Goal: Task Accomplishment & Management: Manage account settings

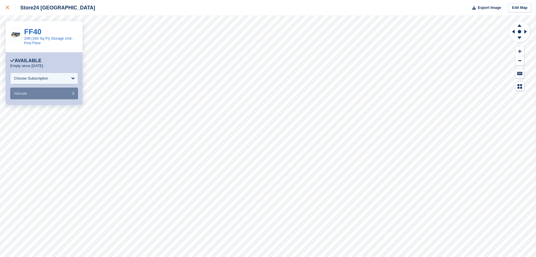
click at [7, 7] on icon at bounding box center [7, 7] width 3 height 3
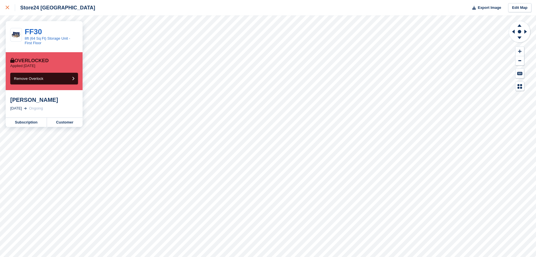
click at [9, 9] on icon at bounding box center [7, 7] width 3 height 3
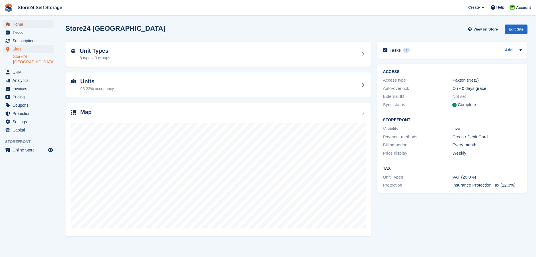
click at [17, 24] on span "Home" at bounding box center [30, 24] width 34 height 8
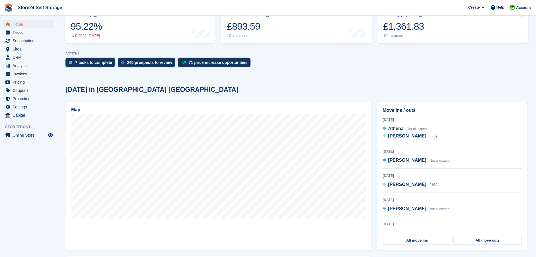
scroll to position [85, 0]
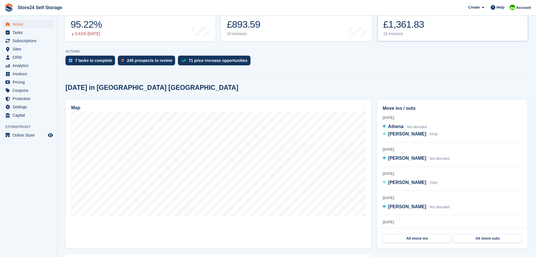
click at [398, 24] on div "£1,361.83" at bounding box center [403, 25] width 41 height 12
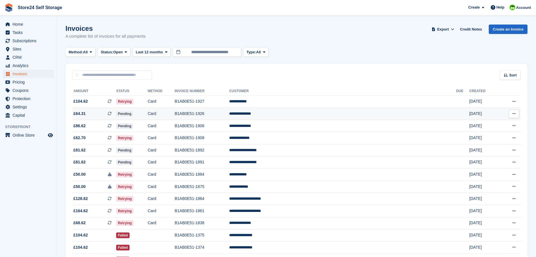
click at [229, 113] on td "B1AB0E51-1926" at bounding box center [202, 114] width 55 height 12
click at [322, 100] on td "**********" at bounding box center [342, 101] width 227 height 12
click at [229, 101] on td "B1AB0E51-1927" at bounding box center [202, 101] width 55 height 12
click at [15, 24] on span "Home" at bounding box center [30, 24] width 34 height 8
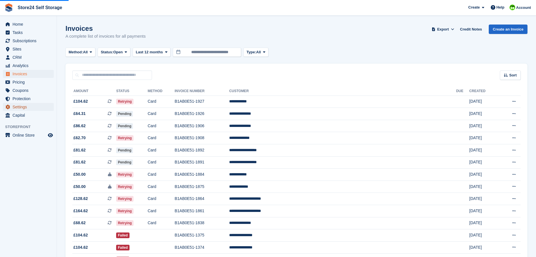
click at [16, 106] on span "Settings" at bounding box center [30, 107] width 34 height 8
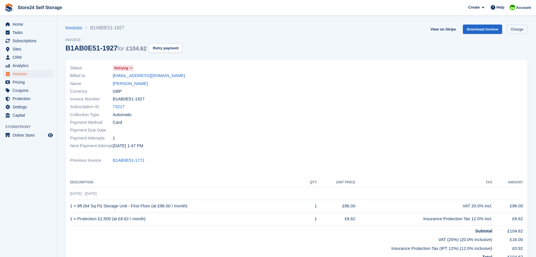
click at [520, 31] on link "Charge" at bounding box center [517, 28] width 21 height 9
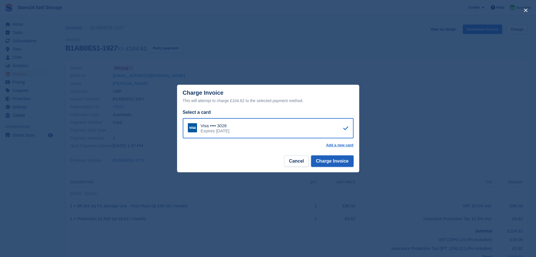
click at [337, 161] on button "Charge Invoice" at bounding box center [332, 160] width 42 height 11
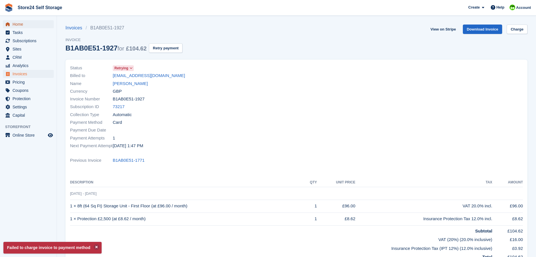
click at [21, 25] on span "Home" at bounding box center [30, 24] width 34 height 8
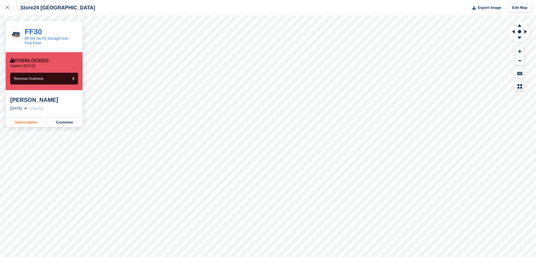
click at [26, 125] on link "Subscription" at bounding box center [26, 122] width 41 height 9
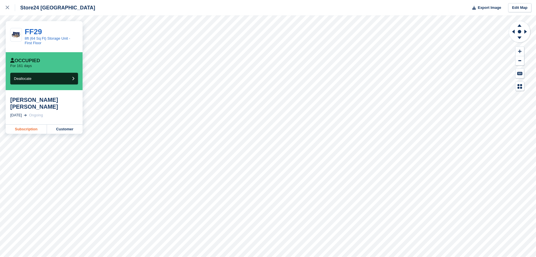
click at [23, 124] on link "Subscription" at bounding box center [26, 128] width 41 height 9
click at [26, 124] on link "Subscription" at bounding box center [26, 128] width 41 height 9
click at [27, 125] on link "Subscription" at bounding box center [26, 128] width 41 height 9
click at [26, 123] on link "Subscription" at bounding box center [26, 122] width 41 height 9
click at [25, 123] on link "Subscription" at bounding box center [26, 122] width 41 height 9
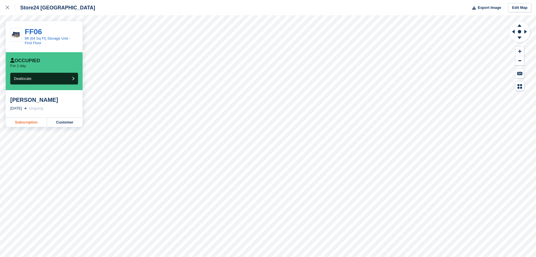
click at [23, 123] on link "Subscription" at bounding box center [26, 122] width 41 height 9
click at [25, 123] on link "Subscription" at bounding box center [26, 122] width 41 height 9
click at [20, 124] on link "Subscription" at bounding box center [26, 122] width 41 height 9
click at [32, 124] on link "Subscription" at bounding box center [26, 122] width 41 height 9
click at [29, 124] on link "Subscription" at bounding box center [26, 122] width 41 height 9
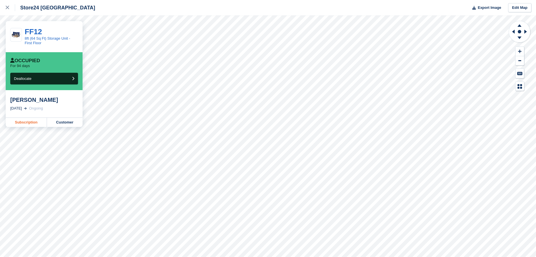
click at [28, 122] on link "Subscription" at bounding box center [26, 122] width 41 height 9
click at [23, 127] on link "Subscription" at bounding box center [26, 122] width 41 height 9
click at [27, 124] on link "Subscription" at bounding box center [26, 122] width 41 height 9
click at [31, 123] on link "Subscription" at bounding box center [26, 122] width 41 height 9
click at [27, 124] on link "Subscription" at bounding box center [26, 122] width 41 height 9
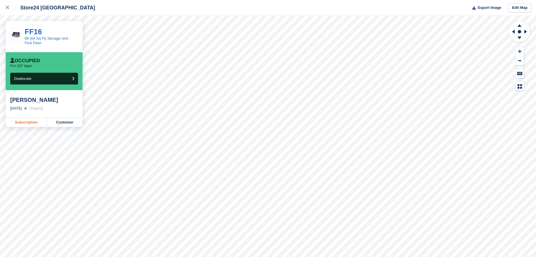
click at [23, 122] on link "Subscription" at bounding box center [26, 122] width 41 height 9
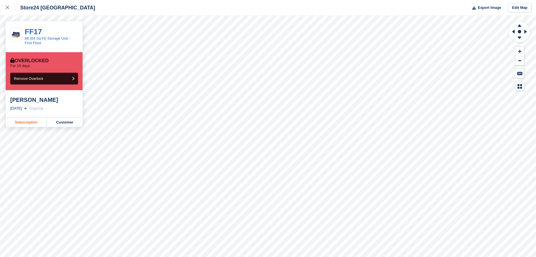
click at [26, 124] on link "Subscription" at bounding box center [26, 122] width 41 height 9
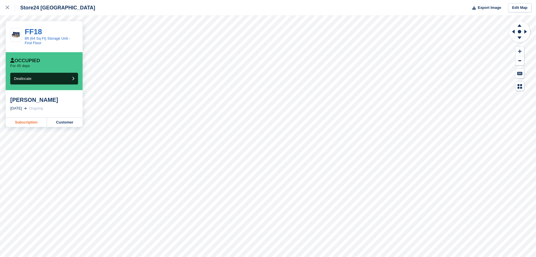
click at [28, 125] on link "Subscription" at bounding box center [26, 122] width 41 height 9
click at [26, 124] on link "Subscription" at bounding box center [26, 122] width 41 height 9
click at [32, 123] on link "Subscription" at bounding box center [26, 122] width 41 height 9
click at [26, 124] on link "Subscription" at bounding box center [26, 128] width 41 height 9
click at [30, 124] on link "Subscription" at bounding box center [26, 128] width 41 height 9
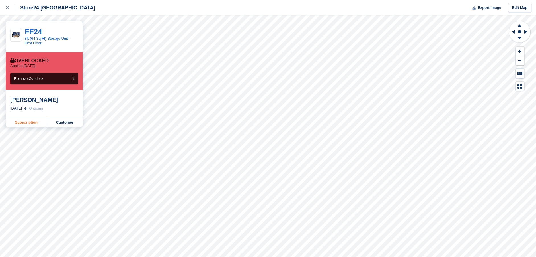
click at [31, 123] on link "Subscription" at bounding box center [26, 122] width 41 height 9
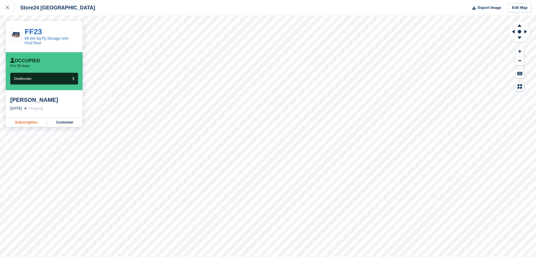
click at [34, 123] on link "Subscription" at bounding box center [26, 122] width 41 height 9
click at [22, 125] on link "Subscription" at bounding box center [26, 122] width 41 height 9
click at [29, 122] on link "Subscription" at bounding box center [26, 122] width 41 height 9
click at [28, 124] on link "Subscription" at bounding box center [26, 122] width 41 height 9
click at [30, 123] on link "Subscription" at bounding box center [26, 122] width 41 height 9
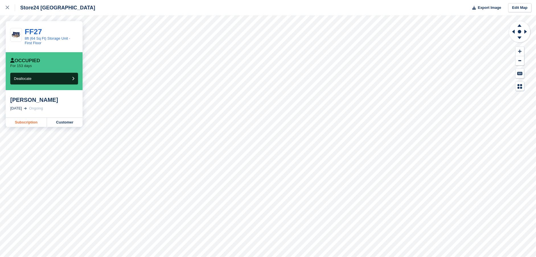
click at [30, 123] on link "Subscription" at bounding box center [26, 122] width 41 height 9
click at [26, 124] on link "Subscription" at bounding box center [26, 128] width 41 height 9
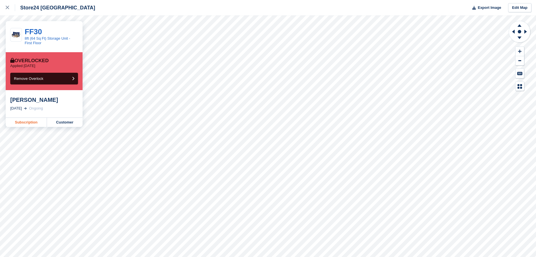
click at [28, 124] on link "Subscription" at bounding box center [26, 122] width 41 height 9
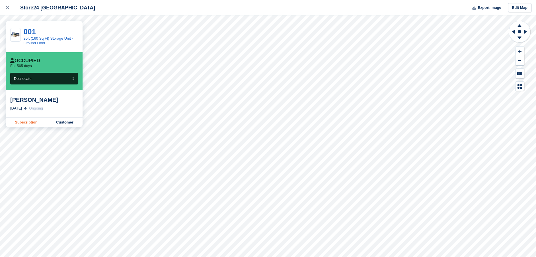
click at [30, 124] on link "Subscription" at bounding box center [26, 122] width 41 height 9
click at [28, 124] on link "Subscription" at bounding box center [26, 122] width 41 height 9
click at [23, 124] on link "Subscription" at bounding box center [26, 122] width 41 height 9
click at [24, 122] on link "Subscription" at bounding box center [26, 122] width 41 height 9
click at [34, 122] on link "Subscription" at bounding box center [26, 122] width 41 height 9
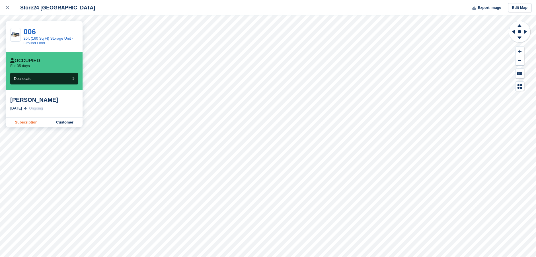
click at [33, 124] on link "Subscription" at bounding box center [26, 122] width 41 height 9
click at [23, 123] on link "Subscription" at bounding box center [26, 122] width 41 height 9
click at [34, 121] on link "Subscription" at bounding box center [26, 122] width 41 height 9
click at [27, 123] on link "Subscription" at bounding box center [26, 122] width 41 height 9
click at [32, 124] on link "Subscription" at bounding box center [26, 128] width 41 height 9
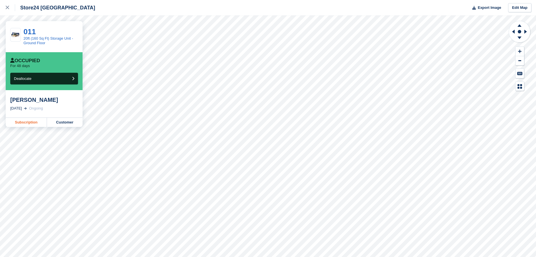
click at [32, 124] on link "Subscription" at bounding box center [26, 122] width 41 height 9
click at [31, 124] on link "Subscription" at bounding box center [26, 122] width 41 height 9
click at [28, 124] on link "Subscription" at bounding box center [26, 122] width 41 height 9
click at [23, 125] on link "Subscription" at bounding box center [26, 128] width 41 height 9
click at [34, 122] on link "Subscription" at bounding box center [26, 122] width 41 height 9
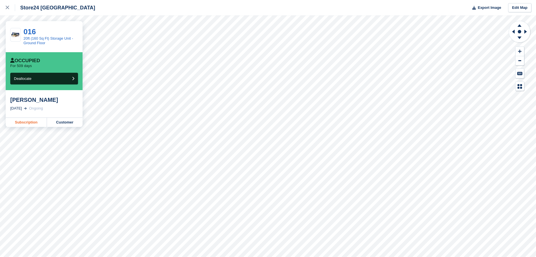
click at [32, 124] on link "Subscription" at bounding box center [26, 122] width 41 height 9
click at [32, 123] on link "Subscription" at bounding box center [26, 122] width 41 height 9
click at [25, 123] on link "Subscription" at bounding box center [26, 122] width 41 height 9
click at [26, 123] on link "Subscription" at bounding box center [26, 122] width 41 height 9
click at [28, 124] on link "Subscription" at bounding box center [26, 122] width 41 height 9
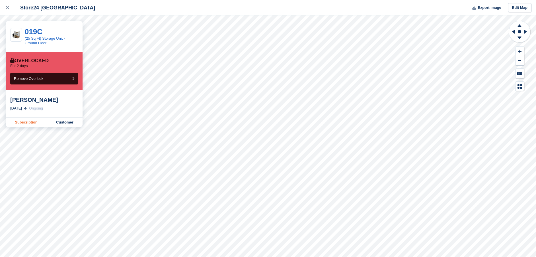
click at [25, 122] on link "Subscription" at bounding box center [26, 122] width 41 height 9
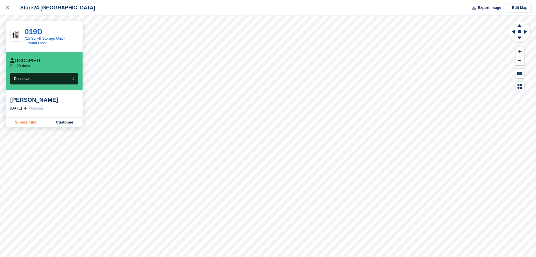
click at [30, 125] on link "Subscription" at bounding box center [26, 122] width 41 height 9
click at [23, 123] on link "Subscription" at bounding box center [26, 122] width 41 height 9
click at [33, 123] on link "Subscription" at bounding box center [26, 122] width 41 height 9
click at [36, 124] on link "Subscription" at bounding box center [26, 122] width 41 height 9
click at [35, 122] on link "Subscription" at bounding box center [26, 122] width 41 height 9
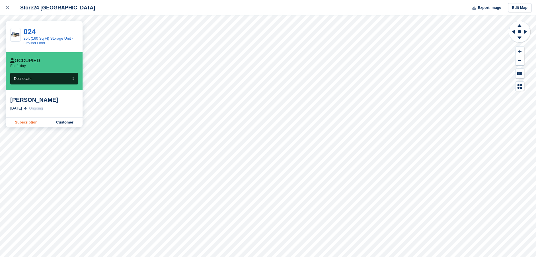
click at [23, 121] on link "Subscription" at bounding box center [26, 122] width 41 height 9
click at [33, 124] on link "Subscription" at bounding box center [26, 128] width 41 height 9
click at [25, 123] on link "Subscription" at bounding box center [26, 122] width 41 height 9
click at [29, 123] on link "Subscription" at bounding box center [26, 122] width 41 height 9
click at [21, 124] on link "Subscription" at bounding box center [26, 128] width 41 height 9
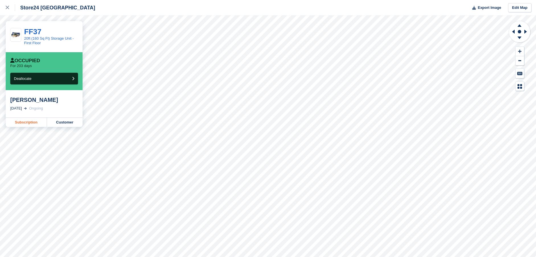
click at [31, 123] on link "Subscription" at bounding box center [26, 122] width 41 height 9
click at [27, 121] on link "Subscription" at bounding box center [26, 122] width 41 height 9
click at [28, 123] on link "Subscription" at bounding box center [26, 122] width 41 height 9
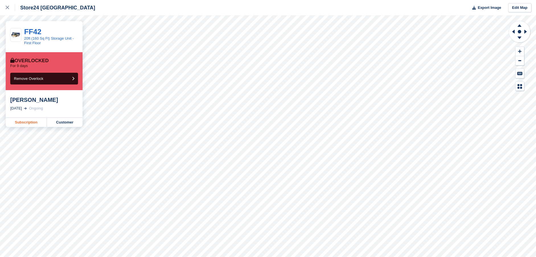
click at [23, 123] on link "Subscription" at bounding box center [26, 122] width 41 height 9
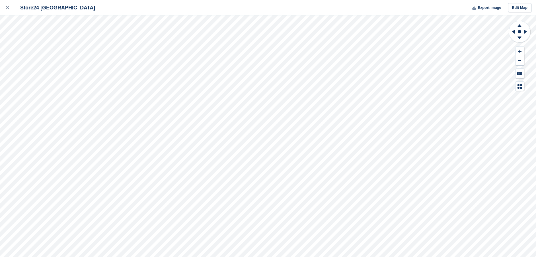
click at [70, 120] on div "Store24 Neath Port Talbot Export Image Edit Map" at bounding box center [268, 128] width 536 height 257
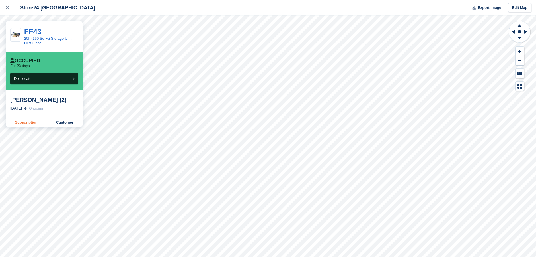
click at [25, 123] on link "Subscription" at bounding box center [26, 122] width 41 height 9
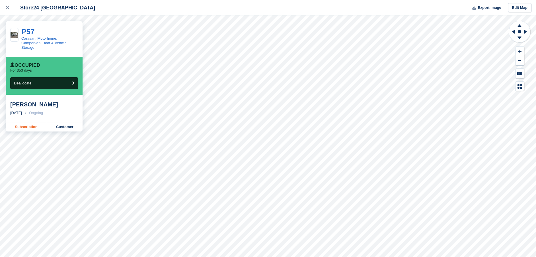
click at [30, 124] on link "Subscription" at bounding box center [26, 126] width 41 height 9
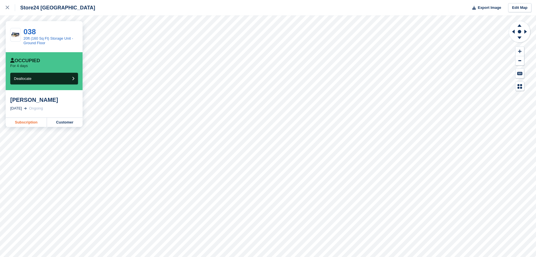
click at [28, 123] on link "Subscription" at bounding box center [26, 122] width 41 height 9
click at [35, 122] on link "Subscription" at bounding box center [26, 122] width 41 height 9
click at [30, 124] on link "Subscription" at bounding box center [26, 122] width 41 height 9
click at [21, 122] on link "Subscription" at bounding box center [26, 122] width 41 height 9
click at [29, 121] on link "Subscription" at bounding box center [26, 122] width 41 height 9
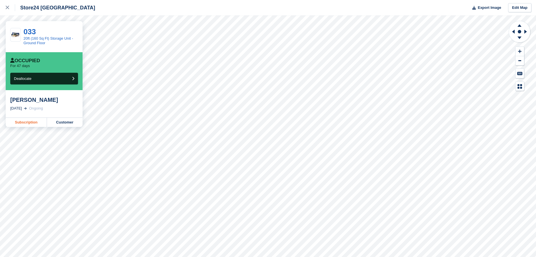
click at [37, 123] on link "Subscription" at bounding box center [26, 122] width 41 height 9
click at [34, 124] on link "Subscription" at bounding box center [26, 122] width 41 height 9
click at [36, 121] on link "Subscription" at bounding box center [26, 122] width 41 height 9
click at [30, 122] on link "Subscription" at bounding box center [26, 122] width 41 height 9
click at [25, 122] on link "Subscription" at bounding box center [26, 122] width 41 height 9
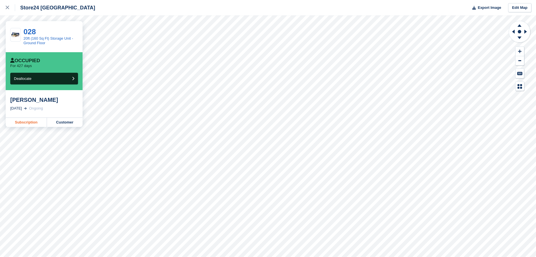
click at [33, 122] on link "Subscription" at bounding box center [26, 122] width 41 height 9
click at [28, 124] on link "Subscription" at bounding box center [26, 122] width 41 height 9
click at [520, 26] on icon at bounding box center [520, 25] width 4 height 3
click at [519, 35] on icon at bounding box center [519, 38] width 15 height 7
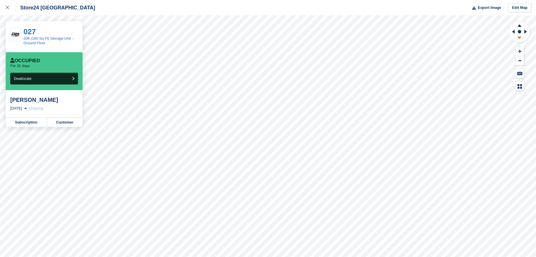
click at [519, 35] on icon at bounding box center [519, 38] width 15 height 7
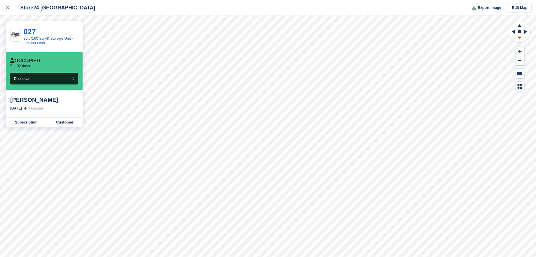
click at [519, 35] on icon at bounding box center [519, 38] width 15 height 7
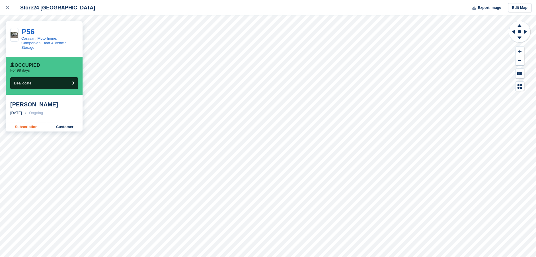
click at [25, 124] on link "Subscription" at bounding box center [26, 126] width 41 height 9
click at [27, 124] on link "Subscription" at bounding box center [26, 126] width 41 height 9
click at [26, 123] on link "Subscription" at bounding box center [26, 126] width 41 height 9
click at [32, 123] on link "Subscription" at bounding box center [26, 126] width 41 height 9
click at [25, 122] on link "Subscription" at bounding box center [26, 126] width 41 height 9
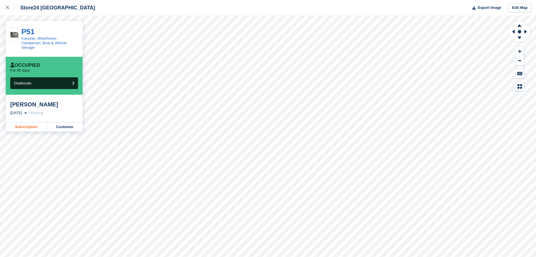
click at [27, 124] on link "Subscription" at bounding box center [26, 126] width 41 height 9
click at [23, 122] on link "Subscription" at bounding box center [26, 126] width 41 height 9
click at [34, 123] on link "Subscription" at bounding box center [26, 126] width 41 height 9
click at [29, 122] on link "Subscription" at bounding box center [26, 126] width 41 height 9
click at [31, 124] on link "Subscription" at bounding box center [26, 126] width 41 height 9
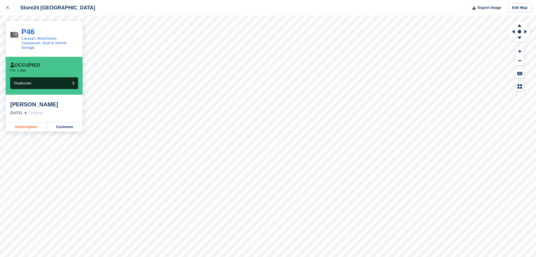
click at [24, 122] on link "Subscription" at bounding box center [26, 126] width 41 height 9
click at [27, 122] on link "Subscription" at bounding box center [26, 126] width 41 height 9
click at [32, 123] on link "Subscription" at bounding box center [26, 126] width 41 height 9
click at [28, 122] on link "Subscription" at bounding box center [26, 126] width 41 height 9
click at [24, 124] on link "Subscription" at bounding box center [26, 126] width 41 height 9
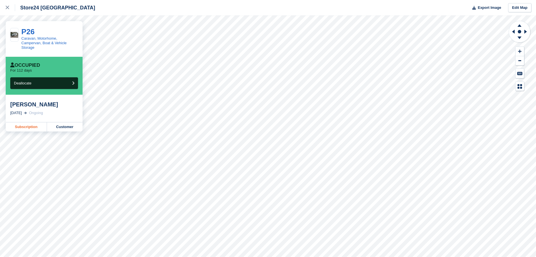
click at [23, 123] on link "Subscription" at bounding box center [26, 126] width 41 height 9
click at [27, 124] on link "Subscription" at bounding box center [26, 126] width 41 height 9
click at [20, 124] on link "Subscription" at bounding box center [26, 126] width 41 height 9
click at [27, 122] on link "Subscription" at bounding box center [26, 126] width 41 height 9
click at [28, 125] on link "Subscription" at bounding box center [26, 126] width 41 height 9
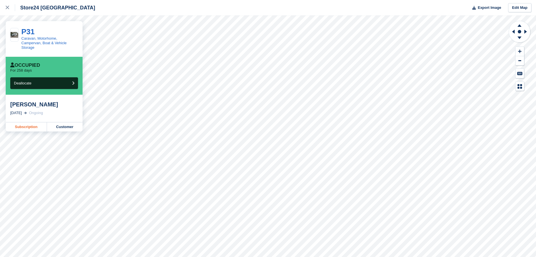
click at [18, 122] on link "Subscription" at bounding box center [26, 126] width 41 height 9
click at [30, 123] on link "Subscription" at bounding box center [26, 126] width 41 height 9
click at [33, 125] on link "Subscription" at bounding box center [26, 126] width 41 height 9
click at [24, 122] on link "Subscription" at bounding box center [26, 126] width 41 height 9
click at [29, 124] on link "Subscription" at bounding box center [26, 126] width 41 height 9
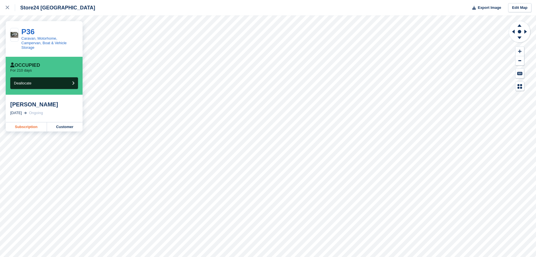
click at [28, 122] on link "Subscription" at bounding box center [26, 126] width 41 height 9
click at [25, 129] on link "Subscription" at bounding box center [26, 133] width 41 height 9
click at [29, 122] on link "Subscription" at bounding box center [26, 126] width 41 height 9
click at [34, 125] on link "Subscription" at bounding box center [26, 126] width 41 height 9
click at [27, 122] on link "Subscription" at bounding box center [26, 126] width 41 height 9
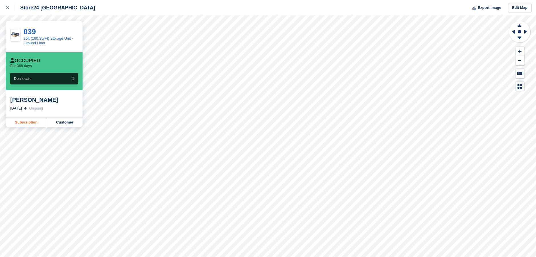
click at [32, 124] on link "Subscription" at bounding box center [26, 122] width 41 height 9
click at [25, 122] on link "Subscription" at bounding box center [26, 122] width 41 height 9
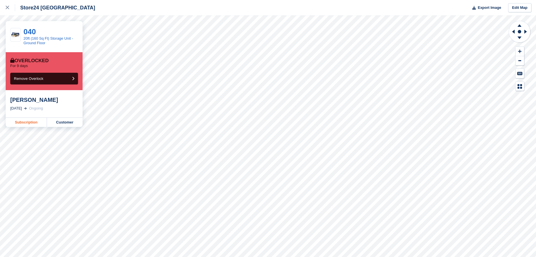
click at [30, 121] on link "Subscription" at bounding box center [26, 122] width 41 height 9
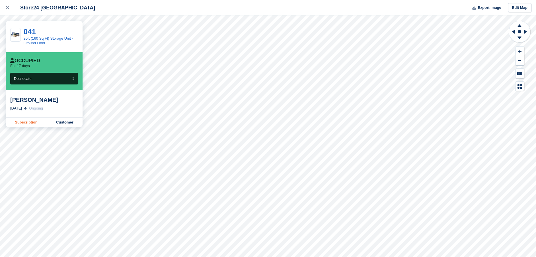
click at [25, 124] on link "Subscription" at bounding box center [26, 122] width 41 height 9
click at [9, 5] on div at bounding box center [10, 7] width 9 height 7
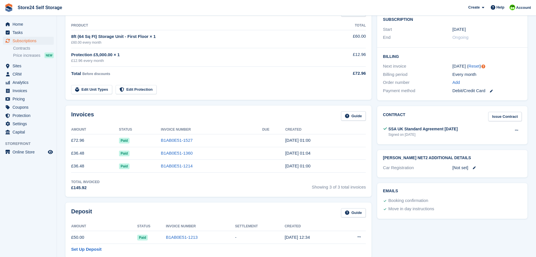
scroll to position [85, 0]
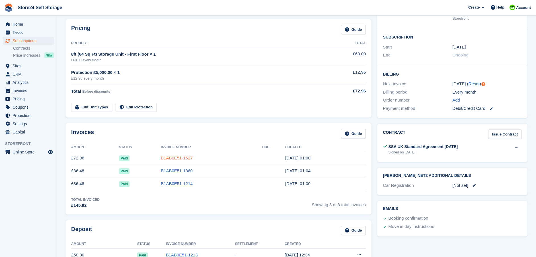
click at [167, 157] on link "B1AB0E51-1527" at bounding box center [177, 157] width 32 height 5
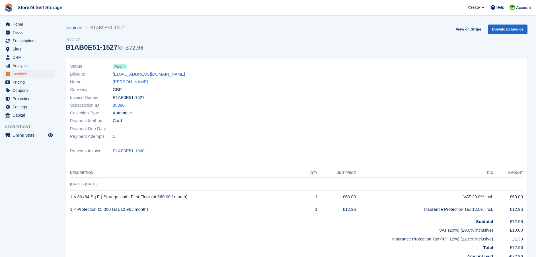
drag, startPoint x: 70, startPoint y: 196, endPoint x: 150, endPoint y: 212, distance: 81.3
click at [150, 212] on tbody "15 Jul - 15 Aug 1 × 8ft (64 Sq Ft) Storage Unit - First Floor (at £60.00 / mont…" at bounding box center [296, 223] width 453 height 93
click at [150, 209] on td "1 × Protection £5,000 (at £12.96 / month)" at bounding box center [186, 209] width 233 height 13
drag, startPoint x: 149, startPoint y: 209, endPoint x: 74, endPoint y: 206, distance: 74.4
click at [74, 206] on td "1 × Protection £5,000 (at £12.96 / month)" at bounding box center [186, 209] width 233 height 13
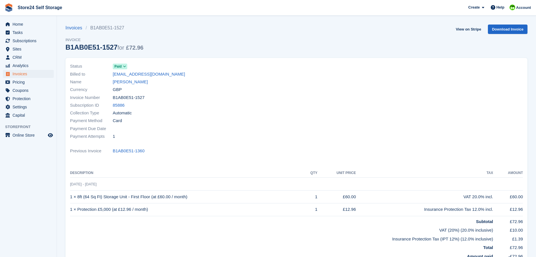
click at [203, 38] on div "Invoices B1AB0E51-1527 Invoice B1AB0E51-1527 for £72.96 View on Stripe Download…" at bounding box center [296, 40] width 462 height 33
click at [128, 82] on link "Emma Pennington" at bounding box center [130, 82] width 35 height 7
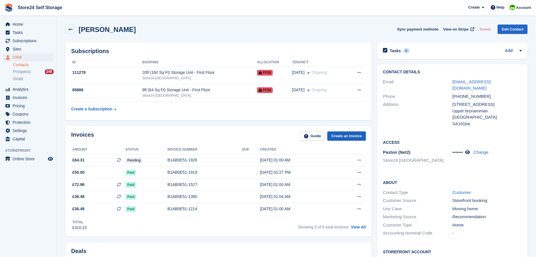
click at [341, 136] on link "Create an Invoice" at bounding box center [346, 135] width 39 height 9
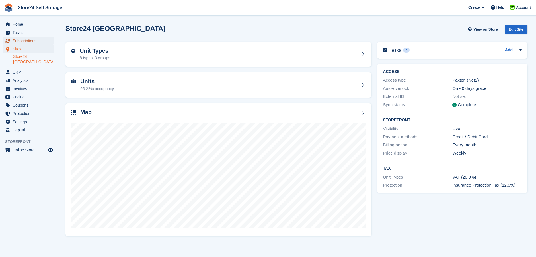
click at [26, 40] on span "Subscriptions" at bounding box center [30, 41] width 34 height 8
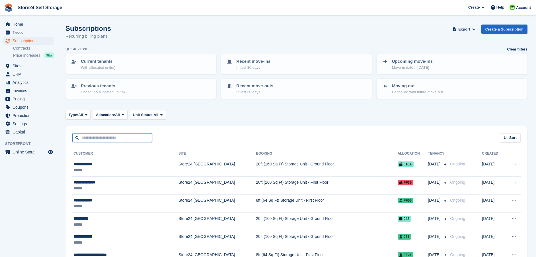
click at [99, 140] on input "text" at bounding box center [112, 137] width 80 height 9
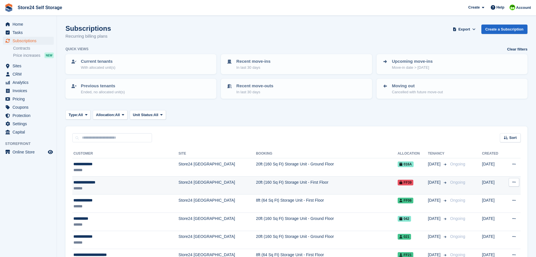
click at [90, 183] on div "**********" at bounding box center [111, 182] width 76 height 6
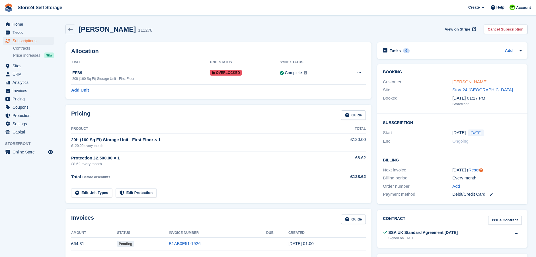
click at [473, 82] on link "[PERSON_NAME]" at bounding box center [469, 81] width 35 height 5
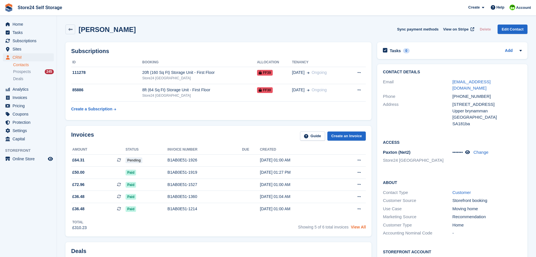
click at [356, 228] on link "View All" at bounding box center [358, 226] width 15 height 5
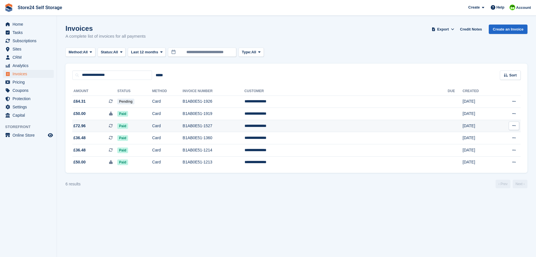
click at [82, 126] on span "£72.96" at bounding box center [79, 126] width 12 height 6
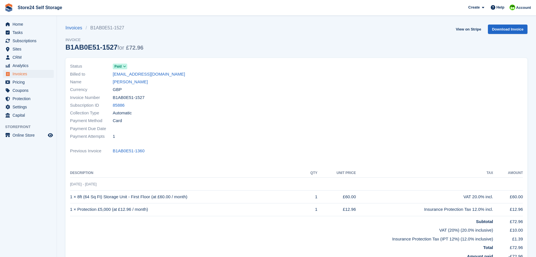
drag, startPoint x: 71, startPoint y: 197, endPoint x: 187, endPoint y: 197, distance: 116.2
click at [187, 197] on td "1 × 8ft (64 Sq Ft) Storage Unit - First Floor (at £60.00 / month)" at bounding box center [186, 196] width 233 height 13
copy td "1 × 8ft (64 Sq Ft) Storage Unit - First Floor (at £60.00 / month)"
drag, startPoint x: 71, startPoint y: 209, endPoint x: 153, endPoint y: 209, distance: 82.0
click at [153, 209] on td "1 × Protection £5,000 (at £12.96 / month)" at bounding box center [186, 209] width 233 height 13
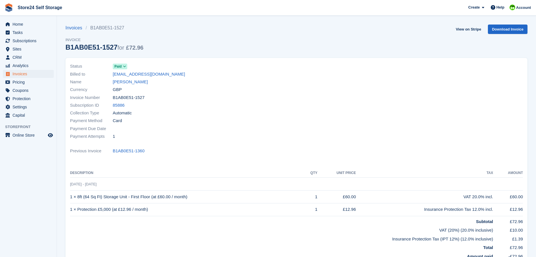
copy td "1 × Protection £5,000 (at £12.96 / month)"
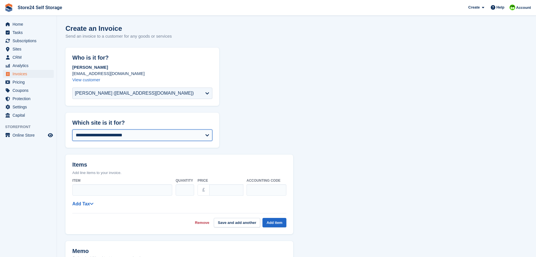
click at [138, 136] on select "**********" at bounding box center [142, 134] width 140 height 11
select select "****"
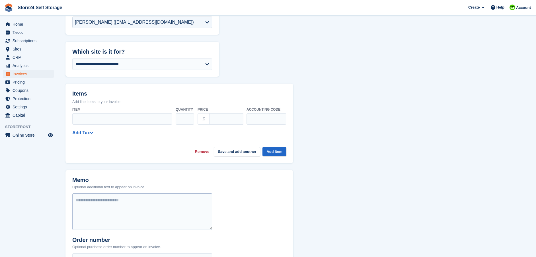
scroll to position [57, 0]
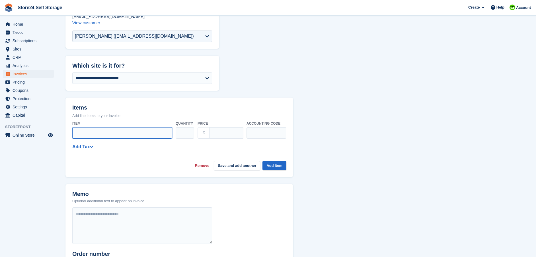
click at [84, 133] on input "Item" at bounding box center [122, 132] width 100 height 11
click at [116, 134] on input "**********" at bounding box center [122, 132] width 100 height 11
type input "**********"
click at [214, 161] on button "Save and add another" at bounding box center [237, 165] width 46 height 9
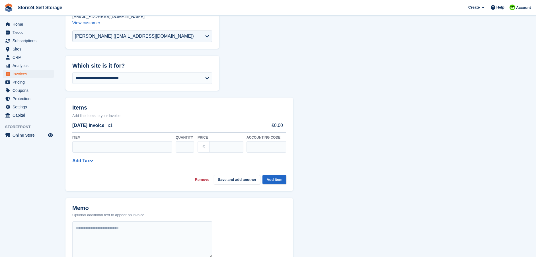
click at [206, 179] on link "Remove" at bounding box center [202, 180] width 15 height 6
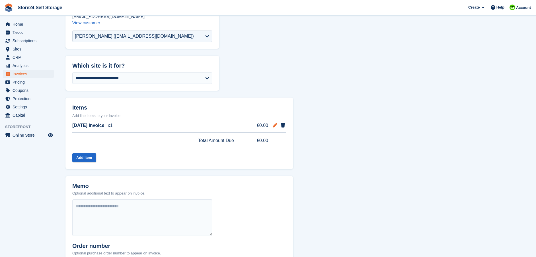
click at [275, 124] on icon at bounding box center [275, 125] width 5 height 5
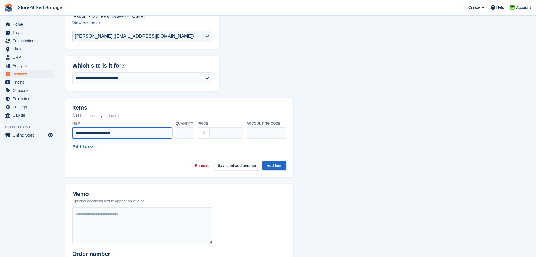
click at [132, 132] on input "**********" at bounding box center [122, 132] width 100 height 11
paste input "**********"
click at [168, 132] on input "**********" at bounding box center [122, 132] width 100 height 11
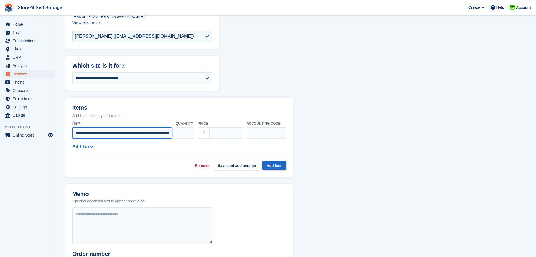
paste input "**********"
type input "**********"
click at [223, 134] on input "****" at bounding box center [226, 132] width 34 height 11
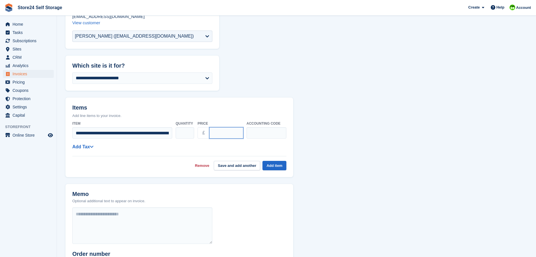
type input "*"
type input "*****"
click at [152, 133] on input "**********" at bounding box center [122, 132] width 100 height 11
click at [166, 133] on input "**********" at bounding box center [122, 132] width 100 height 11
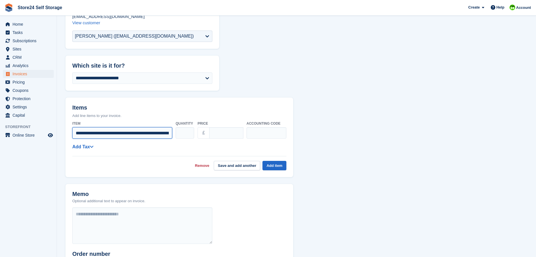
drag, startPoint x: 169, startPoint y: 133, endPoint x: 66, endPoint y: 140, distance: 103.3
click at [66, 140] on div "**********" at bounding box center [179, 147] width 228 height 58
click at [275, 165] on button "Add item" at bounding box center [275, 165] width 24 height 9
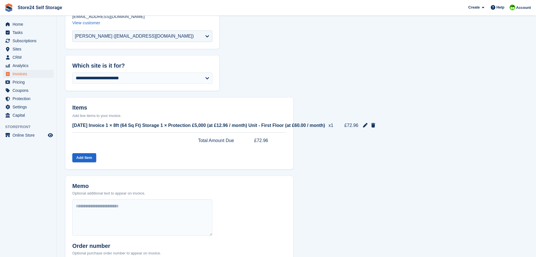
click at [85, 136] on div "Total Amount Due £72.96" at bounding box center [179, 140] width 214 height 16
click at [83, 157] on button "Add Item" at bounding box center [84, 157] width 24 height 9
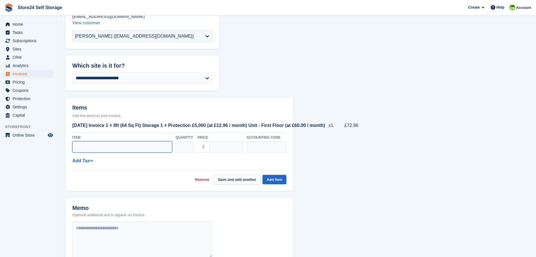
click at [78, 147] on input "Item" at bounding box center [122, 146] width 100 height 11
paste input "**********"
click at [85, 149] on input "**********" at bounding box center [122, 146] width 100 height 11
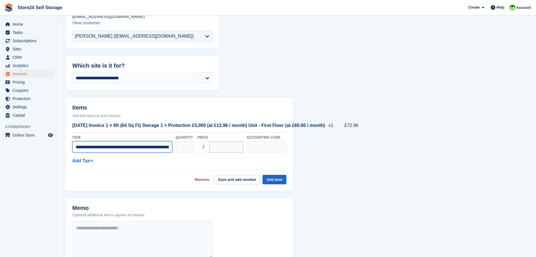
type input "**********"
click at [224, 147] on input "****" at bounding box center [226, 146] width 34 height 11
type input "*"
type input "*****"
click at [272, 180] on button "Add item" at bounding box center [275, 179] width 24 height 9
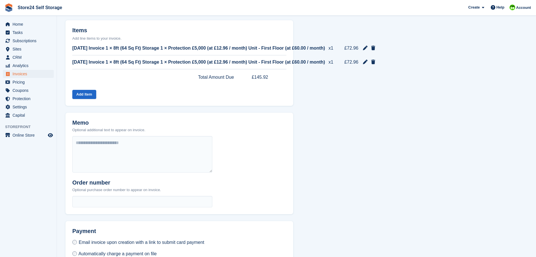
scroll to position [171, 0]
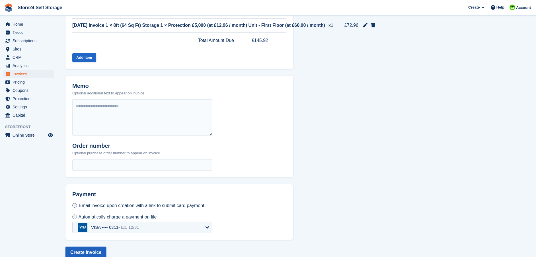
click at [77, 251] on button "Create Invoice" at bounding box center [85, 251] width 41 height 11
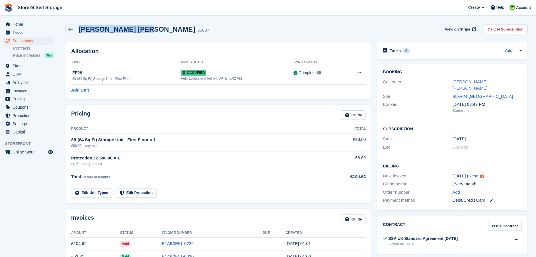
drag, startPoint x: 80, startPoint y: 28, endPoint x: 144, endPoint y: 31, distance: 64.1
click at [144, 31] on h2 "[PERSON_NAME] [PERSON_NAME]" at bounding box center [137, 29] width 116 height 8
copy h2 "[PERSON_NAME] [PERSON_NAME]"
click at [250, 101] on div "Allocation Unit Unit Status Sync Status FF29 8ft (64 Sq Ft) Storage Unit - Firs…" at bounding box center [219, 70] width 312 height 62
click at [469, 82] on link "[PERSON_NAME] [PERSON_NAME]" at bounding box center [469, 84] width 35 height 11
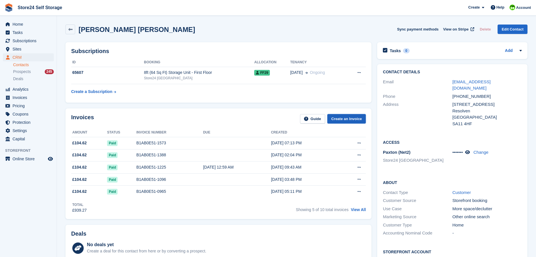
click at [340, 118] on link "Create an Invoice" at bounding box center [346, 118] width 39 height 9
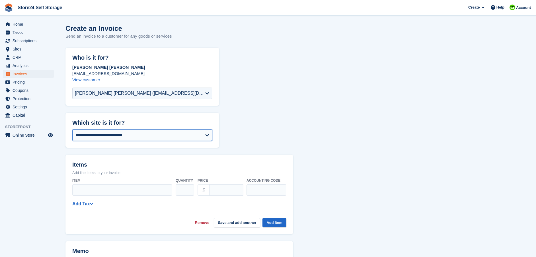
click at [97, 135] on select "**********" at bounding box center [142, 134] width 140 height 11
select select "****"
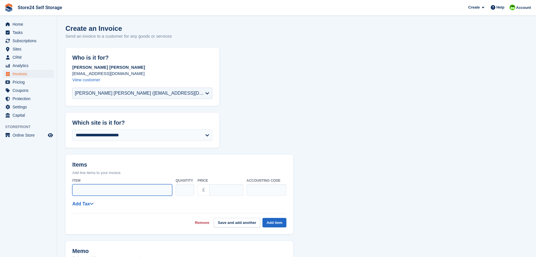
click at [86, 190] on input "Item" at bounding box center [122, 189] width 100 height 11
type input "**********"
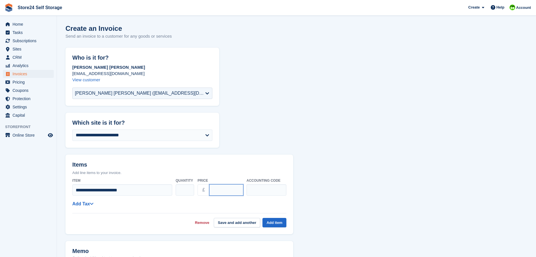
click at [225, 191] on input "****" at bounding box center [226, 189] width 34 height 11
type input "*"
type input "******"
click at [276, 222] on button "Add item" at bounding box center [275, 222] width 24 height 9
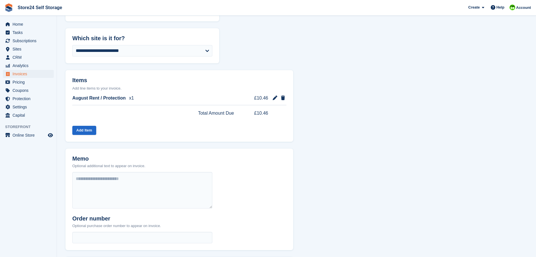
scroll to position [24, 0]
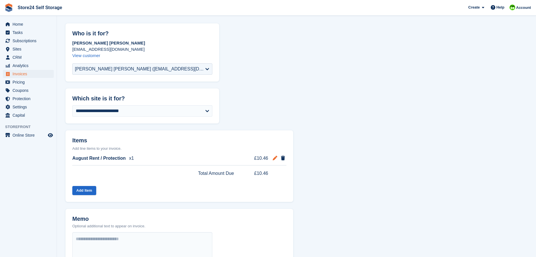
click at [275, 158] on icon at bounding box center [275, 157] width 5 height 5
select select "*****"
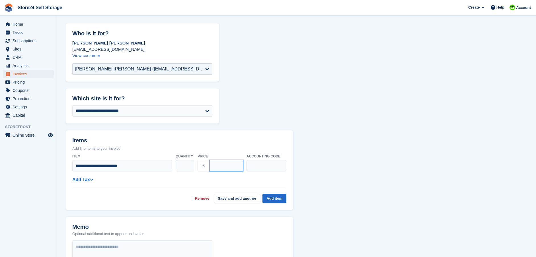
click at [224, 166] on input "*****" at bounding box center [226, 165] width 34 height 11
click at [218, 165] on input "*****" at bounding box center [226, 165] width 34 height 11
type input "******"
click at [273, 196] on button "Add item" at bounding box center [275, 197] width 24 height 9
select select "*****"
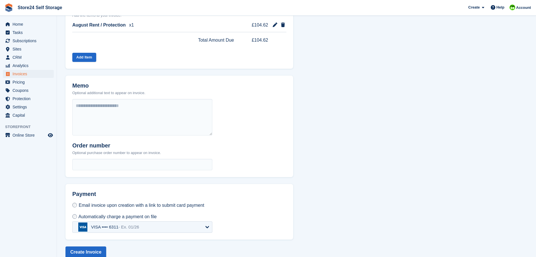
scroll to position [167, 0]
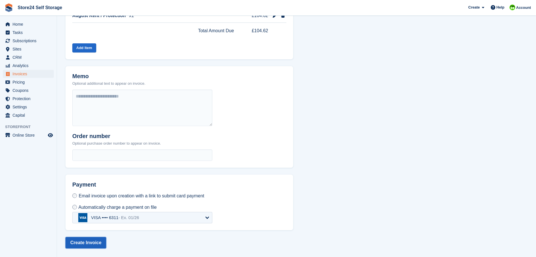
click at [79, 243] on button "Create Invoice" at bounding box center [85, 242] width 41 height 11
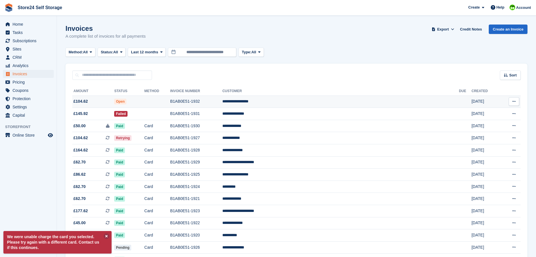
click at [311, 101] on td "**********" at bounding box center [340, 101] width 237 height 12
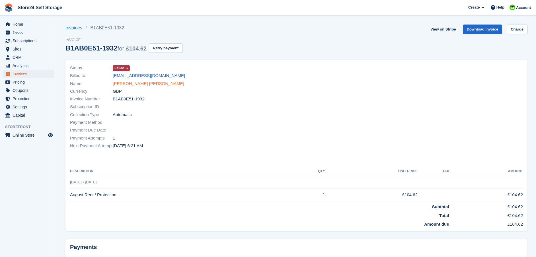
click at [147, 82] on link "[PERSON_NAME] [PERSON_NAME]" at bounding box center [148, 83] width 71 height 7
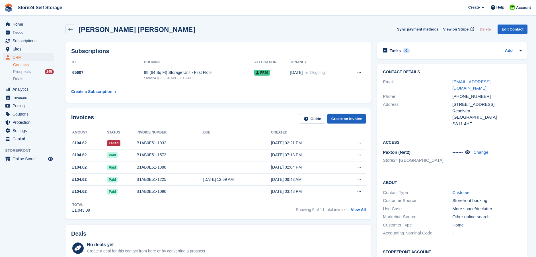
click at [340, 118] on link "Create an Invoice" at bounding box center [346, 118] width 39 height 9
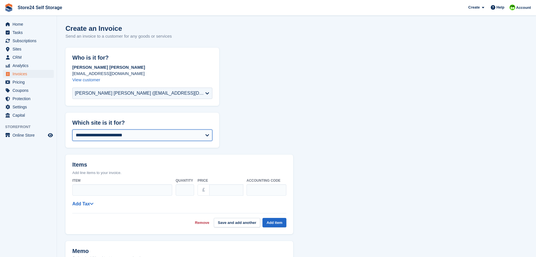
click at [139, 134] on select "**********" at bounding box center [142, 134] width 140 height 11
select select "****"
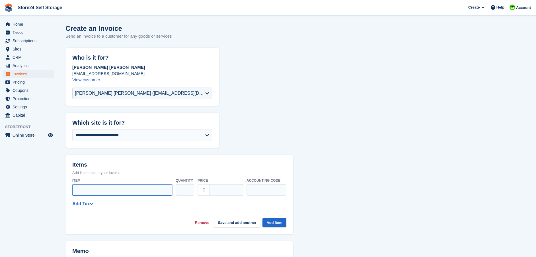
click at [85, 191] on input "Item" at bounding box center [122, 189] width 100 height 11
type input "**********"
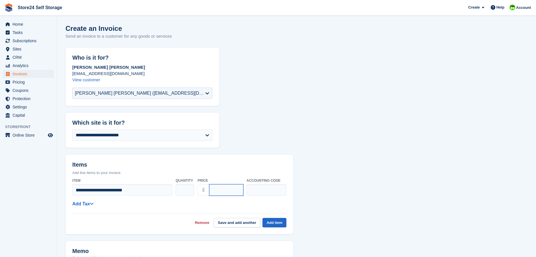
click at [226, 189] on input "****" at bounding box center [226, 189] width 34 height 11
type input "*"
type input "******"
click at [270, 223] on button "Add item" at bounding box center [275, 222] width 24 height 9
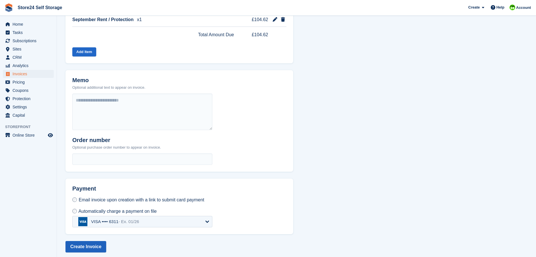
scroll to position [167, 0]
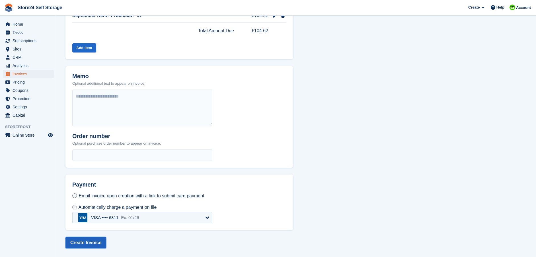
click at [82, 243] on button "Create Invoice" at bounding box center [85, 242] width 41 height 11
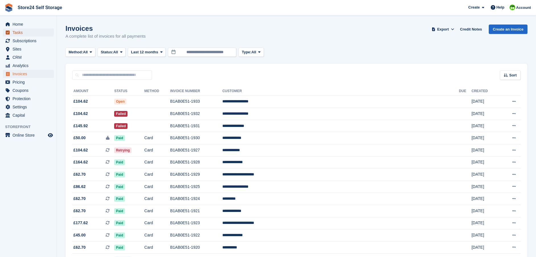
click at [19, 32] on span "Tasks" at bounding box center [30, 32] width 34 height 8
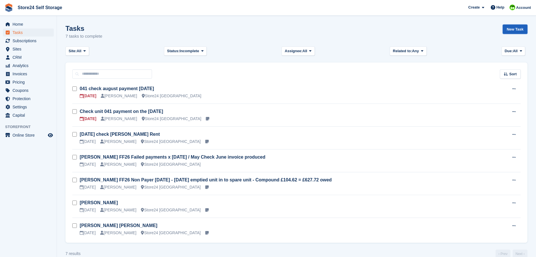
click at [511, 28] on link "New Task" at bounding box center [515, 28] width 25 height 9
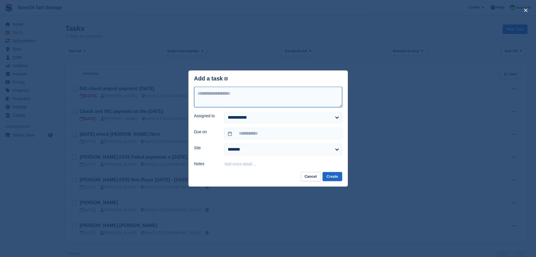
click at [205, 92] on textarea at bounding box center [268, 97] width 148 height 21
paste textarea "**********"
type textarea "**********"
click at [254, 119] on select "**********" at bounding box center [283, 117] width 118 height 11
select select "****"
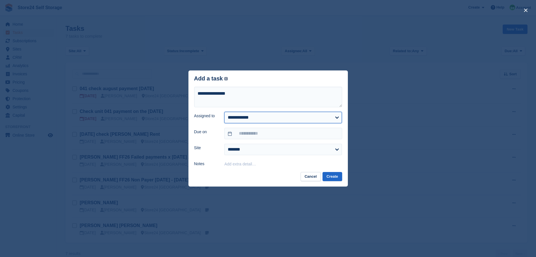
click at [224, 112] on select "**********" at bounding box center [283, 117] width 118 height 11
click at [255, 131] on input "text" at bounding box center [283, 133] width 118 height 11
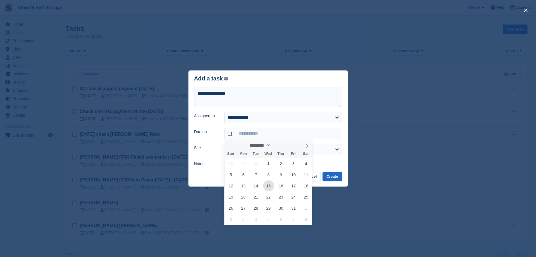
click at [269, 186] on span "15" at bounding box center [268, 185] width 11 height 11
type input "**********"
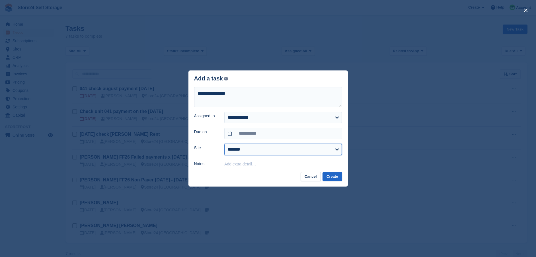
click at [246, 148] on select "**********" at bounding box center [283, 149] width 118 height 11
select select "****"
click at [224, 144] on select "**********" at bounding box center [283, 149] width 118 height 11
click at [239, 164] on button "Add extra detail…" at bounding box center [240, 163] width 32 height 5
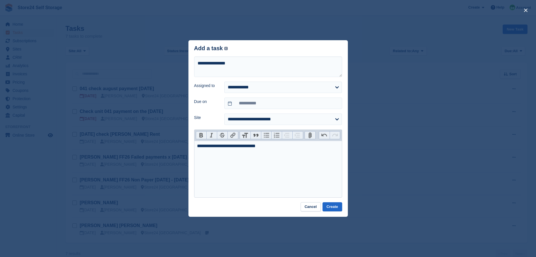
type trix-editor "**********"
click at [243, 63] on textarea "**********" at bounding box center [268, 66] width 148 height 21
type textarea "**********"
click at [258, 147] on div "**********" at bounding box center [268, 145] width 142 height 7
click at [255, 147] on div "**********" at bounding box center [268, 145] width 142 height 7
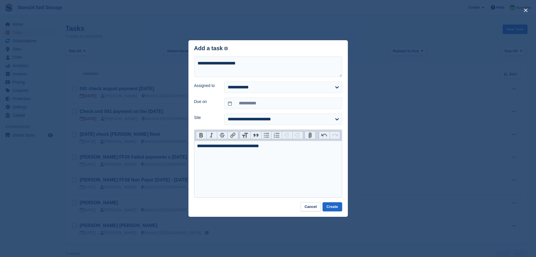
type trix-editor "**********"
click at [285, 148] on div "**********" at bounding box center [268, 145] width 142 height 7
click at [327, 206] on button "Create" at bounding box center [332, 206] width 19 height 9
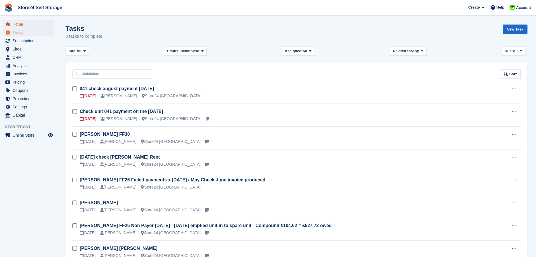
click at [21, 27] on span "Home" at bounding box center [30, 24] width 34 height 8
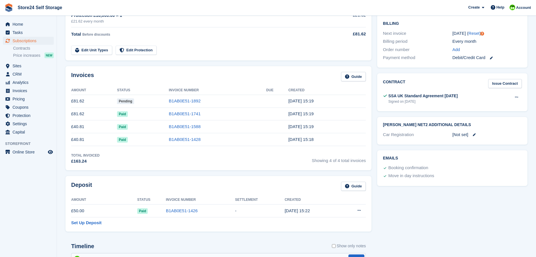
scroll to position [28, 0]
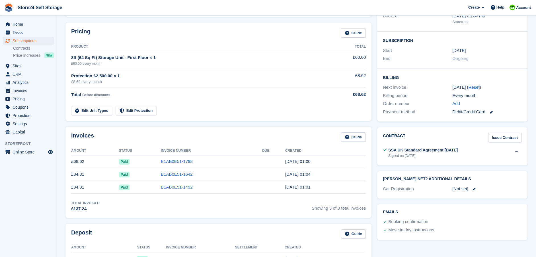
scroll to position [85, 0]
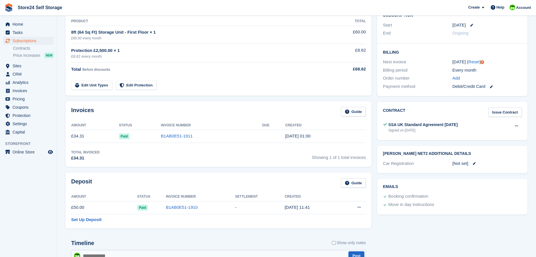
scroll to position [114, 0]
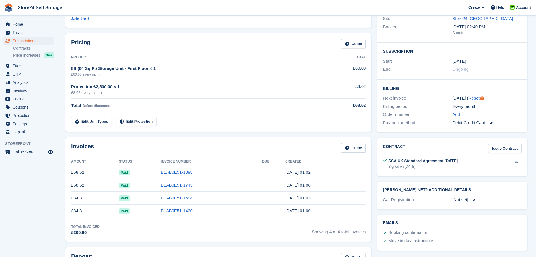
scroll to position [85, 0]
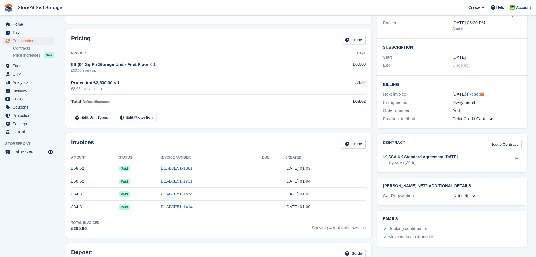
scroll to position [85, 0]
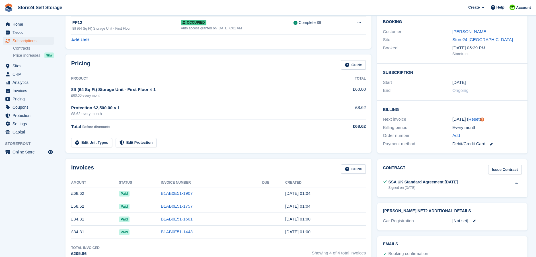
scroll to position [57, 0]
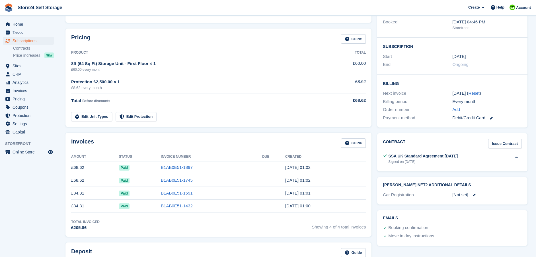
scroll to position [85, 0]
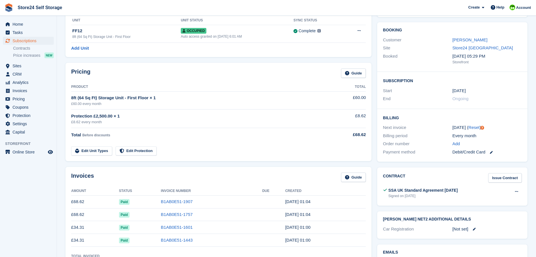
scroll to position [57, 0]
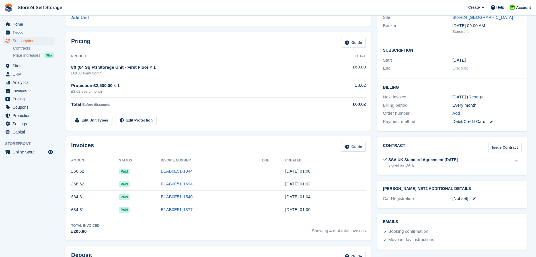
scroll to position [85, 0]
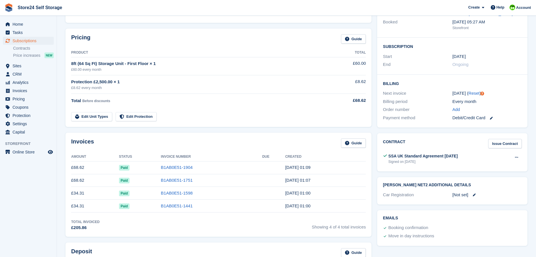
scroll to position [85, 0]
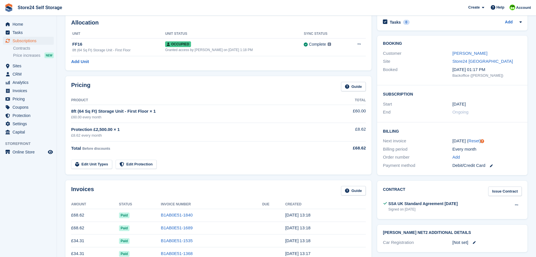
scroll to position [57, 0]
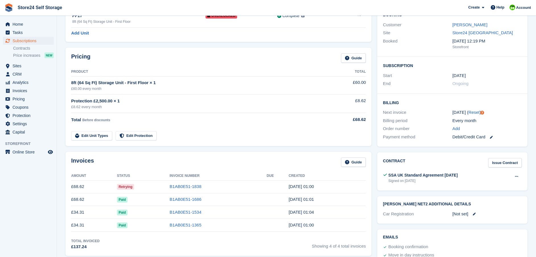
scroll to position [85, 0]
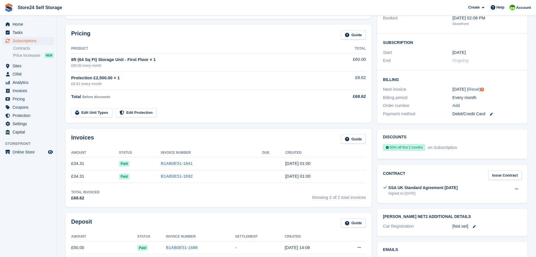
scroll to position [85, 0]
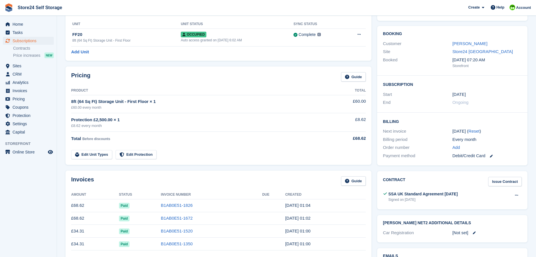
scroll to position [57, 0]
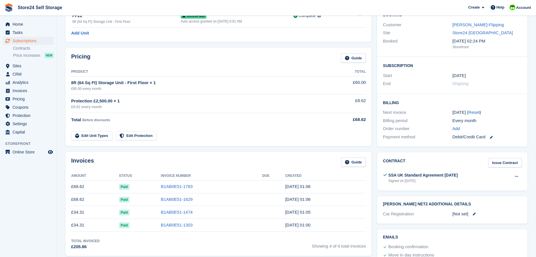
scroll to position [85, 0]
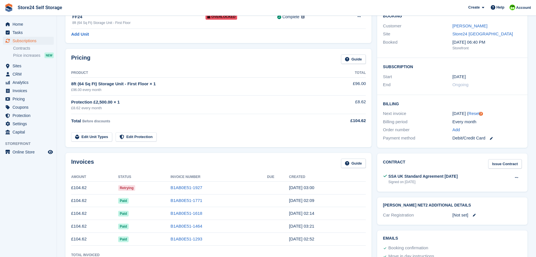
scroll to position [85, 0]
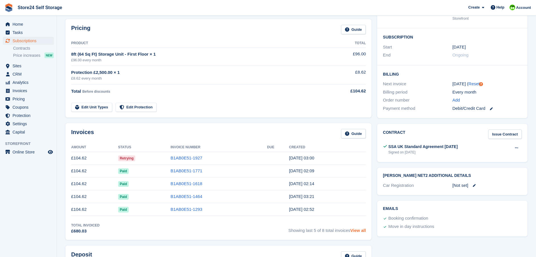
click at [366, 231] on link "View all" at bounding box center [359, 230] width 16 height 5
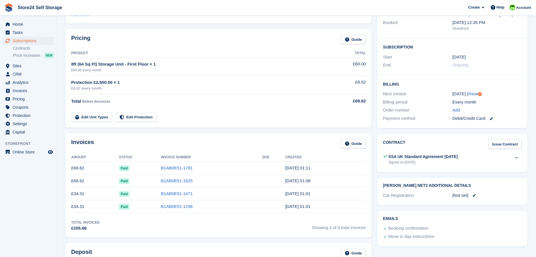
scroll to position [85, 0]
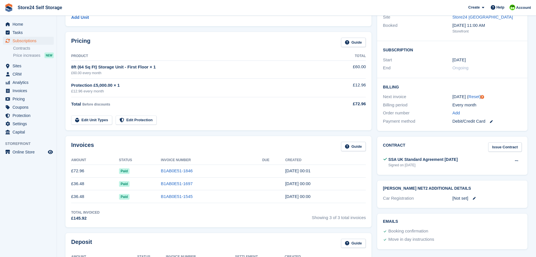
scroll to position [85, 0]
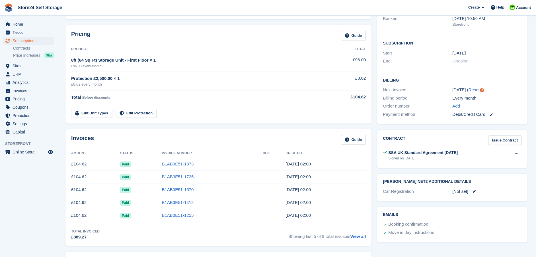
scroll to position [114, 0]
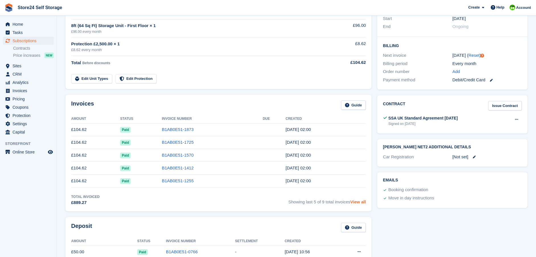
click at [354, 202] on link "View all" at bounding box center [359, 201] width 16 height 5
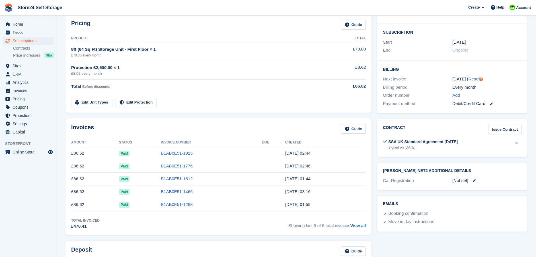
scroll to position [114, 0]
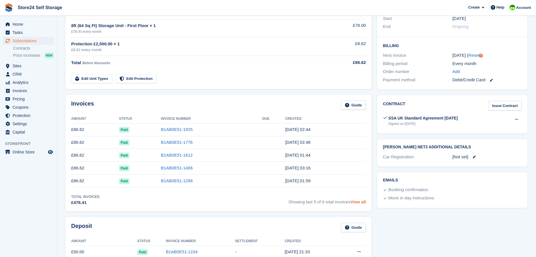
click at [363, 200] on link "View all" at bounding box center [359, 201] width 16 height 5
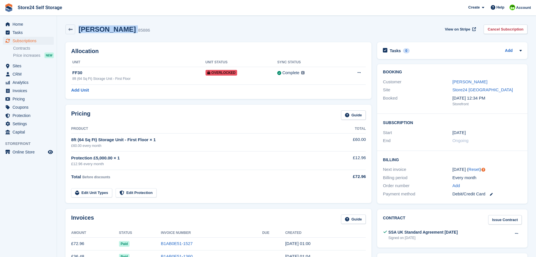
drag, startPoint x: 79, startPoint y: 30, endPoint x: 136, endPoint y: 29, distance: 56.9
click at [137, 29] on div "[PERSON_NAME] 85886" at bounding box center [112, 29] width 75 height 8
copy div "Emma Pennington"
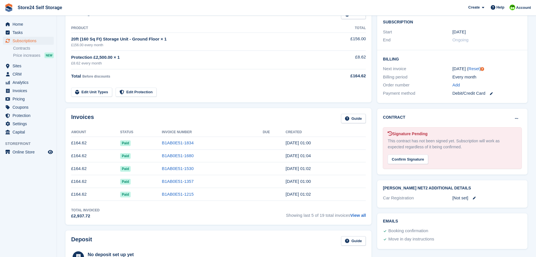
scroll to position [114, 0]
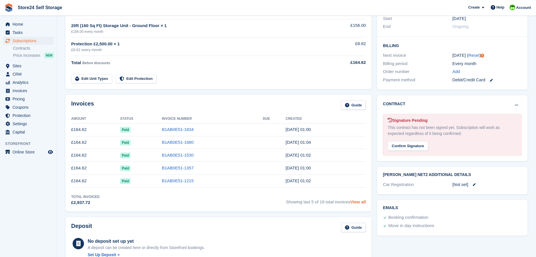
click at [359, 202] on link "View all" at bounding box center [359, 201] width 16 height 5
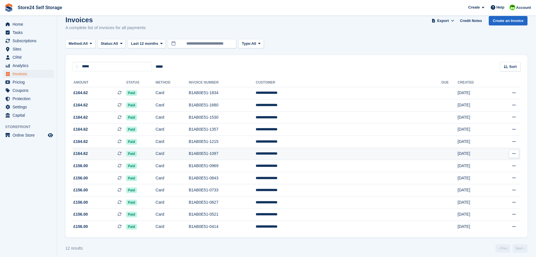
scroll to position [13, 0]
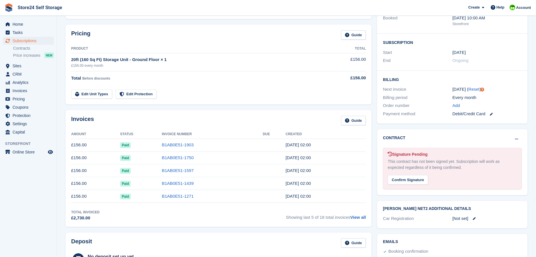
scroll to position [85, 0]
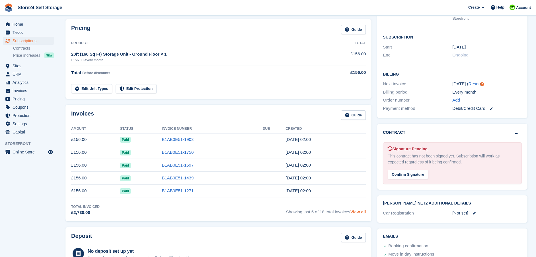
click at [359, 210] on link "View all" at bounding box center [359, 211] width 16 height 5
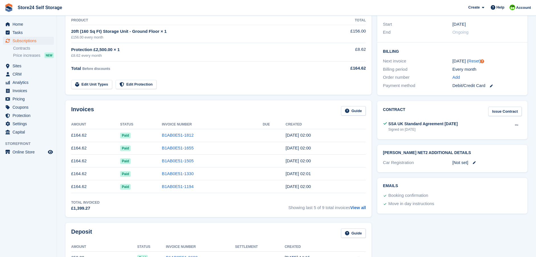
scroll to position [114, 0]
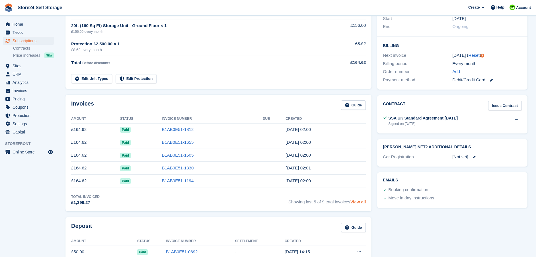
click at [357, 202] on link "View all" at bounding box center [359, 201] width 16 height 5
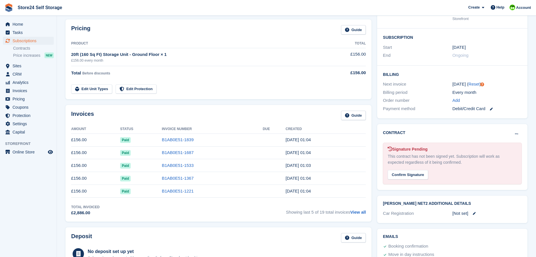
scroll to position [85, 0]
click at [362, 212] on link "View all" at bounding box center [359, 211] width 16 height 5
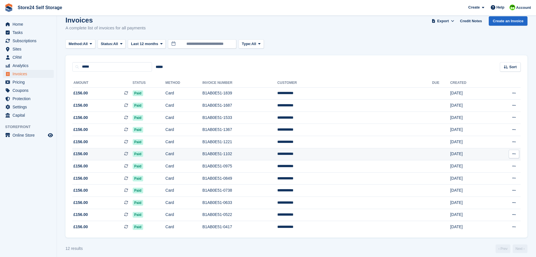
scroll to position [13, 0]
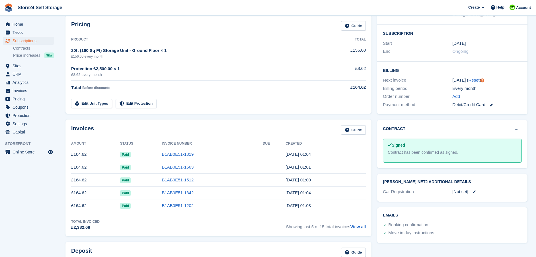
scroll to position [114, 0]
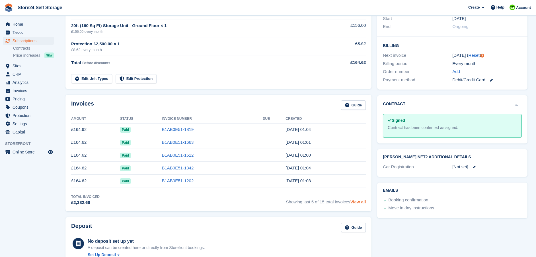
click at [362, 200] on link "View all" at bounding box center [359, 201] width 16 height 5
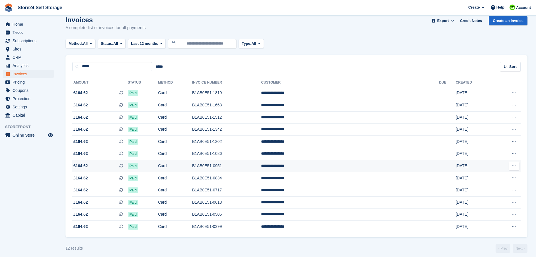
scroll to position [13, 0]
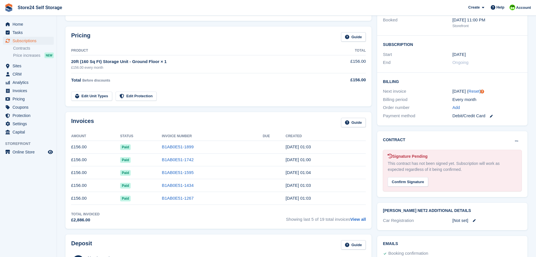
scroll to position [85, 0]
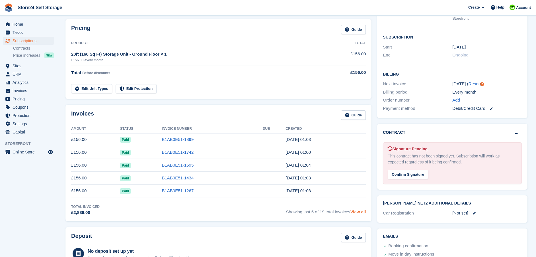
click at [358, 210] on link "View all" at bounding box center [359, 211] width 16 height 5
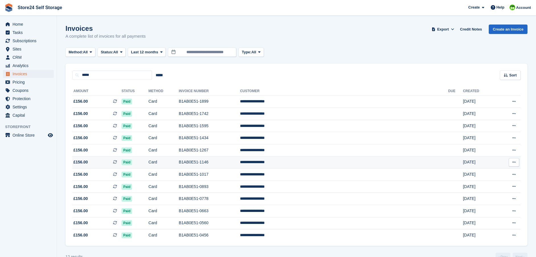
scroll to position [13, 0]
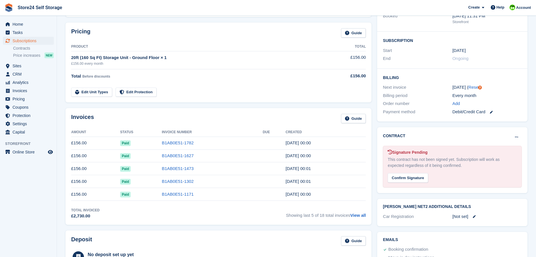
scroll to position [85, 0]
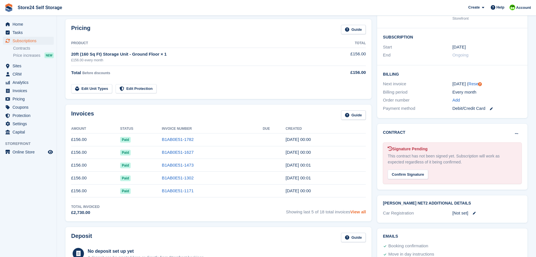
click at [360, 212] on link "View all" at bounding box center [359, 211] width 16 height 5
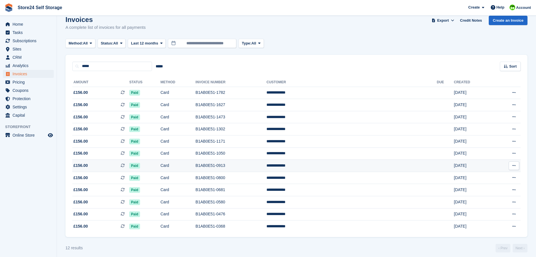
scroll to position [13, 0]
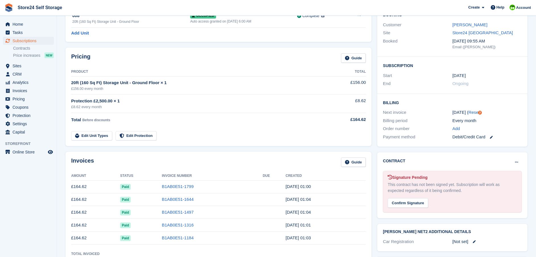
scroll to position [85, 0]
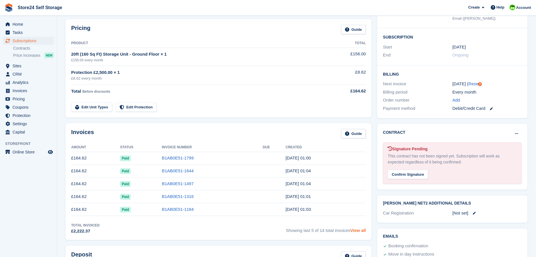
click at [358, 231] on link "View all" at bounding box center [359, 230] width 16 height 5
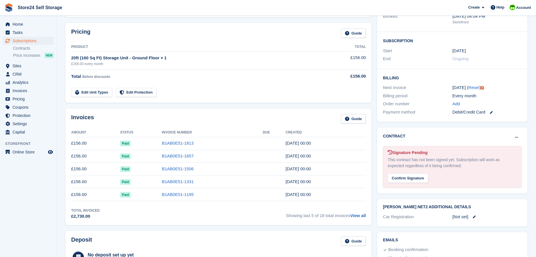
scroll to position [85, 0]
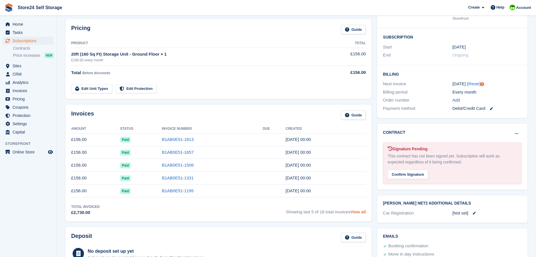
click at [360, 213] on link "View all" at bounding box center [359, 211] width 16 height 5
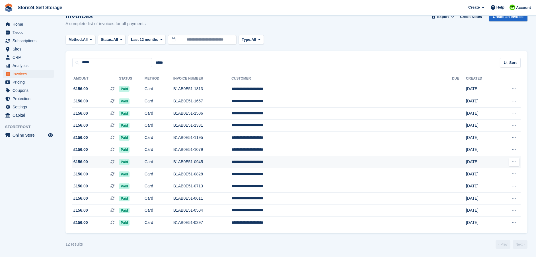
scroll to position [13, 0]
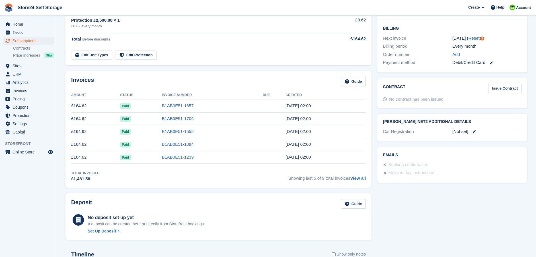
scroll to position [142, 0]
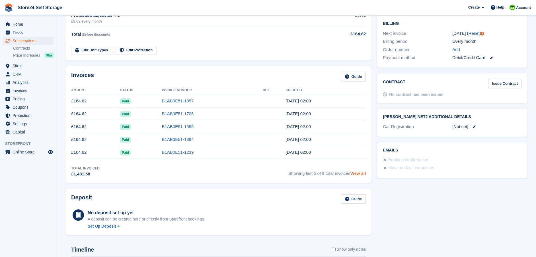
click at [356, 173] on link "View all" at bounding box center [359, 173] width 16 height 5
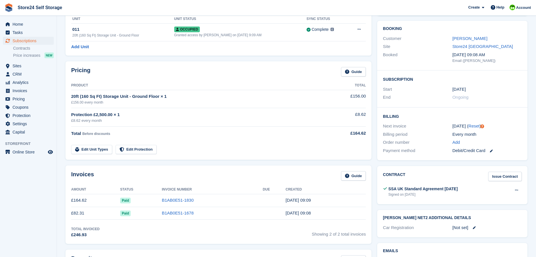
scroll to position [57, 0]
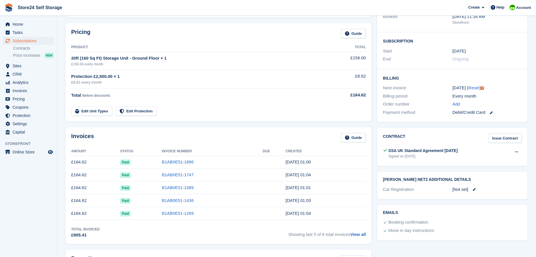
scroll to position [114, 0]
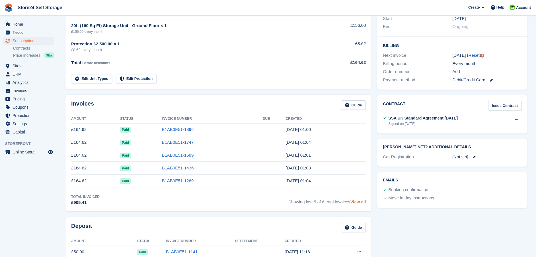
click at [359, 202] on link "View all" at bounding box center [359, 201] width 16 height 5
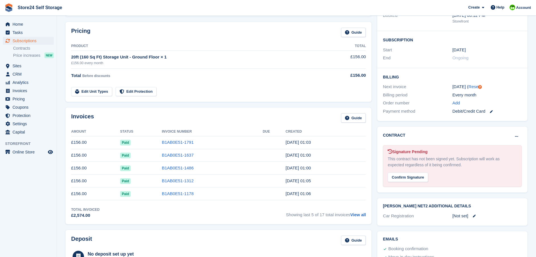
scroll to position [85, 0]
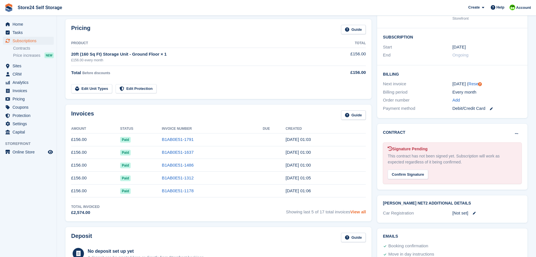
click at [362, 212] on link "View all" at bounding box center [359, 211] width 16 height 5
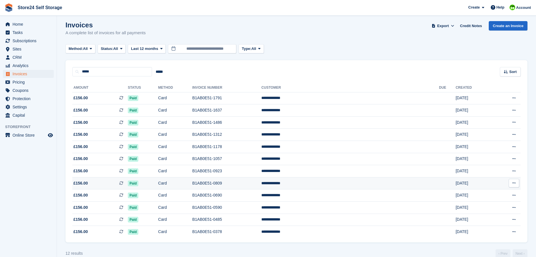
scroll to position [13, 0]
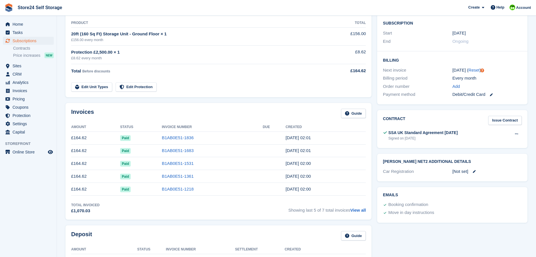
scroll to position [114, 0]
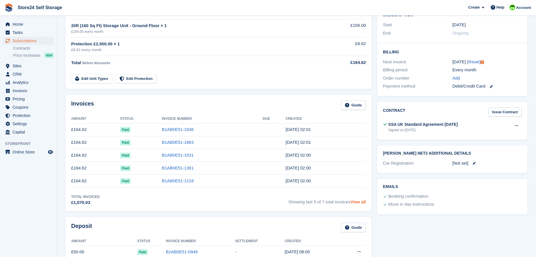
click at [361, 202] on link "View all" at bounding box center [359, 201] width 16 height 5
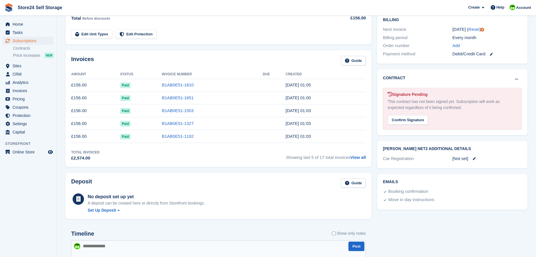
scroll to position [142, 0]
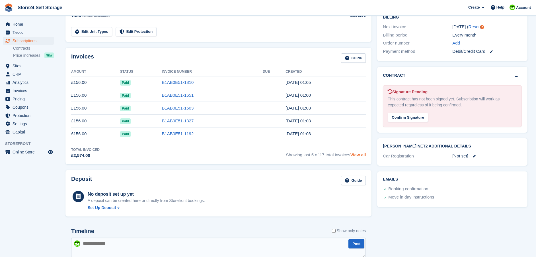
click at [360, 155] on link "View all" at bounding box center [359, 154] width 16 height 5
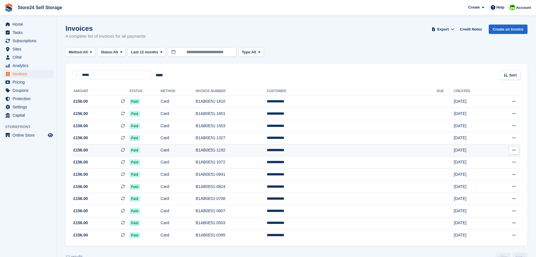
scroll to position [13, 0]
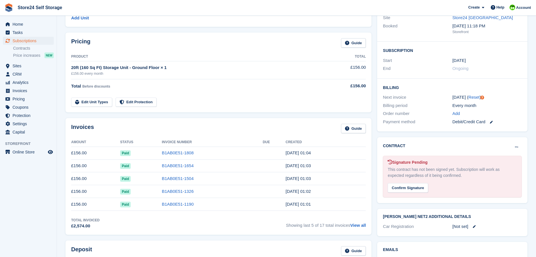
scroll to position [114, 0]
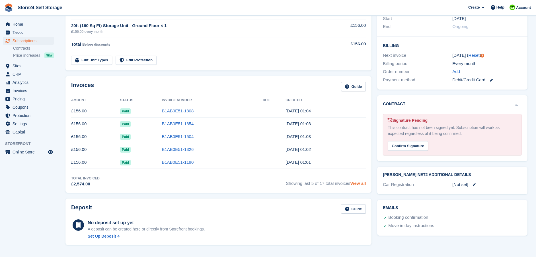
click at [359, 184] on link "View all" at bounding box center [359, 183] width 16 height 5
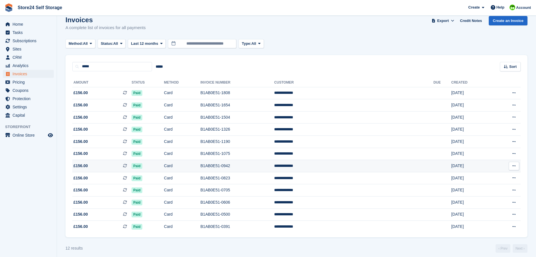
scroll to position [13, 0]
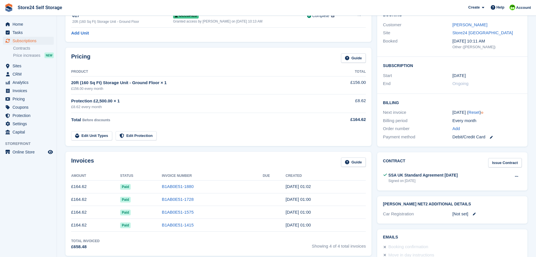
scroll to position [85, 0]
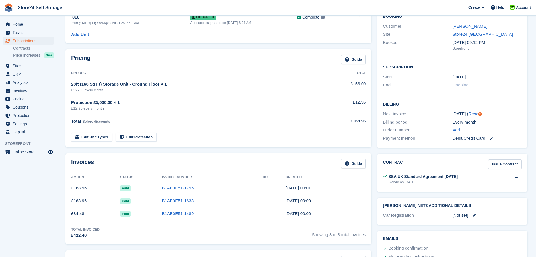
scroll to position [57, 0]
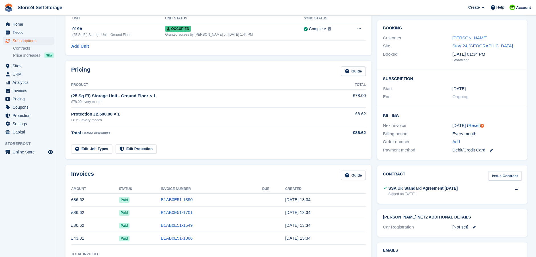
scroll to position [57, 0]
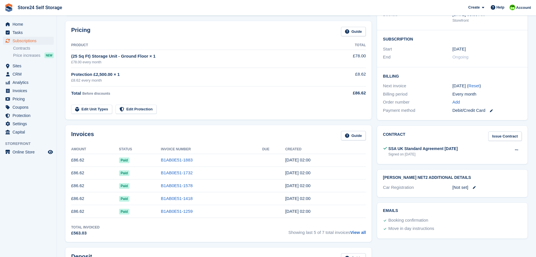
scroll to position [85, 0]
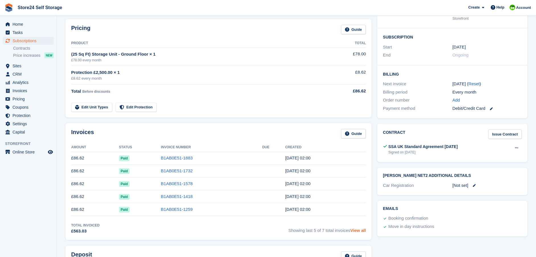
click at [358, 230] on link "View all" at bounding box center [359, 230] width 16 height 5
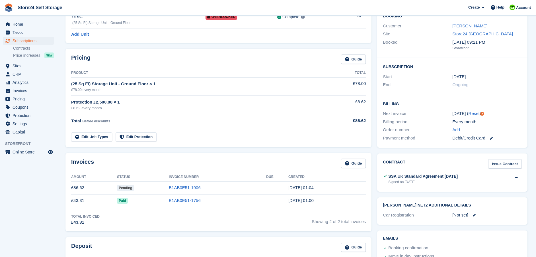
scroll to position [57, 0]
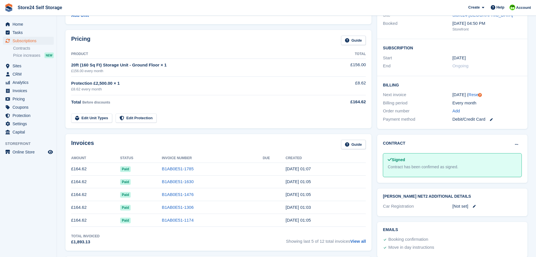
scroll to position [85, 0]
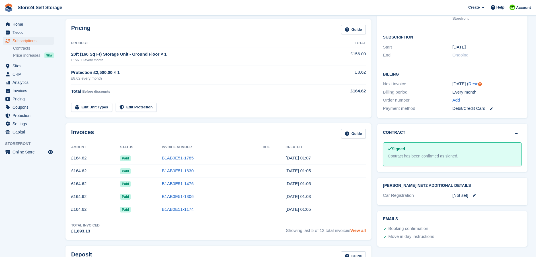
click at [361, 231] on link "View all" at bounding box center [359, 230] width 16 height 5
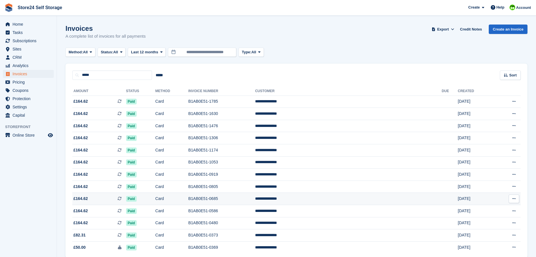
scroll to position [25, 0]
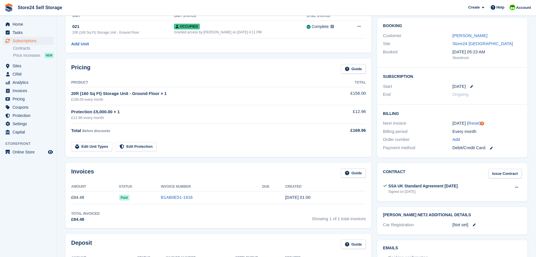
scroll to position [28, 0]
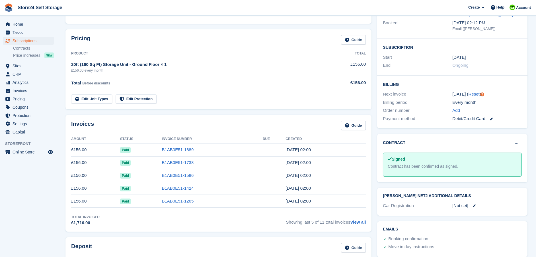
scroll to position [85, 0]
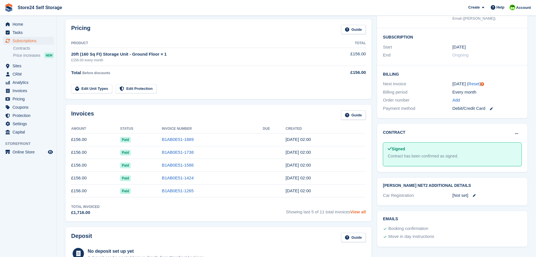
click at [356, 211] on link "View all" at bounding box center [359, 211] width 16 height 5
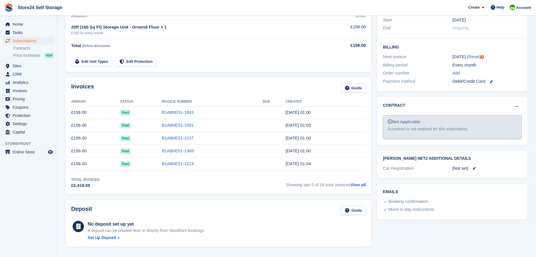
scroll to position [114, 0]
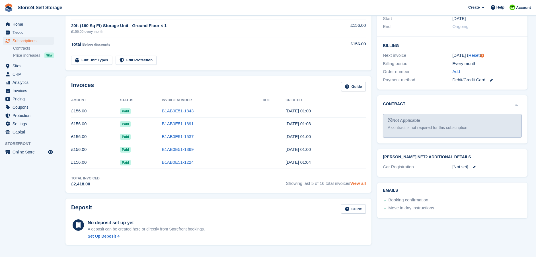
click at [355, 185] on link "View all" at bounding box center [359, 183] width 16 height 5
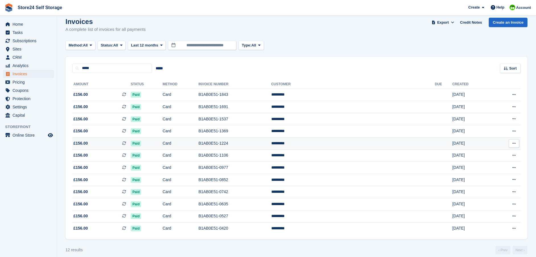
scroll to position [13, 0]
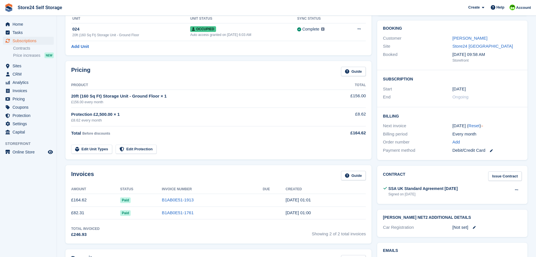
scroll to position [57, 0]
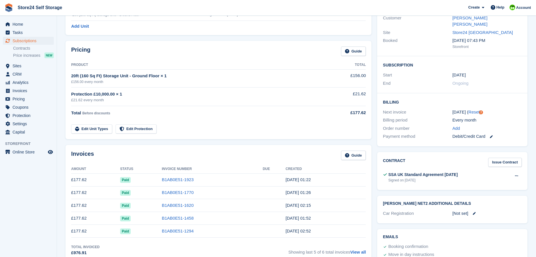
scroll to position [114, 0]
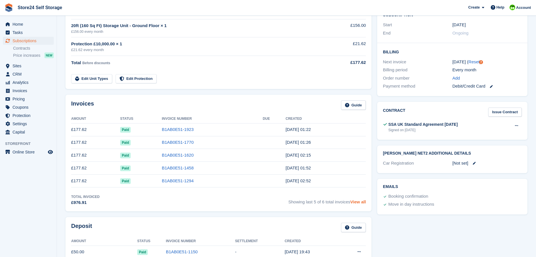
click at [358, 202] on link "View all" at bounding box center [359, 201] width 16 height 5
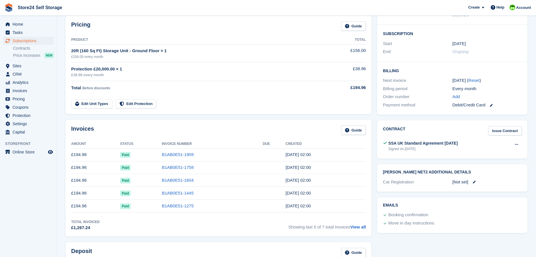
scroll to position [114, 0]
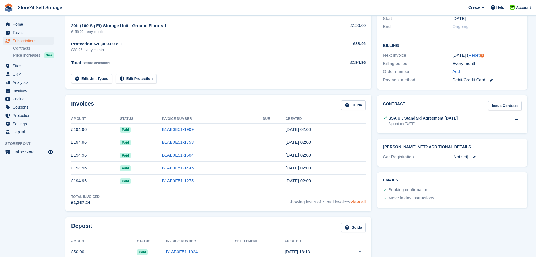
click at [355, 203] on link "View all" at bounding box center [359, 201] width 16 height 5
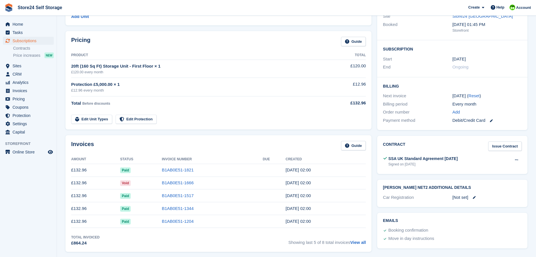
scroll to position [85, 0]
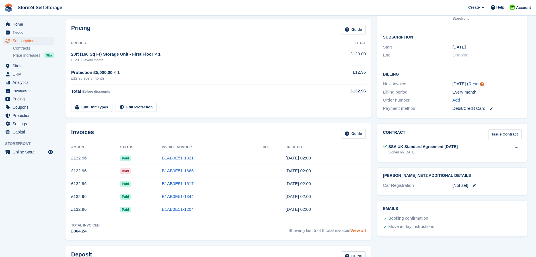
click at [360, 230] on link "View all" at bounding box center [359, 230] width 16 height 5
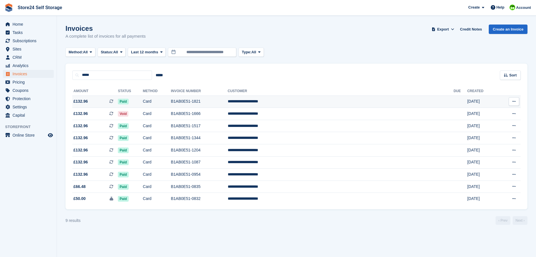
click at [228, 101] on td "B1AB0E51-1821" at bounding box center [199, 101] width 57 height 12
click at [311, 112] on td "**********" at bounding box center [341, 114] width 226 height 12
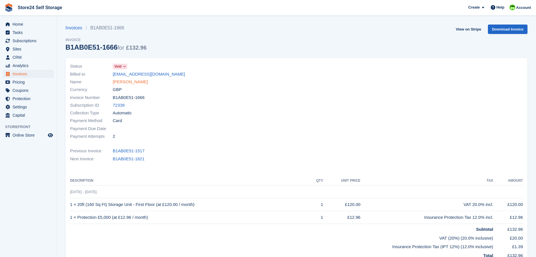
drag, startPoint x: 112, startPoint y: 81, endPoint x: 149, endPoint y: 80, distance: 36.7
click at [164, 83] on div "Name [PERSON_NAME]" at bounding box center [181, 82] width 223 height 8
copy div "[PERSON_NAME]"
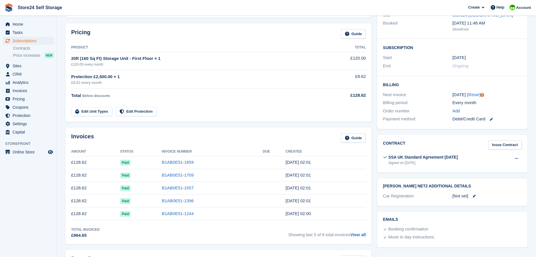
scroll to position [85, 0]
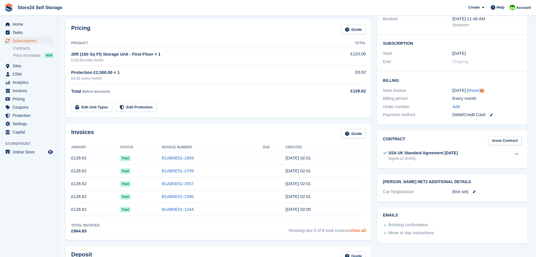
click at [362, 231] on link "View all" at bounding box center [359, 230] width 16 height 5
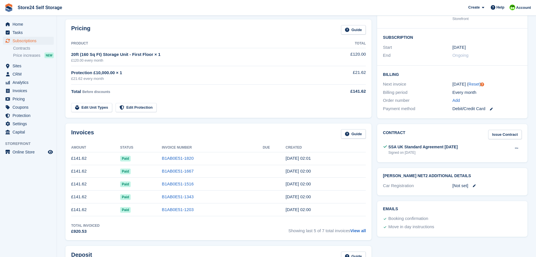
scroll to position [85, 0]
click at [362, 230] on link "View all" at bounding box center [359, 230] width 16 height 5
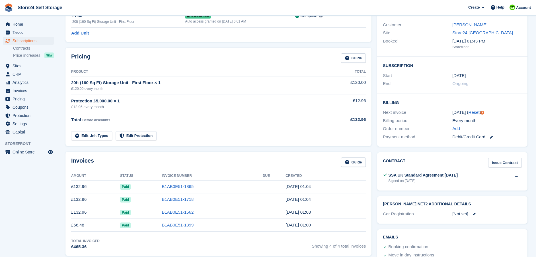
scroll to position [85, 0]
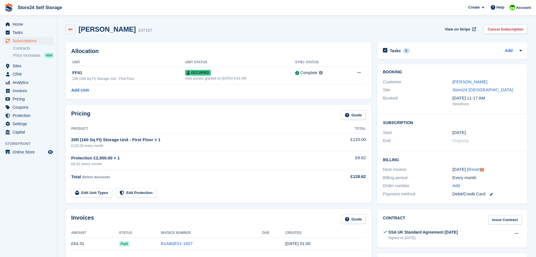
click at [70, 31] on icon at bounding box center [70, 29] width 4 height 4
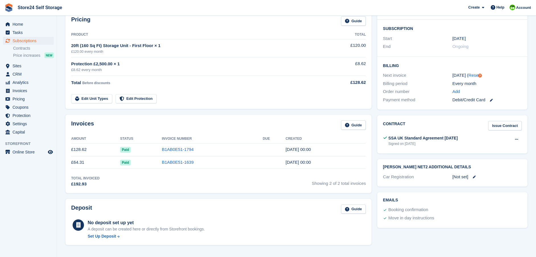
scroll to position [57, 0]
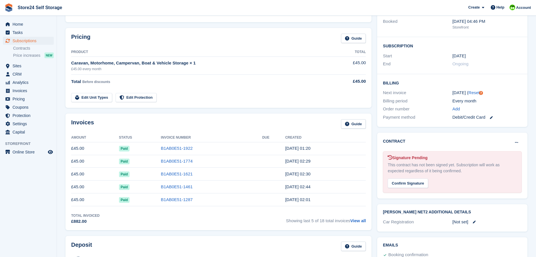
scroll to position [85, 0]
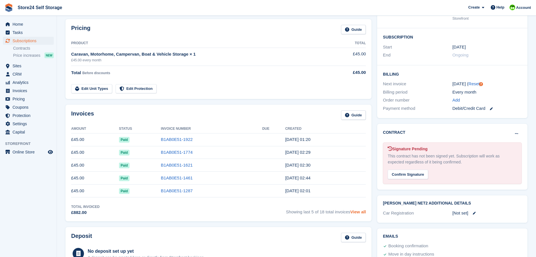
click at [357, 211] on link "View all" at bounding box center [359, 211] width 16 height 5
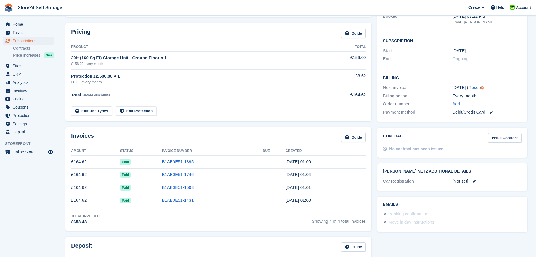
scroll to position [85, 0]
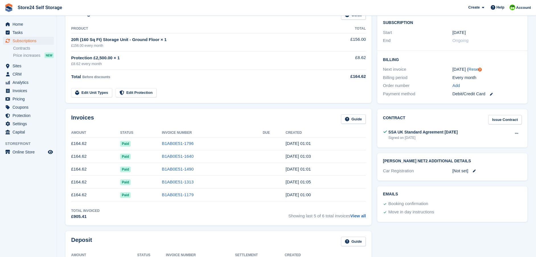
scroll to position [114, 0]
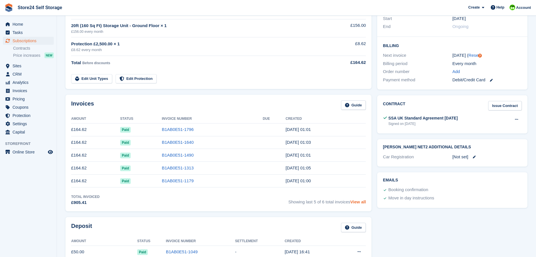
click at [357, 203] on link "View all" at bounding box center [359, 201] width 16 height 5
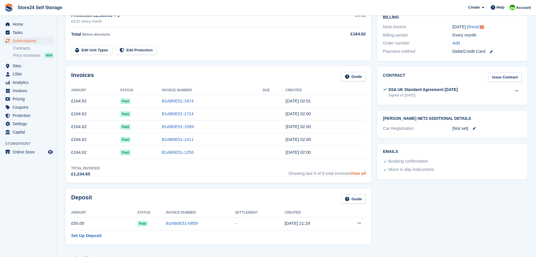
click at [359, 172] on link "View all" at bounding box center [359, 173] width 16 height 5
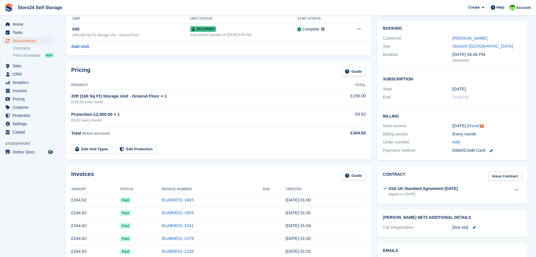
scroll to position [114, 0]
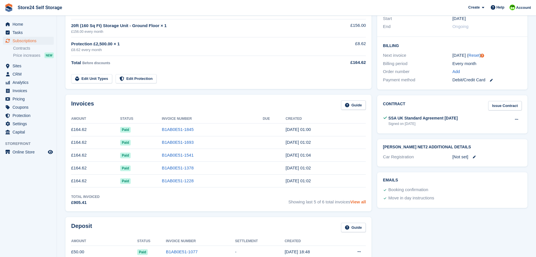
click at [360, 202] on link "View all" at bounding box center [359, 201] width 16 height 5
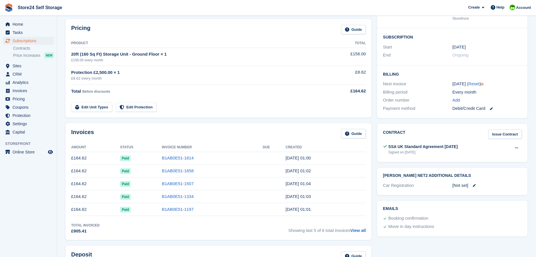
scroll to position [114, 0]
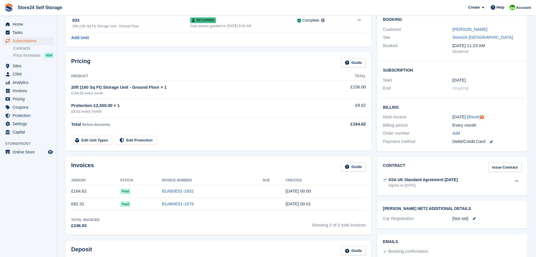
scroll to position [85, 0]
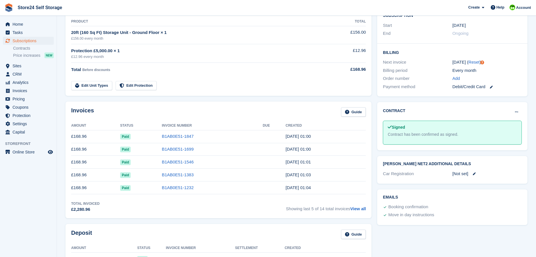
scroll to position [114, 0]
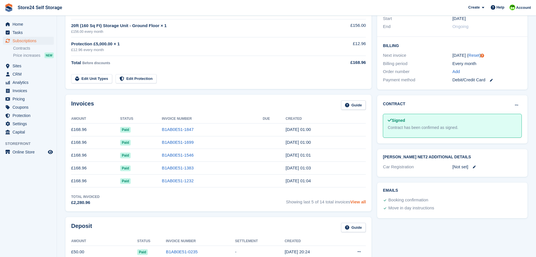
click at [357, 203] on link "View all" at bounding box center [359, 201] width 16 height 5
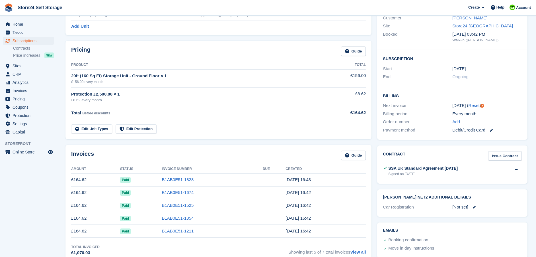
scroll to position [85, 0]
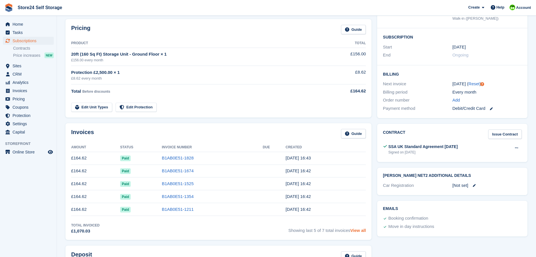
click at [356, 229] on link "View all" at bounding box center [359, 230] width 16 height 5
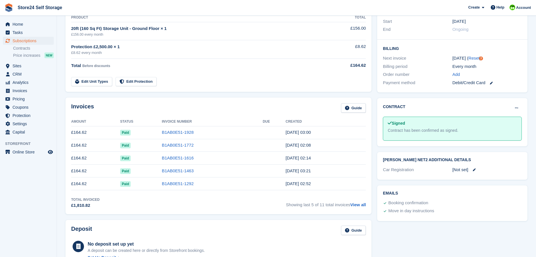
scroll to position [114, 0]
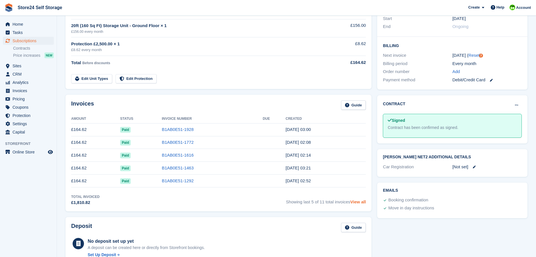
click at [361, 201] on link "View all" at bounding box center [359, 201] width 16 height 5
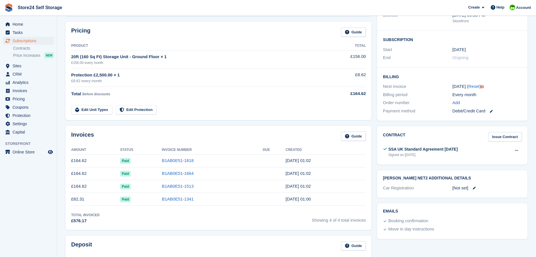
scroll to position [85, 0]
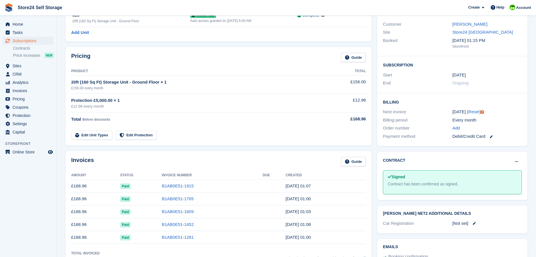
scroll to position [114, 0]
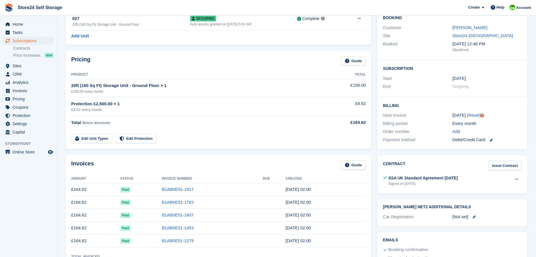
scroll to position [114, 0]
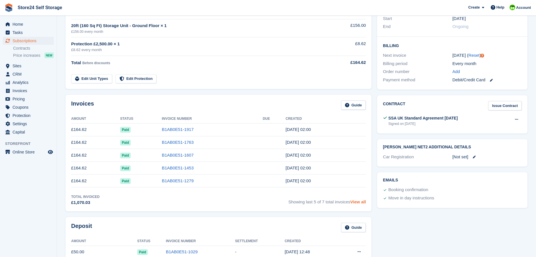
click at [364, 201] on link "View all" at bounding box center [359, 201] width 16 height 5
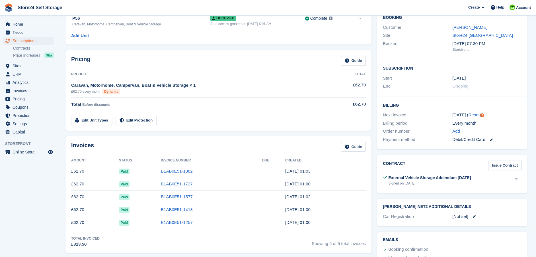
scroll to position [85, 0]
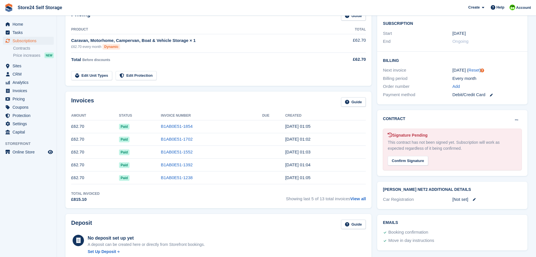
scroll to position [114, 0]
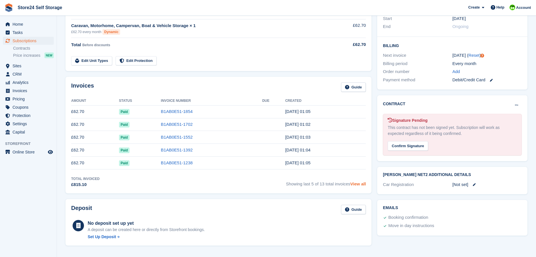
click at [357, 185] on link "View all" at bounding box center [359, 183] width 16 height 5
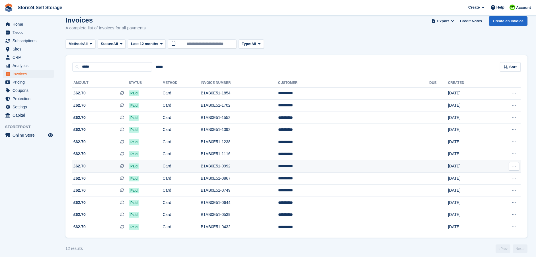
scroll to position [13, 0]
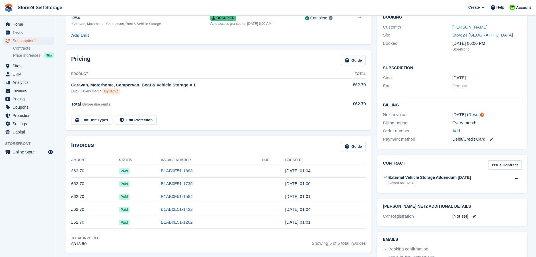
scroll to position [57, 0]
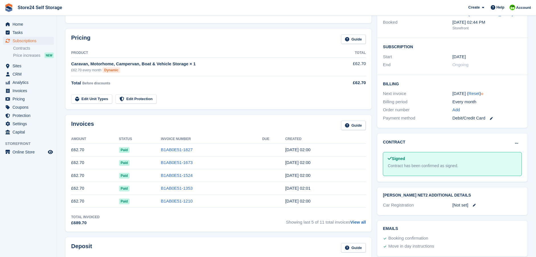
scroll to position [85, 0]
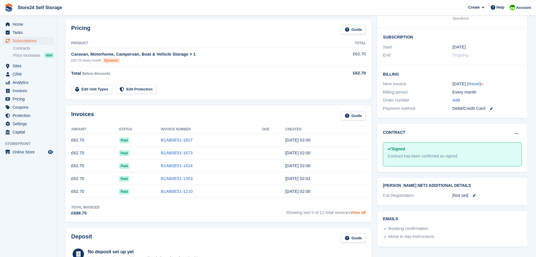
click at [360, 212] on link "View all" at bounding box center [359, 212] width 16 height 5
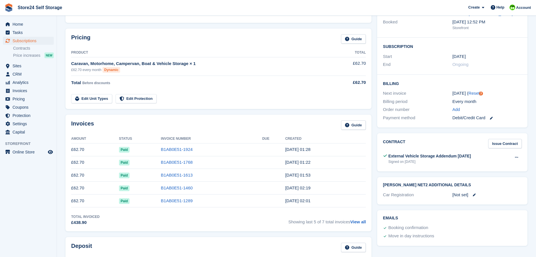
scroll to position [85, 0]
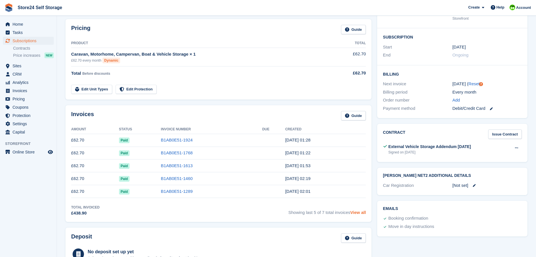
click at [359, 214] on link "View all" at bounding box center [359, 212] width 16 height 5
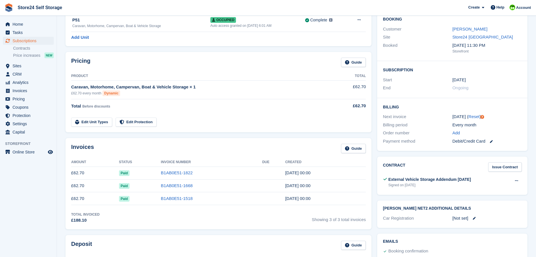
scroll to position [57, 0]
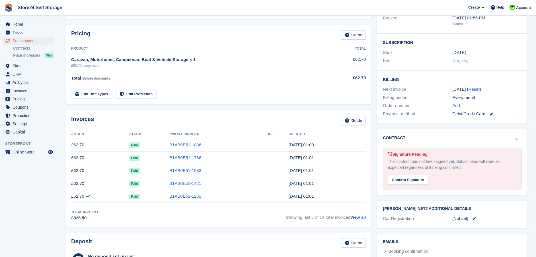
scroll to position [85, 0]
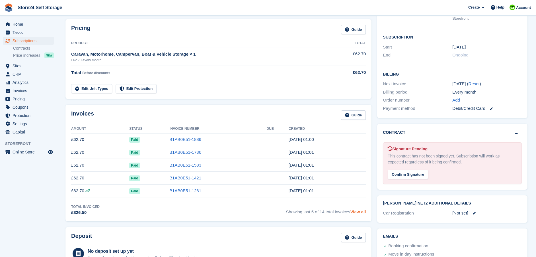
click at [361, 211] on link "View all" at bounding box center [359, 211] width 16 height 5
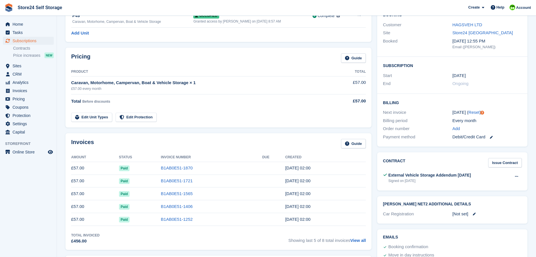
scroll to position [85, 0]
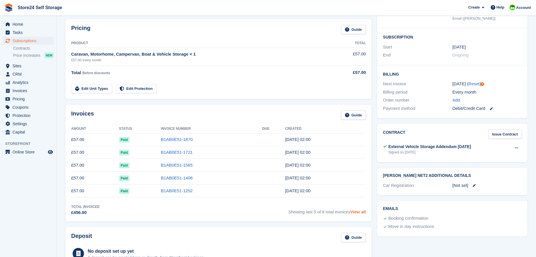
click at [358, 212] on link "View all" at bounding box center [359, 211] width 16 height 5
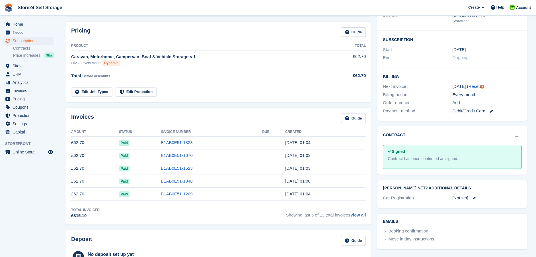
scroll to position [85, 0]
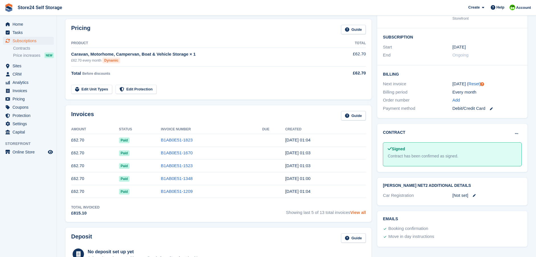
click at [361, 212] on link "View all" at bounding box center [359, 212] width 16 height 5
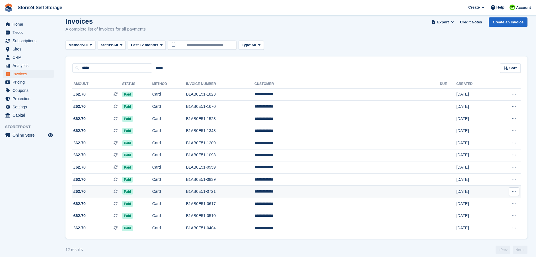
scroll to position [13, 0]
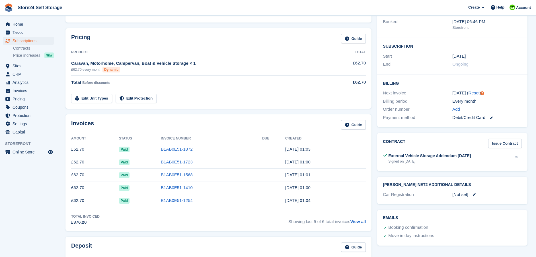
scroll to position [85, 0]
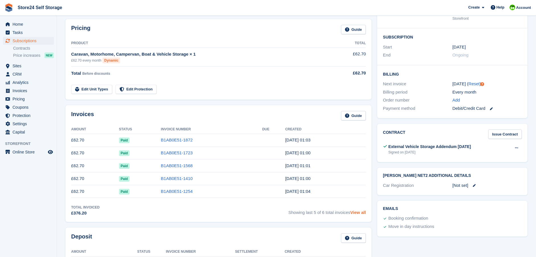
click at [360, 212] on link "View all" at bounding box center [359, 212] width 16 height 5
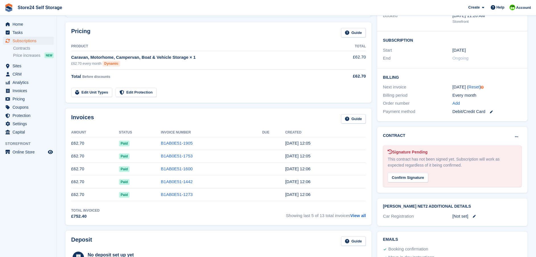
scroll to position [85, 0]
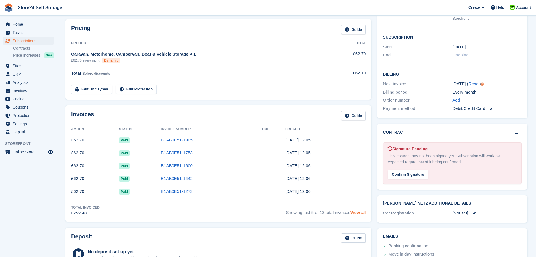
click at [356, 212] on link "View all" at bounding box center [359, 212] width 16 height 5
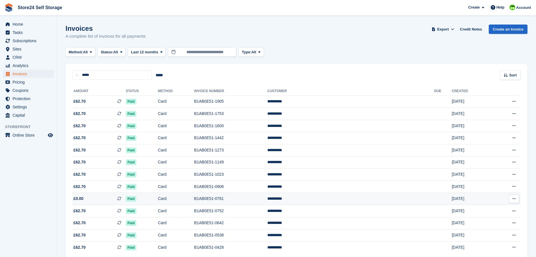
scroll to position [25, 0]
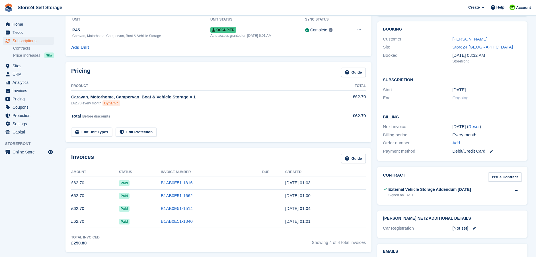
scroll to position [57, 0]
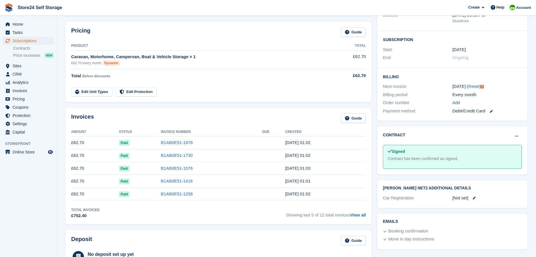
scroll to position [85, 0]
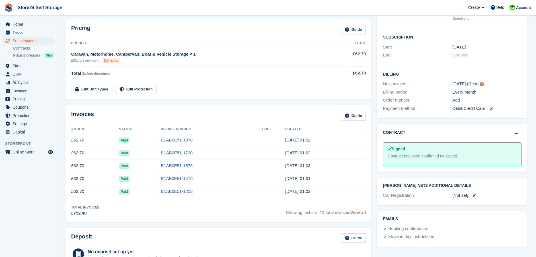
click at [356, 212] on link "View all" at bounding box center [359, 212] width 16 height 5
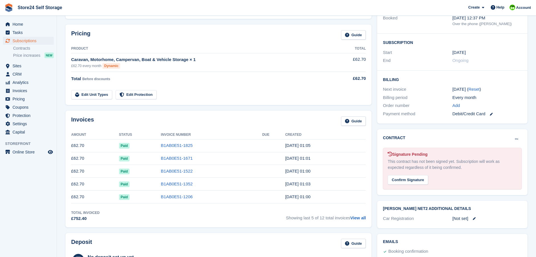
scroll to position [85, 0]
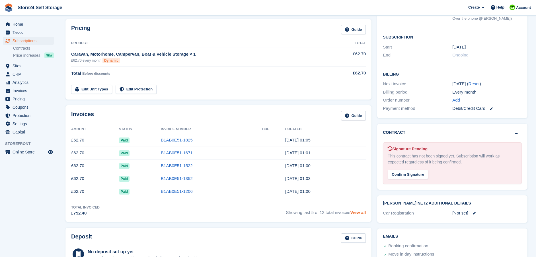
click at [358, 211] on link "View all" at bounding box center [359, 212] width 16 height 5
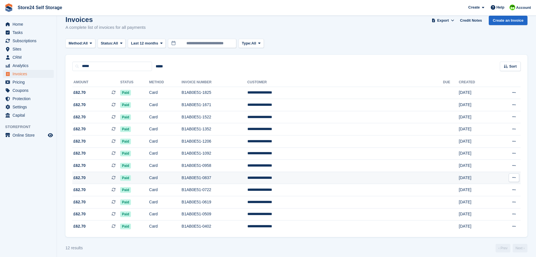
scroll to position [13, 0]
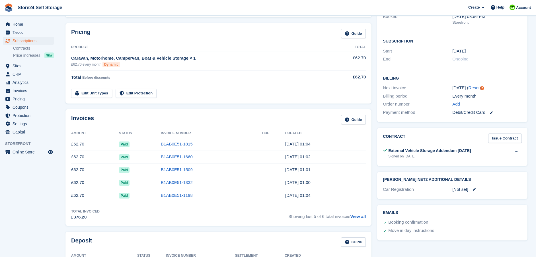
scroll to position [85, 0]
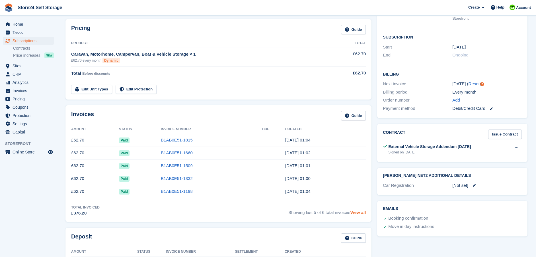
click at [362, 214] on link "View all" at bounding box center [359, 212] width 16 height 5
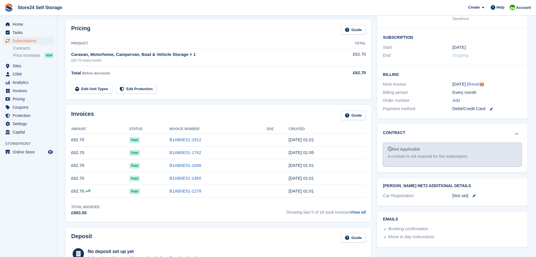
scroll to position [85, 0]
click at [357, 212] on link "View all" at bounding box center [359, 211] width 16 height 5
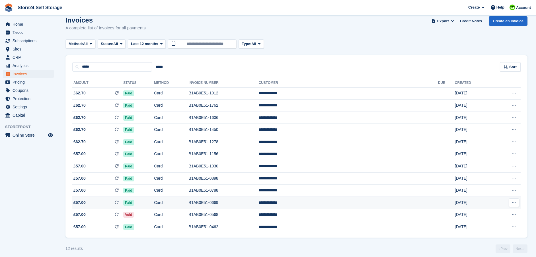
scroll to position [13, 0]
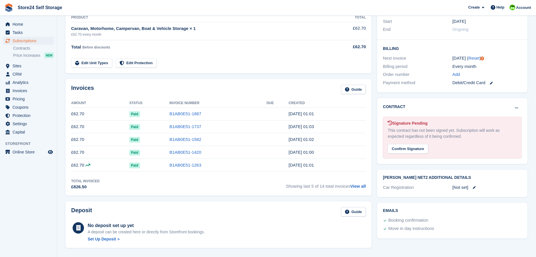
scroll to position [114, 0]
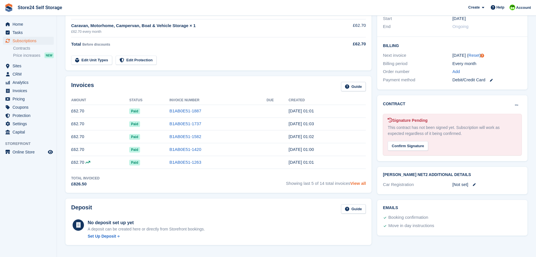
click at [358, 184] on link "View all" at bounding box center [359, 183] width 16 height 5
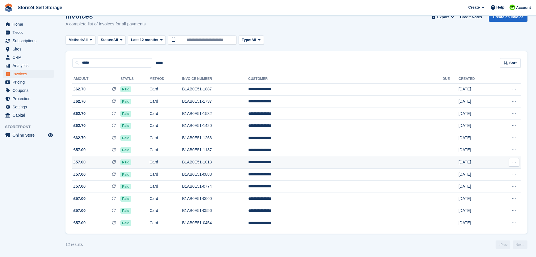
scroll to position [13, 0]
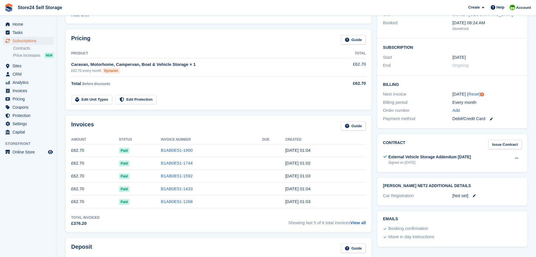
scroll to position [85, 0]
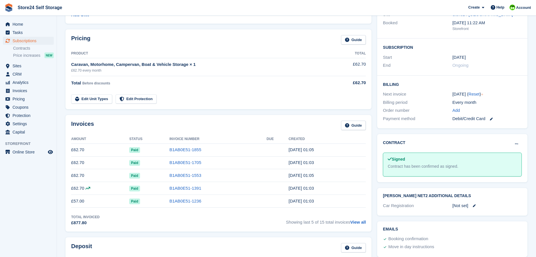
scroll to position [85, 0]
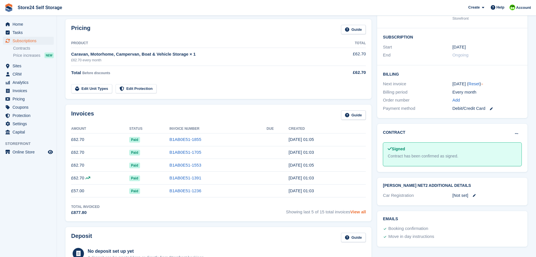
click at [360, 212] on link "View all" at bounding box center [359, 211] width 16 height 5
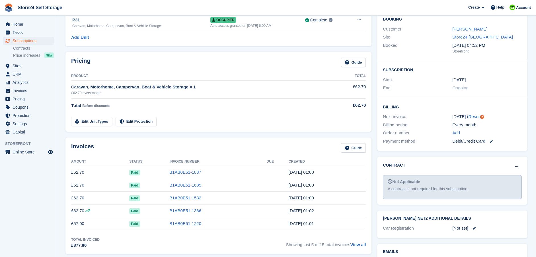
scroll to position [85, 0]
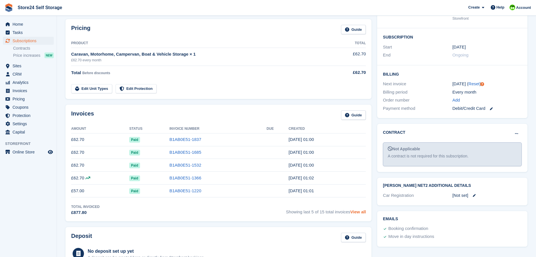
click at [359, 212] on link "View all" at bounding box center [359, 211] width 16 height 5
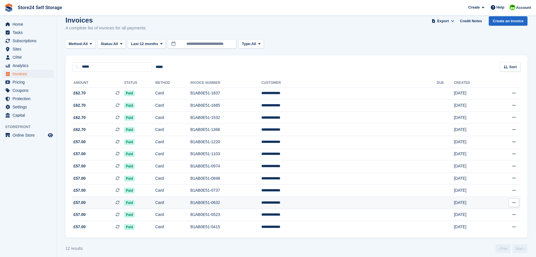
scroll to position [13, 0]
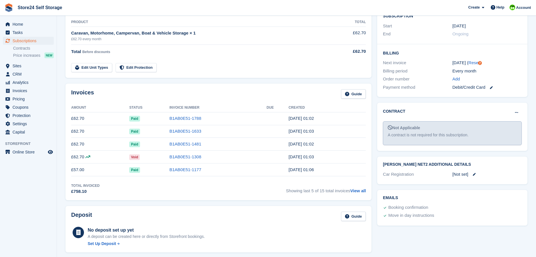
scroll to position [114, 0]
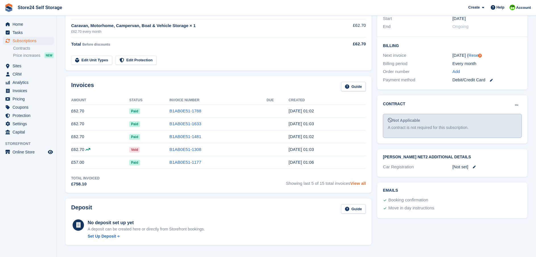
click at [357, 185] on link "View all" at bounding box center [359, 183] width 16 height 5
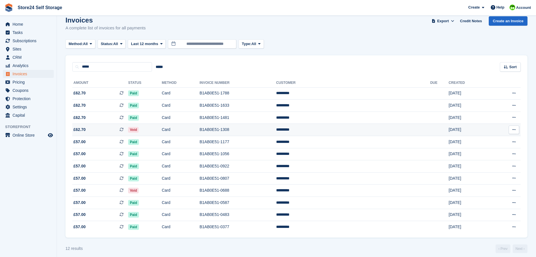
scroll to position [13, 0]
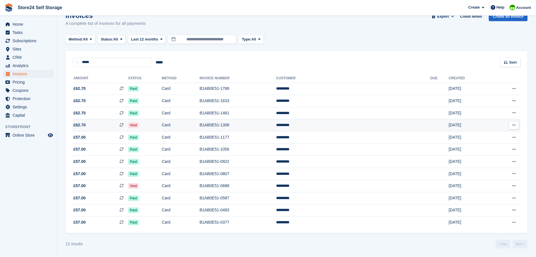
click at [237, 125] on td "B1AB0E51-1308" at bounding box center [238, 125] width 77 height 12
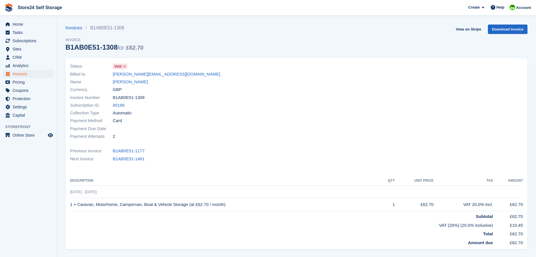
drag, startPoint x: 112, startPoint y: 82, endPoint x: 135, endPoint y: 82, distance: 23.4
click at [135, 82] on div "Name [PERSON_NAME]" at bounding box center [181, 82] width 223 height 8
copy div "Sam jones"
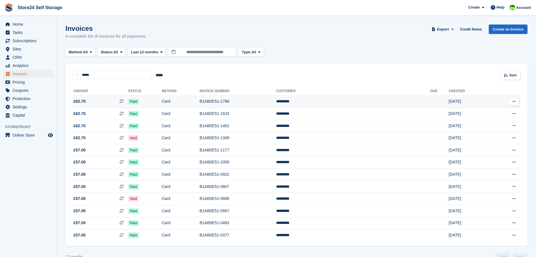
scroll to position [13, 0]
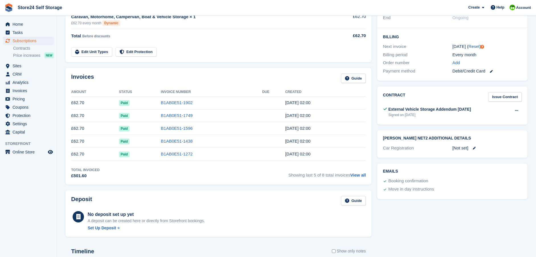
scroll to position [142, 0]
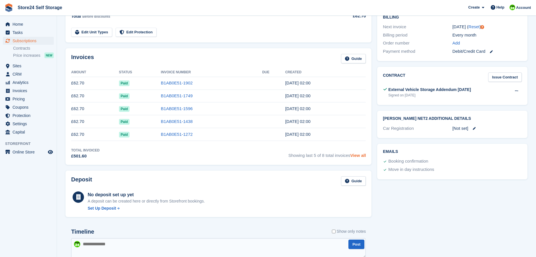
click at [358, 156] on link "View all" at bounding box center [359, 155] width 16 height 5
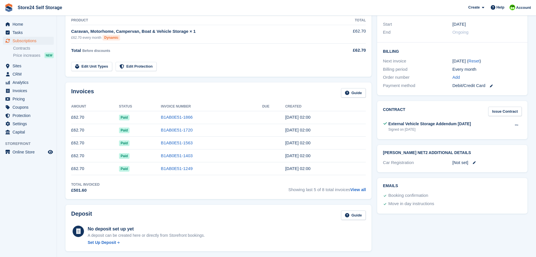
scroll to position [114, 0]
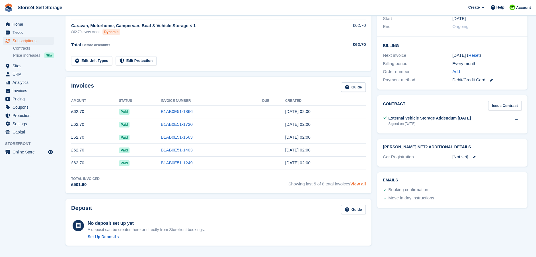
click at [358, 184] on link "View all" at bounding box center [359, 183] width 16 height 5
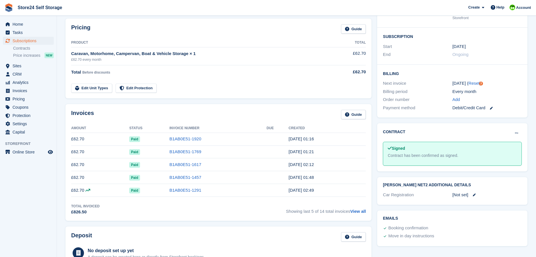
scroll to position [114, 0]
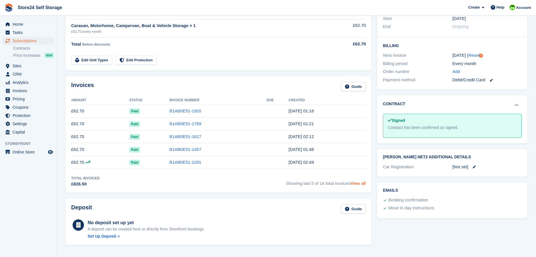
click at [359, 182] on link "View all" at bounding box center [359, 183] width 16 height 5
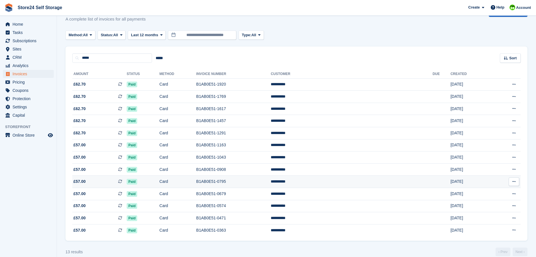
scroll to position [25, 0]
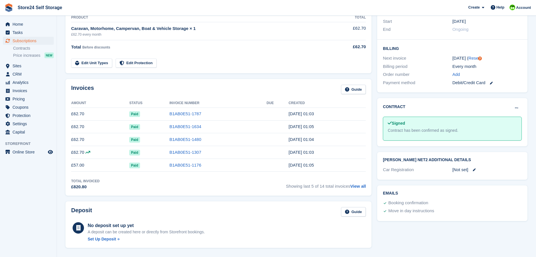
scroll to position [114, 0]
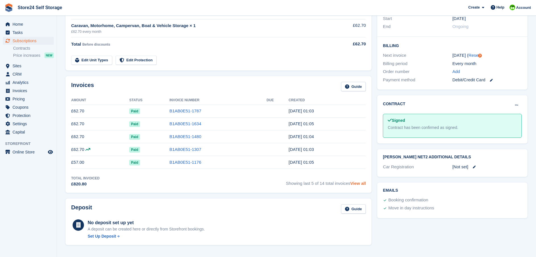
click at [355, 182] on link "View all" at bounding box center [359, 183] width 16 height 5
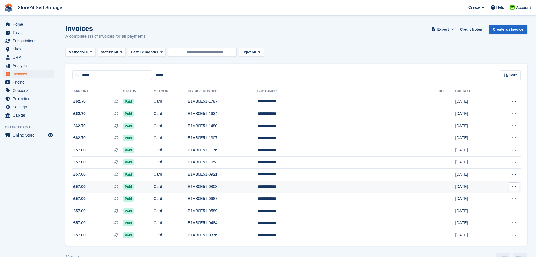
scroll to position [13, 0]
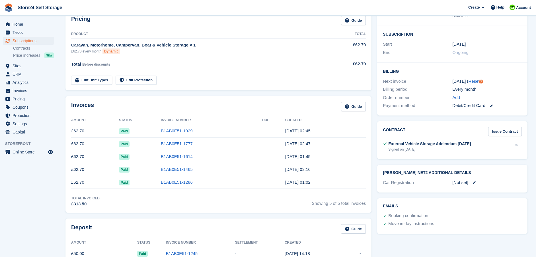
scroll to position [114, 0]
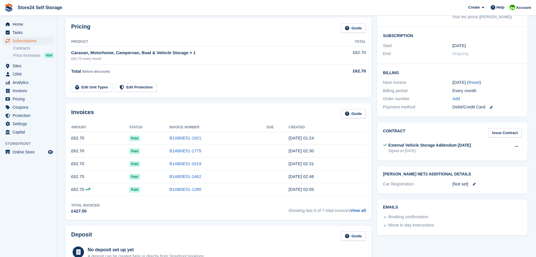
scroll to position [114, 0]
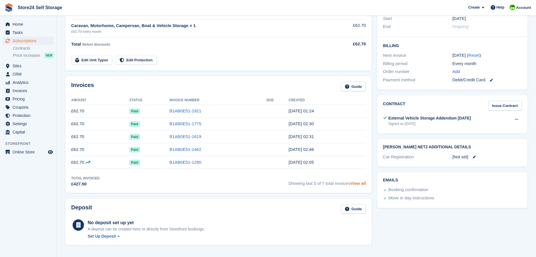
click at [361, 184] on link "View all" at bounding box center [359, 183] width 16 height 5
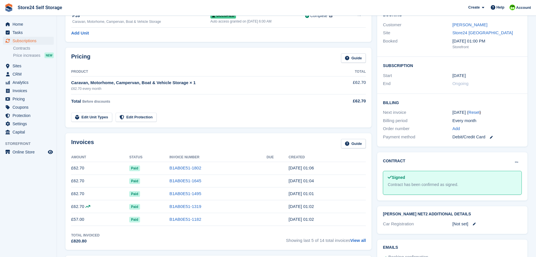
scroll to position [85, 0]
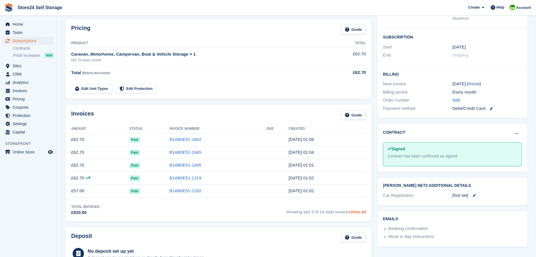
click at [363, 211] on link "View all" at bounding box center [359, 211] width 16 height 5
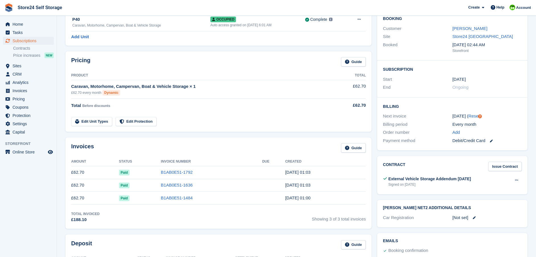
scroll to position [57, 0]
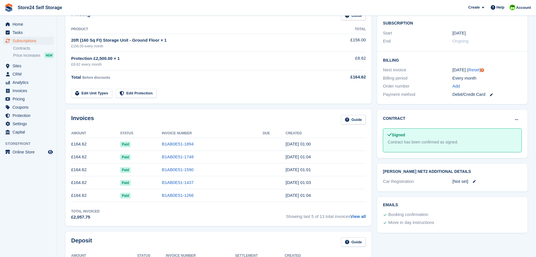
scroll to position [114, 0]
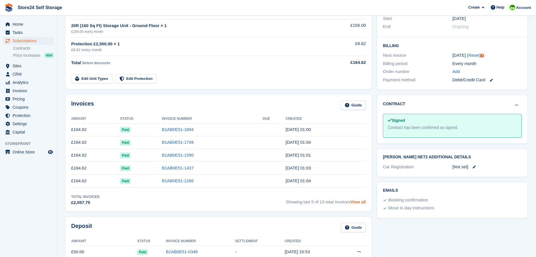
click at [360, 201] on link "View all" at bounding box center [359, 201] width 16 height 5
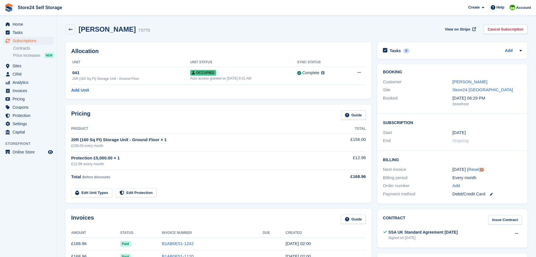
drag, startPoint x: 80, startPoint y: 30, endPoint x: 124, endPoint y: 30, distance: 44.7
click at [124, 30] on h2 "[PERSON_NAME]" at bounding box center [107, 29] width 57 height 8
copy h2 "[PERSON_NAME]"
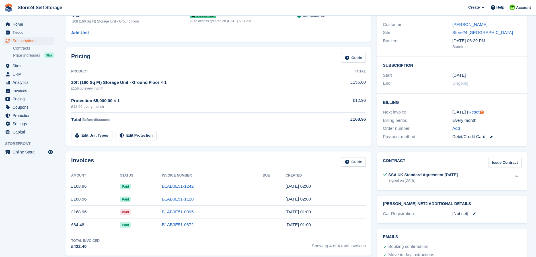
scroll to position [85, 0]
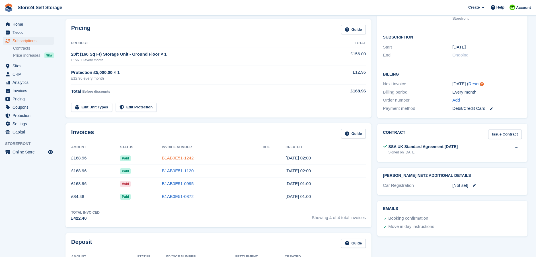
click at [172, 156] on link "B1AB0E51-1242" at bounding box center [178, 157] width 32 height 5
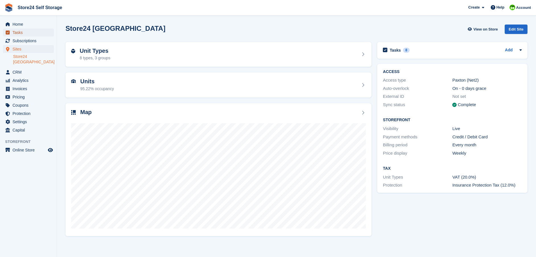
click at [20, 34] on span "Tasks" at bounding box center [30, 32] width 34 height 8
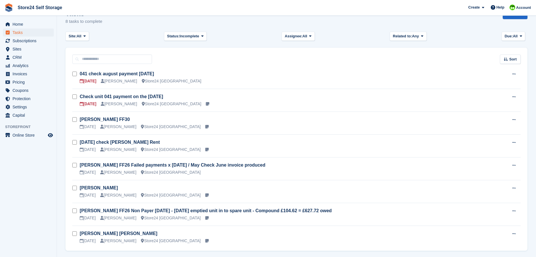
scroll to position [28, 0]
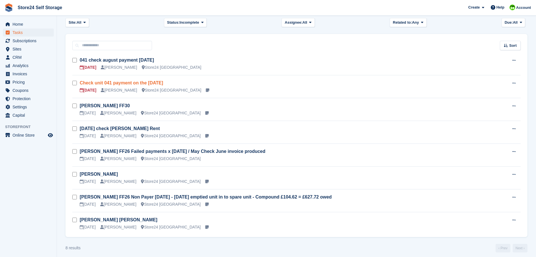
click at [119, 83] on link "Check unit 041 payment on the 21/09/25" at bounding box center [121, 82] width 83 height 5
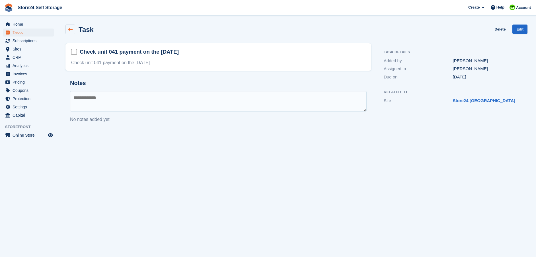
click at [70, 31] on icon at bounding box center [70, 29] width 4 height 4
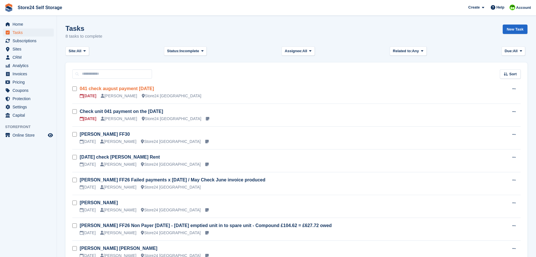
click at [109, 89] on link "041 check august payment 21/08/25" at bounding box center [117, 88] width 74 height 5
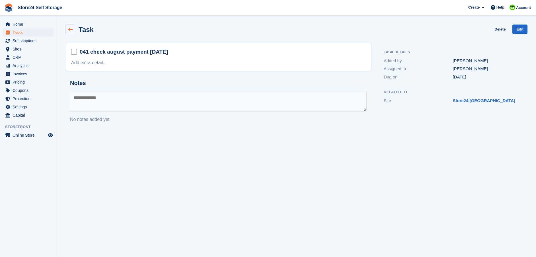
click at [71, 31] on icon at bounding box center [70, 29] width 4 height 4
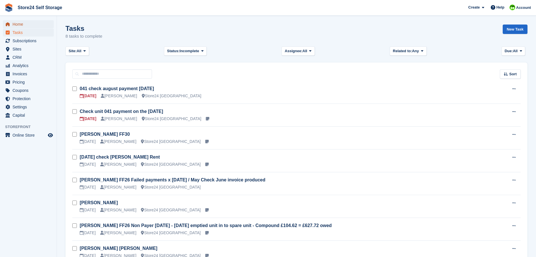
click at [21, 23] on span "Home" at bounding box center [30, 24] width 34 height 8
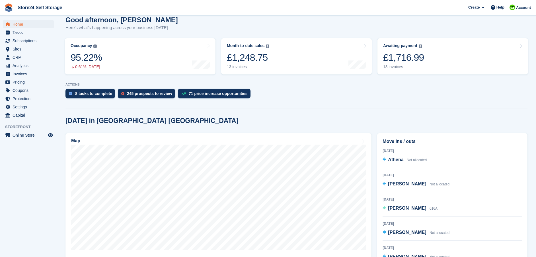
scroll to position [57, 0]
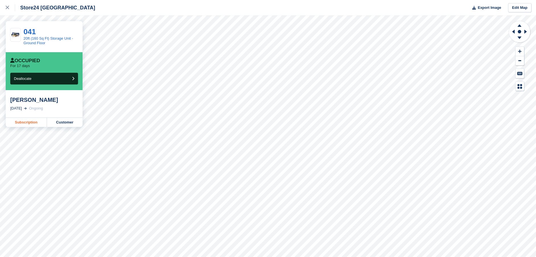
click at [32, 122] on link "Subscription" at bounding box center [26, 122] width 41 height 9
click at [63, 124] on link "Customer" at bounding box center [65, 122] width 36 height 9
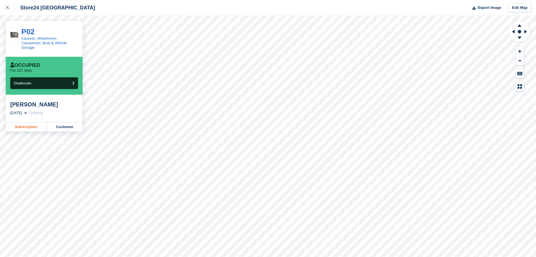
click at [23, 124] on link "Subscription" at bounding box center [26, 126] width 41 height 9
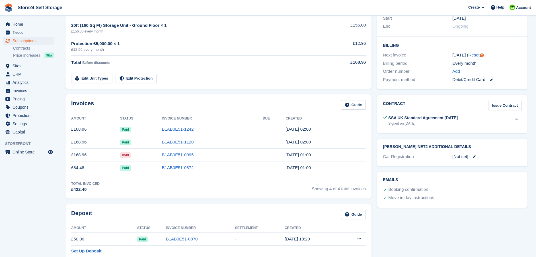
scroll to position [85, 0]
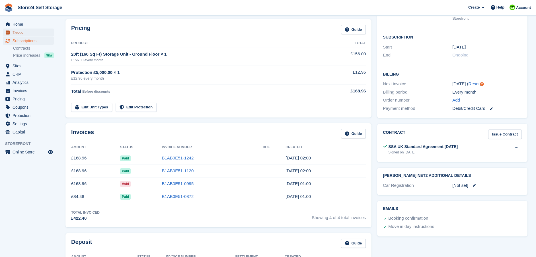
click at [20, 33] on span "Tasks" at bounding box center [30, 32] width 34 height 8
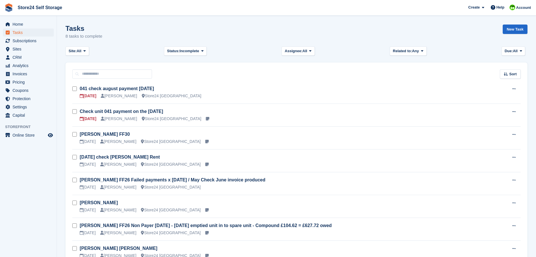
drag, startPoint x: 79, startPoint y: 88, endPoint x: 157, endPoint y: 88, distance: 78.3
click at [157, 88] on tr "041 check august payment 21/08/25 21 Aug Robert Sears Store24 Neath Port Talbot…" at bounding box center [296, 92] width 448 height 23
copy tr "041 check august payment 21/08/25"
click at [515, 31] on link "New Task" at bounding box center [515, 28] width 25 height 9
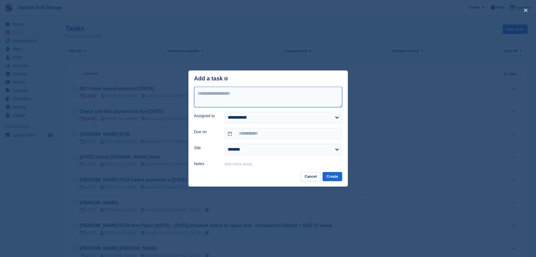
click at [204, 95] on textarea at bounding box center [268, 97] width 148 height 21
paste textarea "**********"
click at [257, 99] on textarea "**********" at bounding box center [268, 97] width 148 height 21
click at [263, 99] on textarea "**********" at bounding box center [268, 97] width 148 height 21
type textarea "**********"
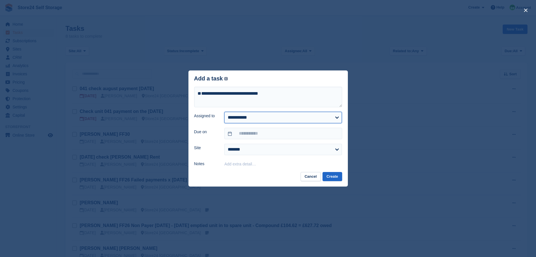
click at [268, 120] on select "**********" at bounding box center [283, 117] width 118 height 11
select select "****"
click at [224, 112] on select "**********" at bounding box center [283, 117] width 118 height 11
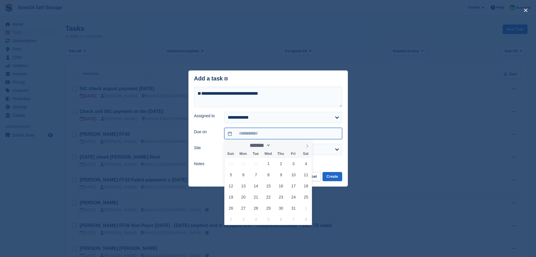
click at [252, 134] on input "text" at bounding box center [283, 133] width 118 height 11
click at [256, 197] on span "21" at bounding box center [256, 196] width 11 height 11
type input "**********"
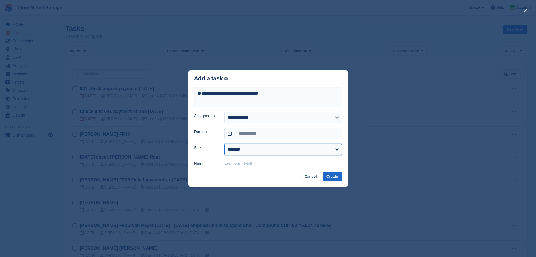
click at [273, 151] on select "**********" at bounding box center [283, 149] width 118 height 11
select select "****"
click at [224, 144] on select "**********" at bounding box center [283, 149] width 118 height 11
click at [333, 175] on button "Create" at bounding box center [332, 176] width 19 height 9
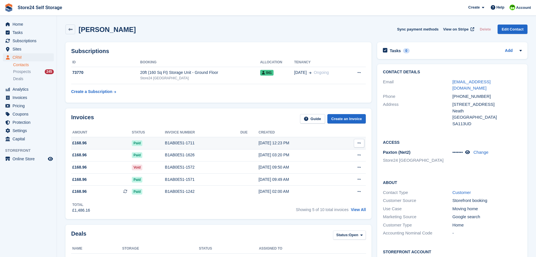
click at [198, 142] on div "B1AB0E51-1711" at bounding box center [202, 143] width 75 height 6
click at [345, 118] on link "Create an Invoice" at bounding box center [346, 118] width 39 height 9
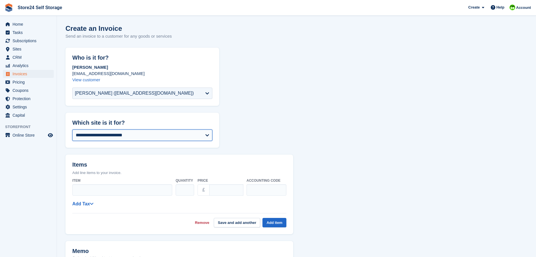
click at [109, 135] on select "**********" at bounding box center [142, 134] width 140 height 11
select select "****"
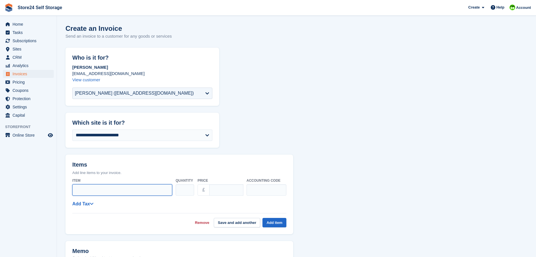
click at [83, 188] on input "Item" at bounding box center [122, 189] width 100 height 11
type input "**********"
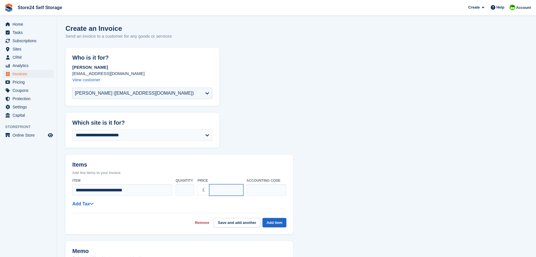
click at [222, 190] on input "****" at bounding box center [226, 189] width 34 height 11
type input "*"
type input "******"
click at [275, 222] on button "Add item" at bounding box center [275, 222] width 24 height 9
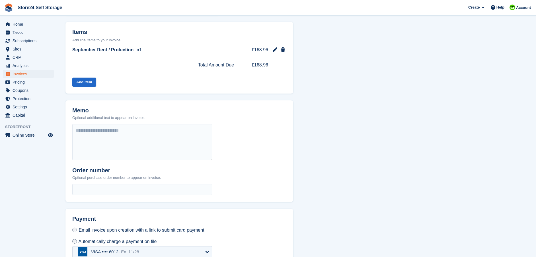
scroll to position [167, 0]
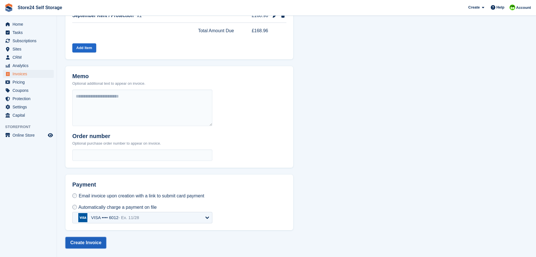
click at [78, 243] on button "Create Invoice" at bounding box center [85, 242] width 41 height 11
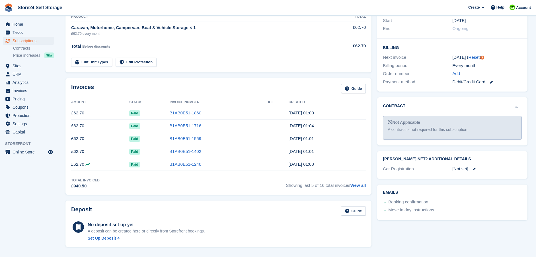
scroll to position [114, 0]
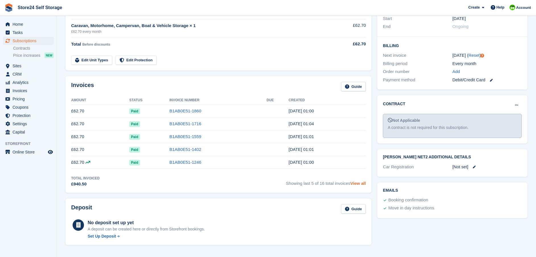
click at [356, 183] on link "View all" at bounding box center [359, 183] width 16 height 5
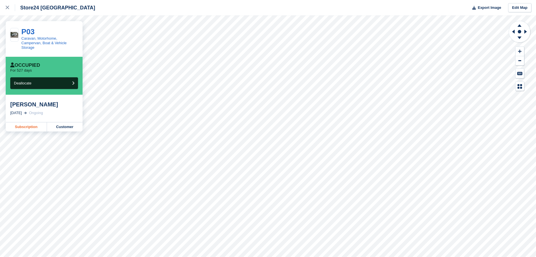
click at [24, 122] on link "Subscription" at bounding box center [26, 126] width 41 height 9
click at [24, 123] on link "Subscription" at bounding box center [26, 126] width 41 height 9
click at [24, 124] on link "Subscription" at bounding box center [26, 126] width 41 height 9
click at [25, 122] on link "Subscription" at bounding box center [26, 126] width 41 height 9
click at [24, 122] on link "Subscription" at bounding box center [26, 126] width 41 height 9
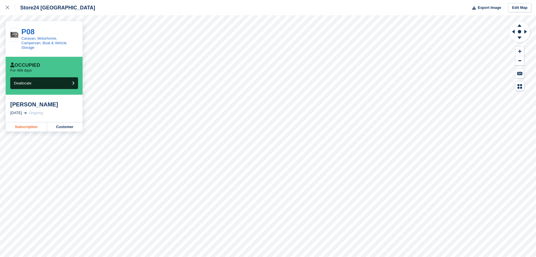
click at [24, 122] on link "Subscription" at bounding box center [26, 126] width 41 height 9
click at [27, 123] on link "Subscription" at bounding box center [26, 126] width 41 height 9
click at [31, 122] on link "Subscription" at bounding box center [26, 126] width 41 height 9
click at [26, 122] on link "Subscription" at bounding box center [26, 126] width 41 height 9
click at [34, 122] on link "Subscription" at bounding box center [26, 126] width 41 height 9
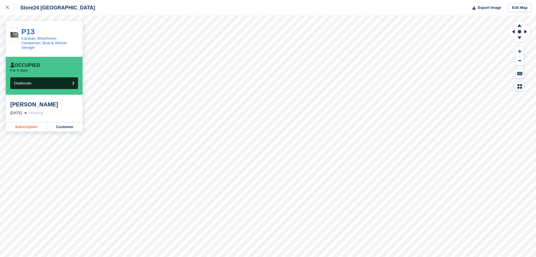
click at [30, 122] on link "Subscription" at bounding box center [26, 126] width 41 height 9
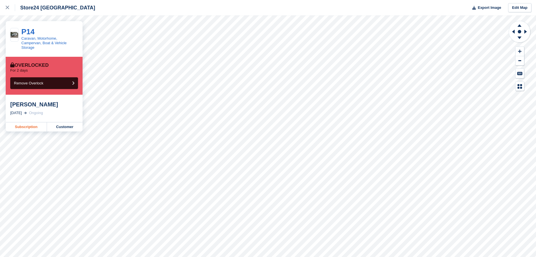
click at [30, 123] on link "Subscription" at bounding box center [26, 126] width 41 height 9
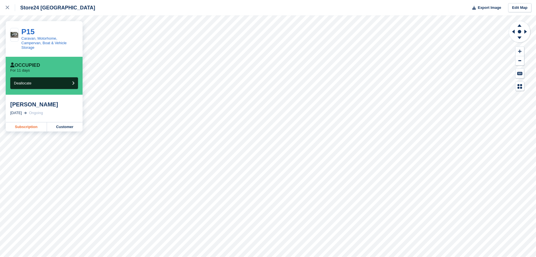
click at [28, 122] on link "Subscription" at bounding box center [26, 126] width 41 height 9
click at [25, 122] on link "Subscription" at bounding box center [26, 126] width 41 height 9
click at [26, 122] on link "Subscription" at bounding box center [26, 126] width 41 height 9
click at [32, 123] on link "Subscription" at bounding box center [26, 126] width 41 height 9
click at [34, 124] on link "Subscription" at bounding box center [26, 126] width 41 height 9
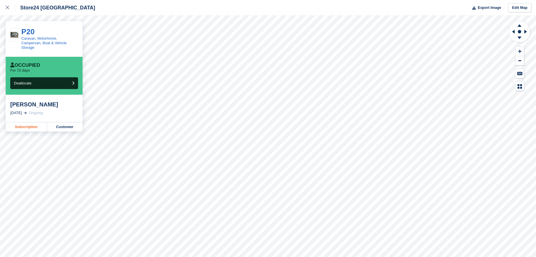
click at [30, 122] on link "Subscription" at bounding box center [26, 126] width 41 height 9
click at [28, 123] on link "Subscription" at bounding box center [26, 126] width 41 height 9
click at [30, 122] on link "Subscription" at bounding box center [26, 126] width 41 height 9
click at [26, 124] on link "Subscription" at bounding box center [26, 126] width 41 height 9
click at [35, 122] on link "Subscription" at bounding box center [26, 126] width 41 height 9
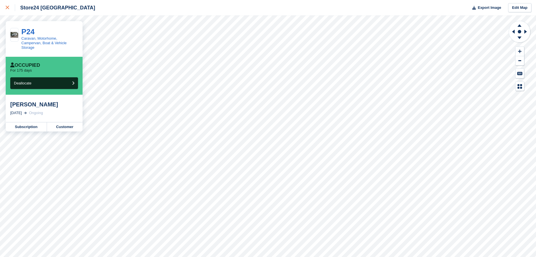
click at [6, 6] on icon at bounding box center [7, 7] width 3 height 3
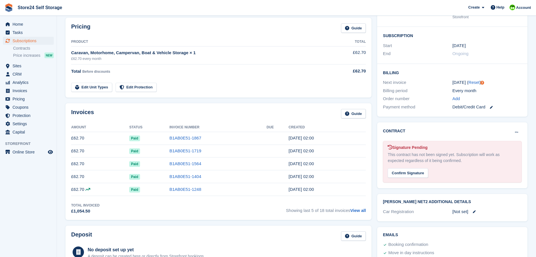
scroll to position [114, 0]
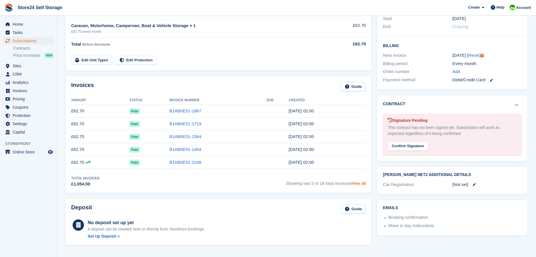
click at [358, 184] on link "View all" at bounding box center [359, 183] width 16 height 5
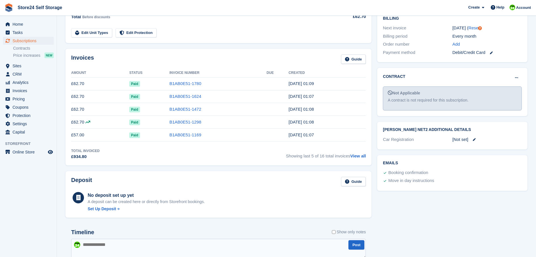
scroll to position [142, 0]
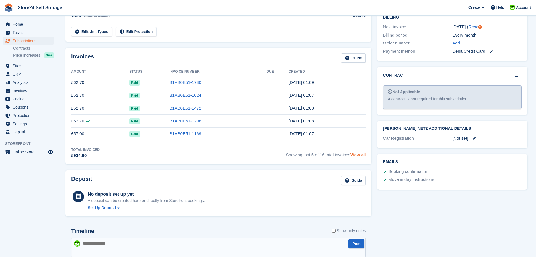
click at [359, 155] on link "View all" at bounding box center [359, 154] width 16 height 5
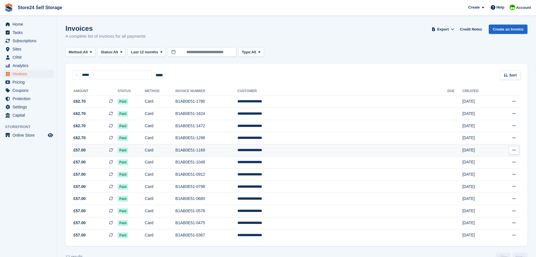
scroll to position [13, 0]
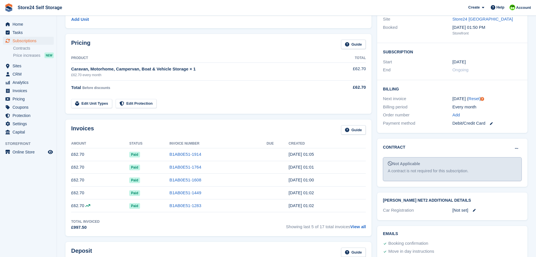
scroll to position [85, 0]
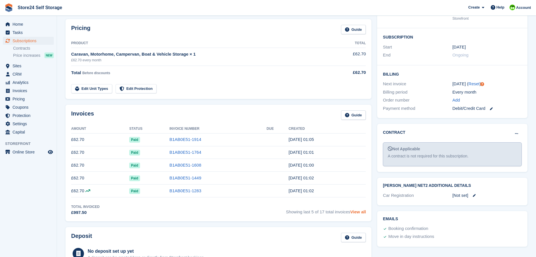
click at [360, 210] on link "View all" at bounding box center [359, 211] width 16 height 5
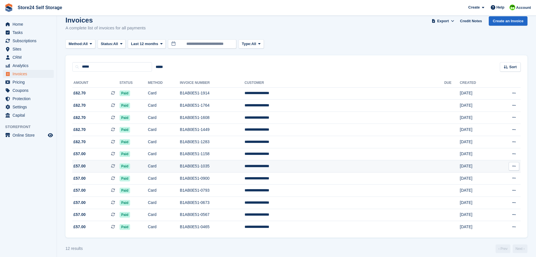
scroll to position [13, 0]
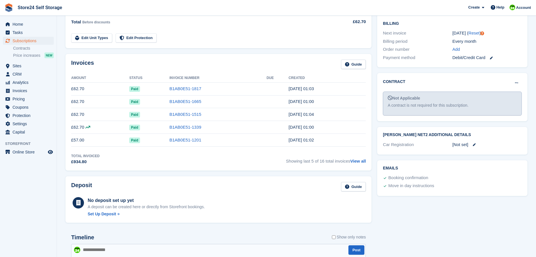
scroll to position [142, 0]
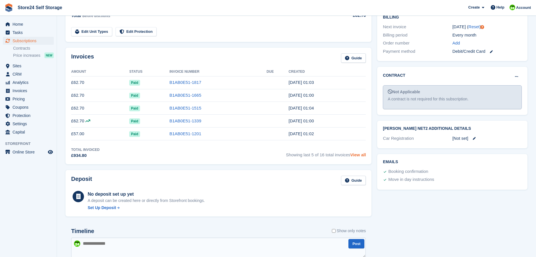
click at [359, 154] on link "View all" at bounding box center [359, 154] width 16 height 5
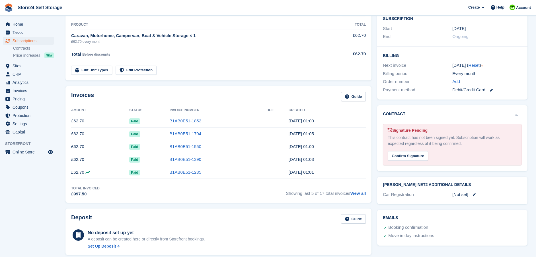
scroll to position [114, 0]
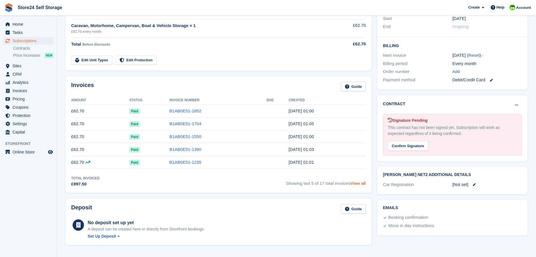
click at [358, 183] on link "View all" at bounding box center [359, 183] width 16 height 5
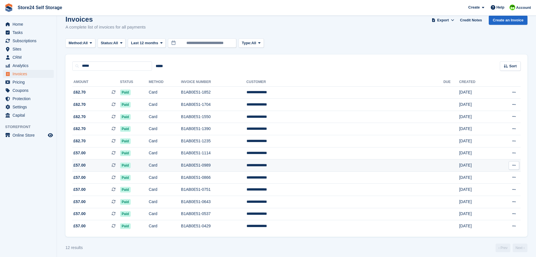
scroll to position [13, 0]
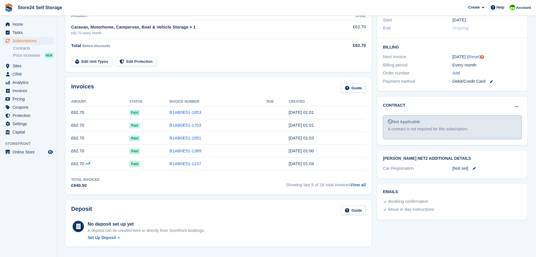
scroll to position [114, 0]
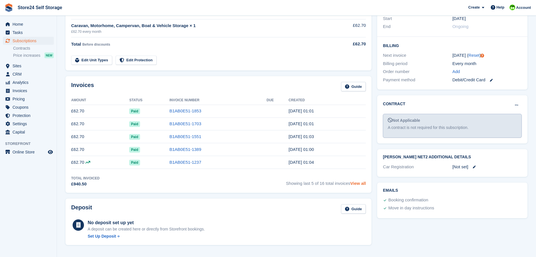
click at [360, 182] on link "View all" at bounding box center [359, 183] width 16 height 5
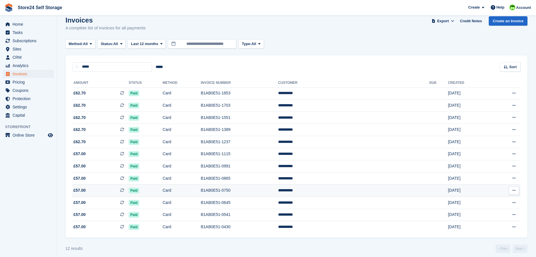
scroll to position [13, 0]
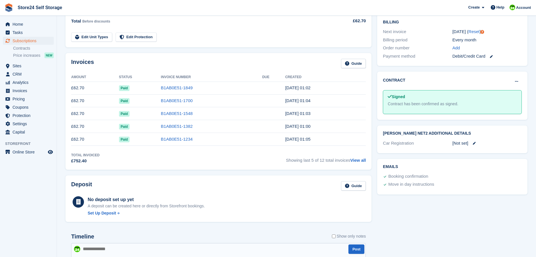
scroll to position [142, 0]
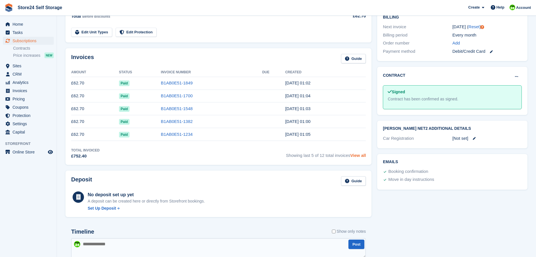
click at [353, 156] on link "View all" at bounding box center [359, 155] width 16 height 5
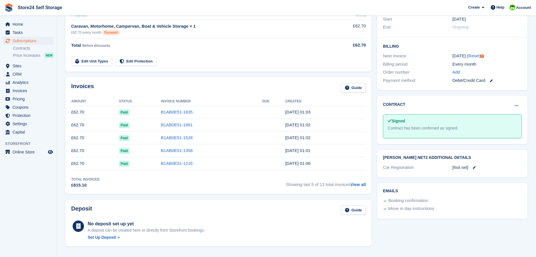
scroll to position [114, 0]
click at [359, 186] on link "View all" at bounding box center [359, 183] width 16 height 5
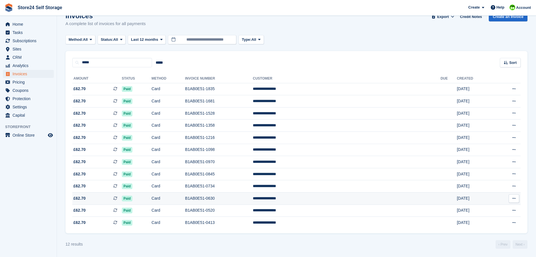
scroll to position [13, 0]
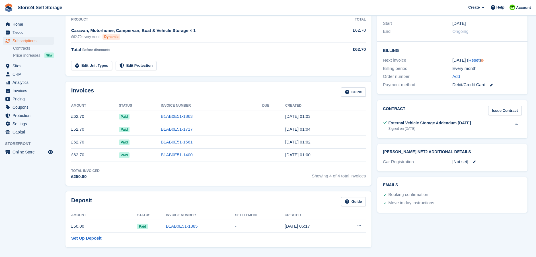
scroll to position [114, 0]
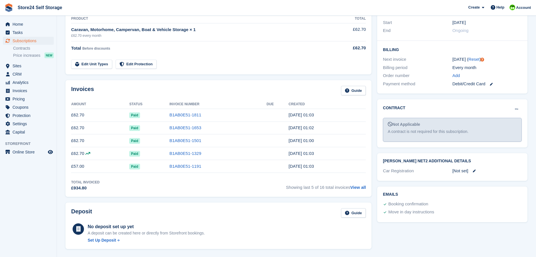
scroll to position [114, 0]
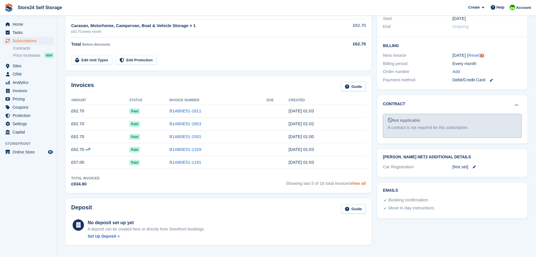
click at [355, 182] on link "View all" at bounding box center [359, 183] width 16 height 5
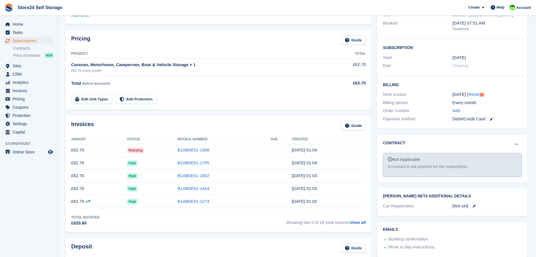
scroll to position [85, 0]
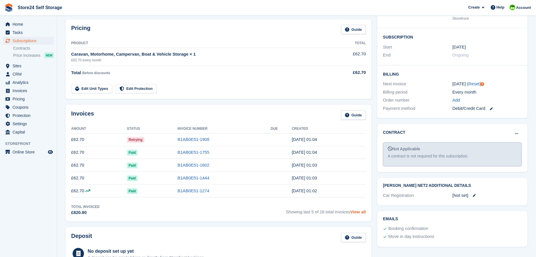
click at [358, 211] on link "View all" at bounding box center [359, 211] width 16 height 5
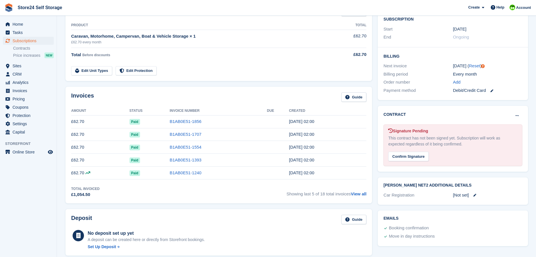
scroll to position [114, 0]
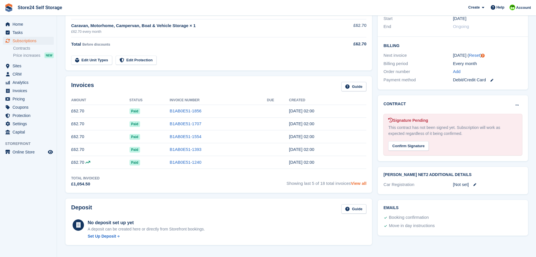
click at [360, 183] on link "View all" at bounding box center [359, 183] width 16 height 5
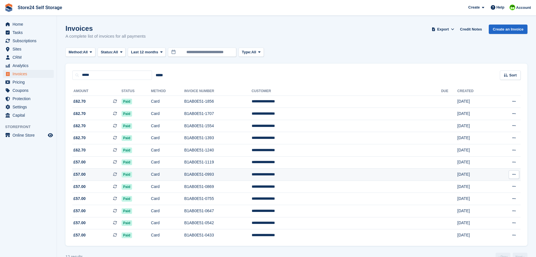
scroll to position [13, 0]
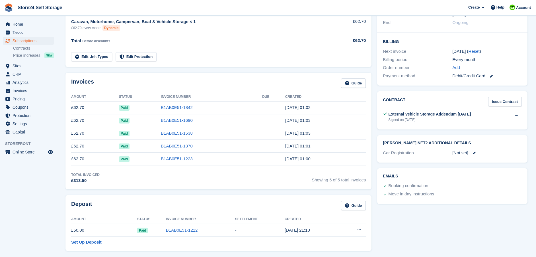
scroll to position [142, 0]
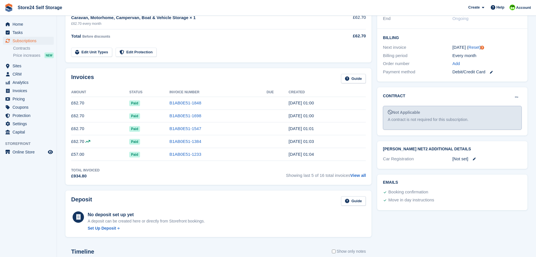
scroll to position [142, 0]
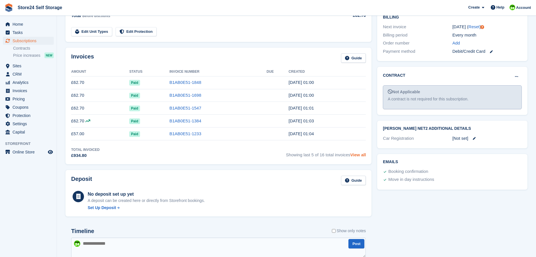
click at [358, 156] on link "View all" at bounding box center [359, 154] width 16 height 5
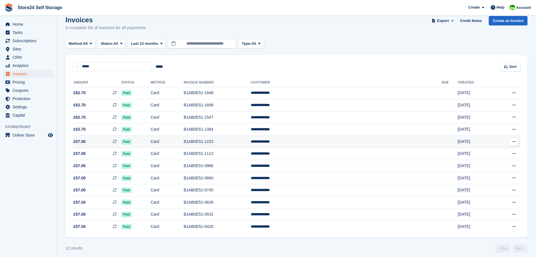
scroll to position [13, 0]
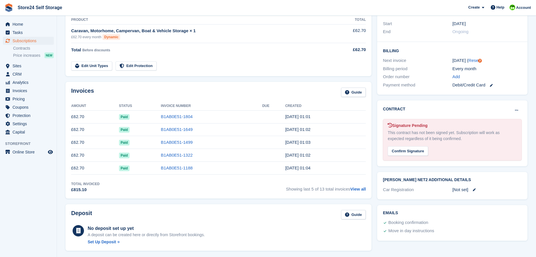
scroll to position [114, 0]
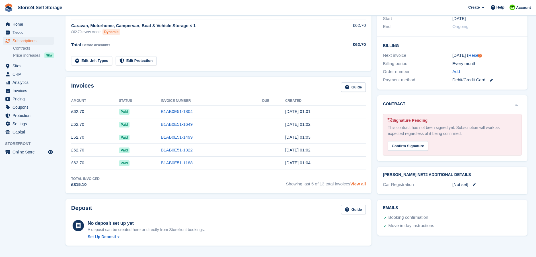
click at [359, 186] on link "View all" at bounding box center [359, 183] width 16 height 5
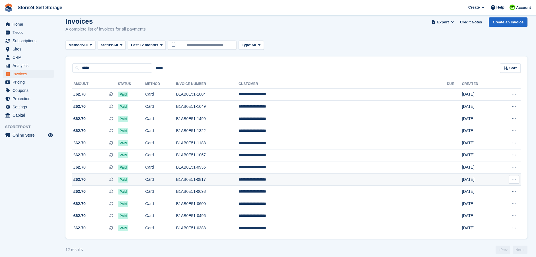
scroll to position [13, 0]
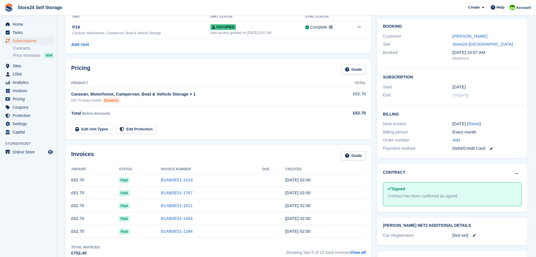
scroll to position [85, 0]
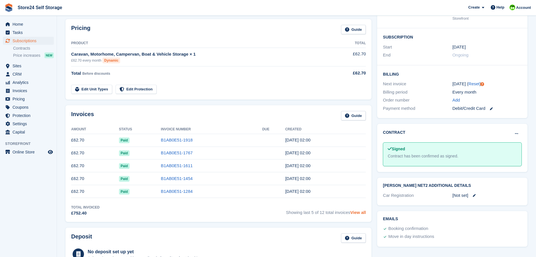
click at [363, 212] on link "View all" at bounding box center [359, 212] width 16 height 5
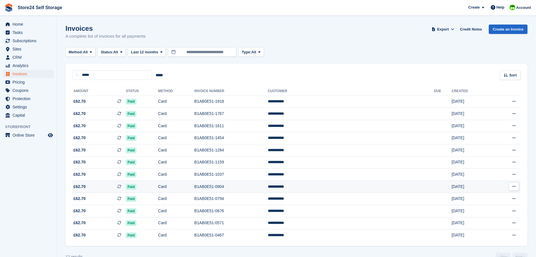
scroll to position [13, 0]
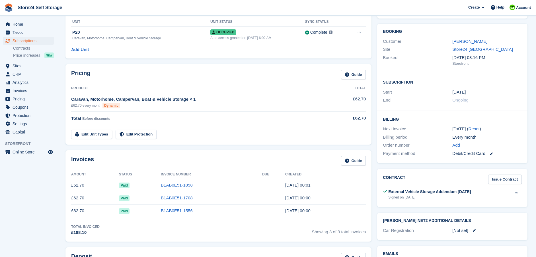
scroll to position [57, 0]
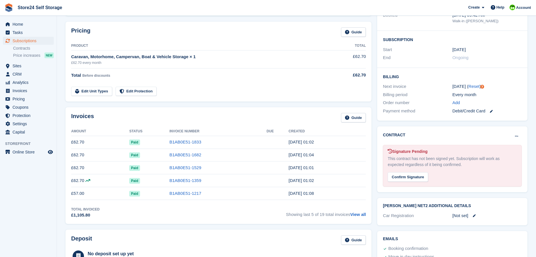
scroll to position [85, 0]
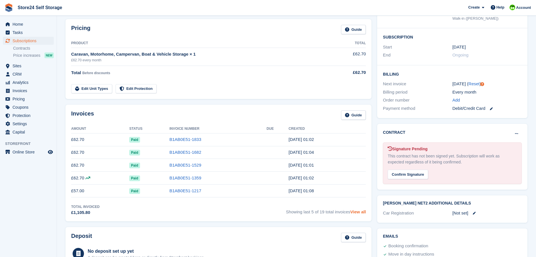
click at [356, 210] on link "View all" at bounding box center [359, 211] width 16 height 5
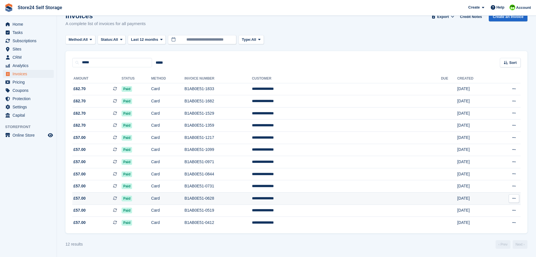
scroll to position [13, 0]
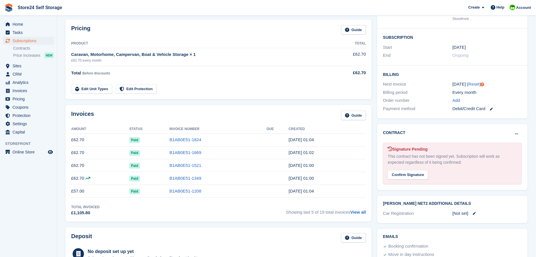
scroll to position [85, 0]
click at [359, 213] on link "View all" at bounding box center [359, 211] width 16 height 5
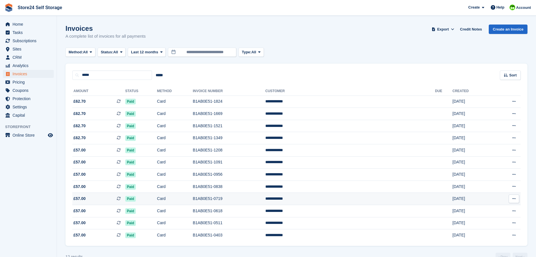
scroll to position [13, 0]
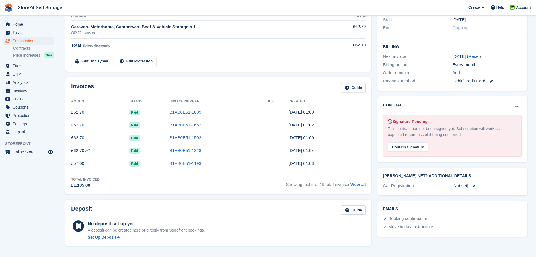
scroll to position [142, 0]
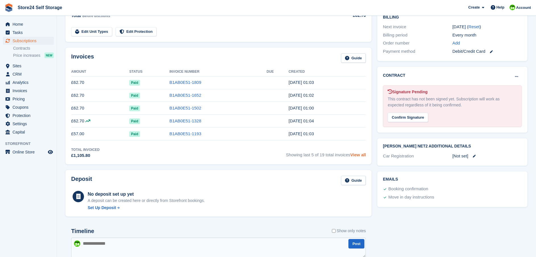
click at [361, 156] on link "View all" at bounding box center [359, 154] width 16 height 5
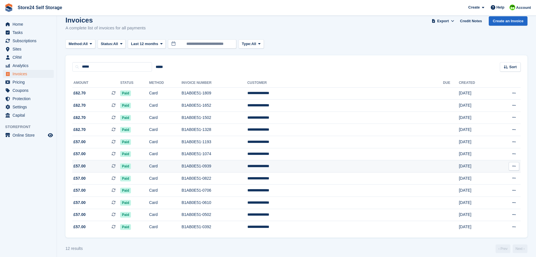
scroll to position [13, 0]
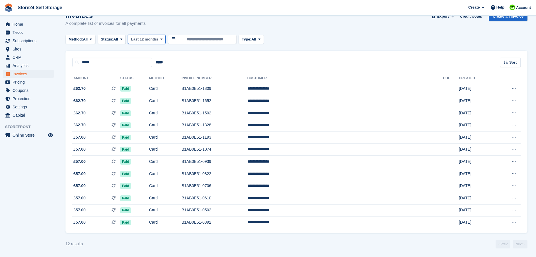
click at [163, 39] on span at bounding box center [161, 39] width 5 height 5
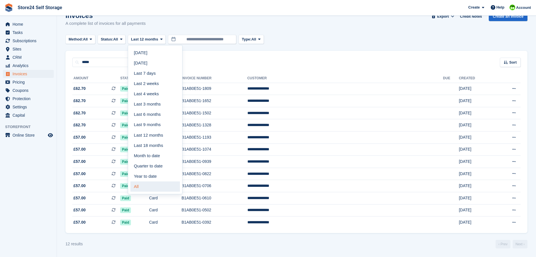
click at [145, 184] on link "All" at bounding box center [155, 186] width 50 height 10
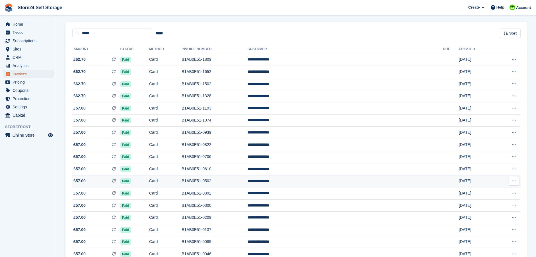
scroll to position [41, 0]
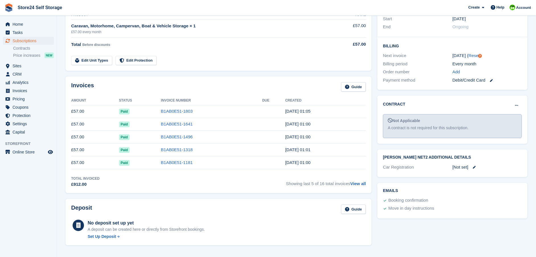
scroll to position [114, 0]
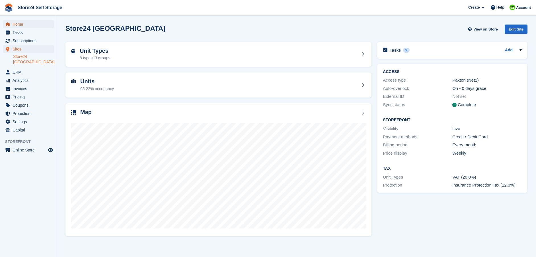
click at [19, 25] on span "Home" at bounding box center [30, 24] width 34 height 8
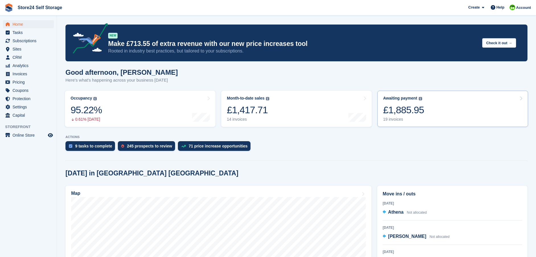
click at [412, 110] on div "£1,885.95" at bounding box center [403, 110] width 41 height 12
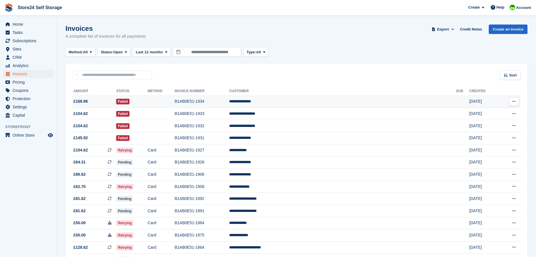
click at [316, 101] on td "**********" at bounding box center [342, 101] width 227 height 12
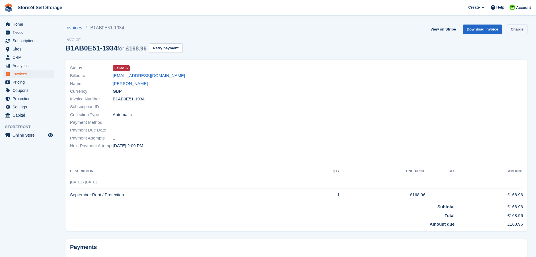
click at [513, 32] on link "Charge" at bounding box center [517, 28] width 21 height 9
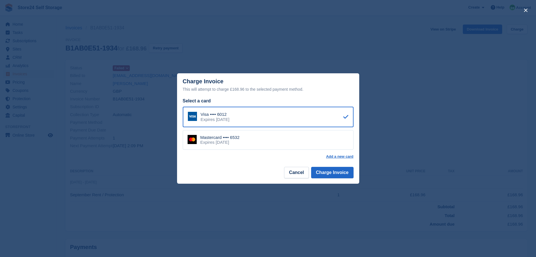
click at [268, 138] on div "Mastercard •••• 6532 Expires May 2026" at bounding box center [268, 140] width 171 height 20
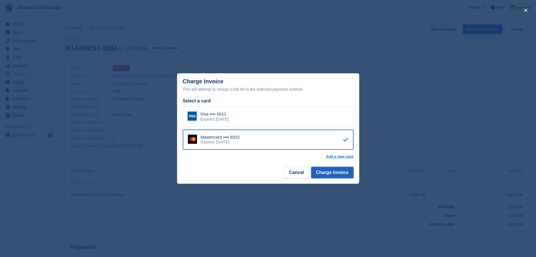
click at [336, 173] on button "Charge Invoice" at bounding box center [332, 172] width 42 height 11
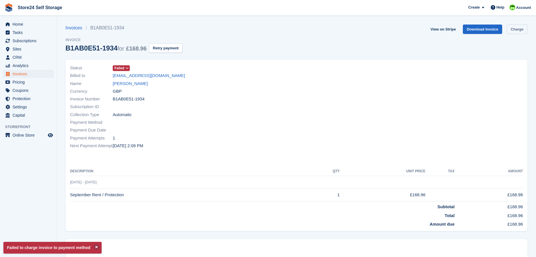
click at [515, 33] on link "Charge" at bounding box center [517, 28] width 21 height 9
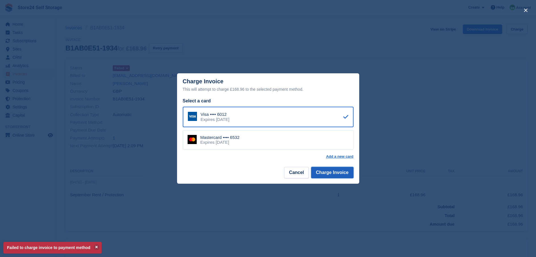
click at [327, 174] on button "Charge Invoice" at bounding box center [332, 172] width 42 height 11
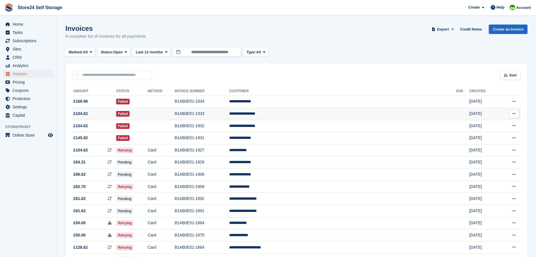
click at [321, 114] on td "**********" at bounding box center [342, 114] width 227 height 12
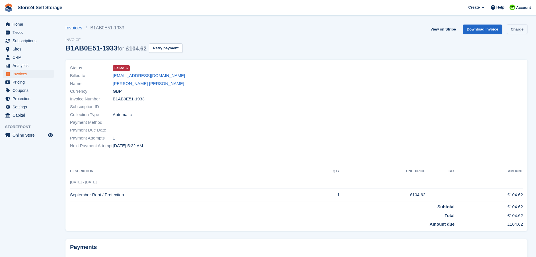
click at [520, 30] on link "Charge" at bounding box center [517, 28] width 21 height 9
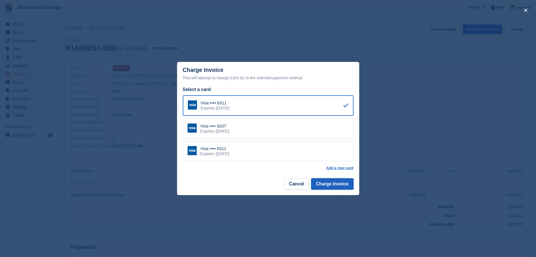
click at [326, 184] on button "Charge Invoice" at bounding box center [332, 183] width 42 height 11
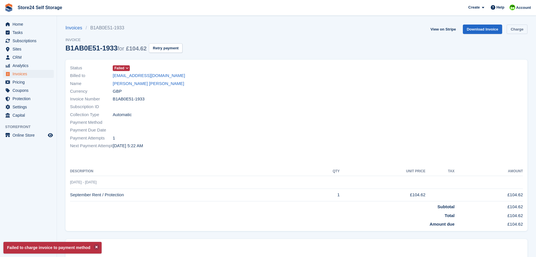
click at [519, 29] on link "Charge" at bounding box center [517, 28] width 21 height 9
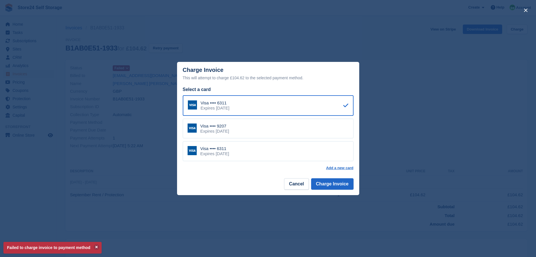
click at [333, 133] on div "Visa •••• 9207 Expires July 2030" at bounding box center [268, 128] width 171 height 20
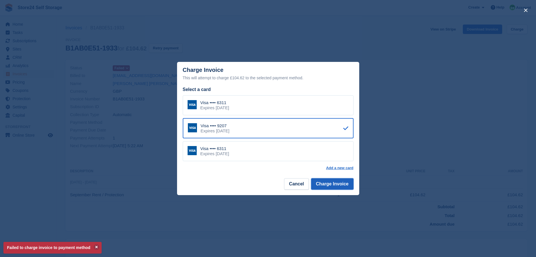
click at [335, 184] on button "Charge Invoice" at bounding box center [332, 183] width 42 height 11
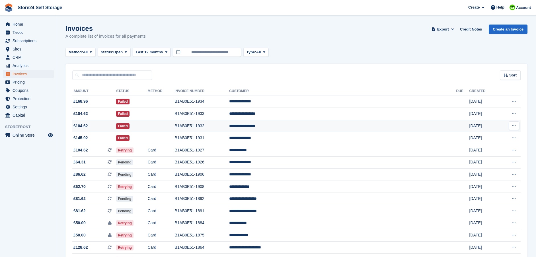
click at [335, 126] on td "**********" at bounding box center [342, 126] width 227 height 12
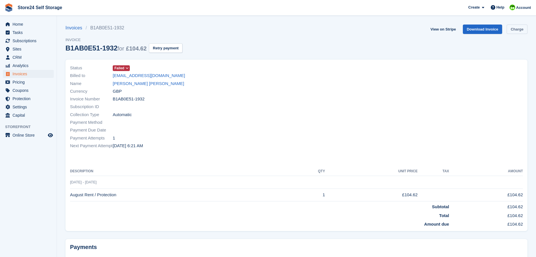
click at [523, 29] on link "Charge" at bounding box center [517, 28] width 21 height 9
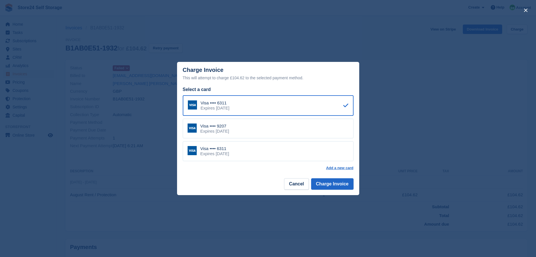
click at [291, 132] on div "Visa •••• 9207 Expires [DATE]" at bounding box center [268, 128] width 171 height 20
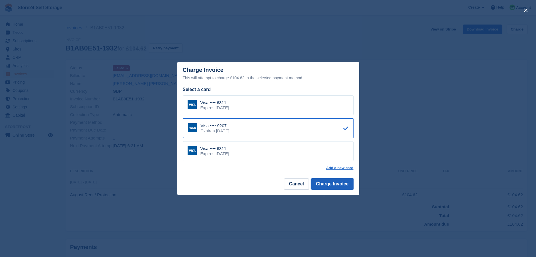
click at [324, 184] on button "Charge Invoice" at bounding box center [332, 183] width 42 height 11
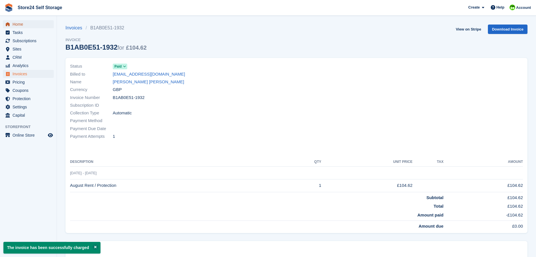
click at [20, 24] on span "Home" at bounding box center [30, 24] width 34 height 8
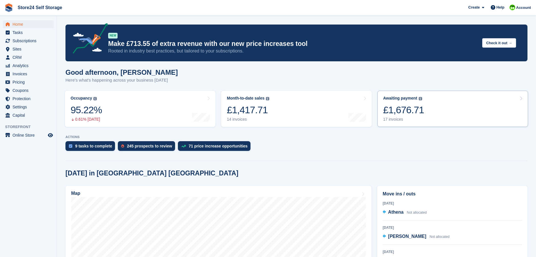
click at [408, 111] on div "£1,676.71" at bounding box center [403, 110] width 41 height 12
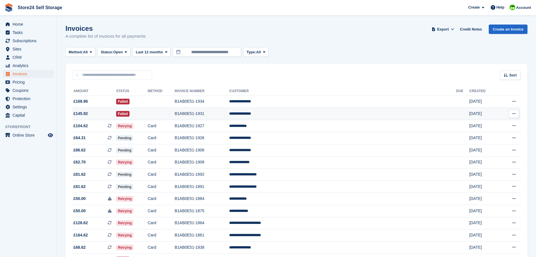
click at [229, 114] on td "B1AB0E51-1931" at bounding box center [202, 114] width 55 height 12
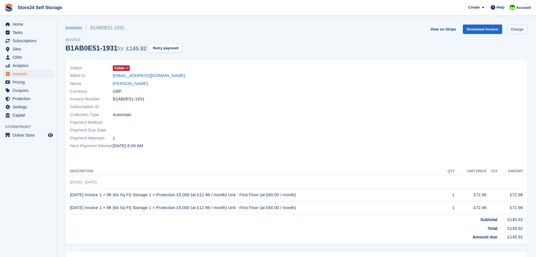
click at [513, 31] on link "Charge" at bounding box center [517, 28] width 21 height 9
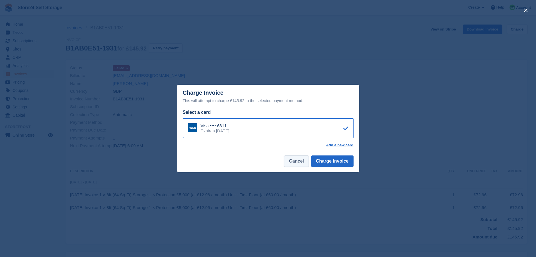
click at [307, 159] on button "Cancel" at bounding box center [296, 160] width 24 height 11
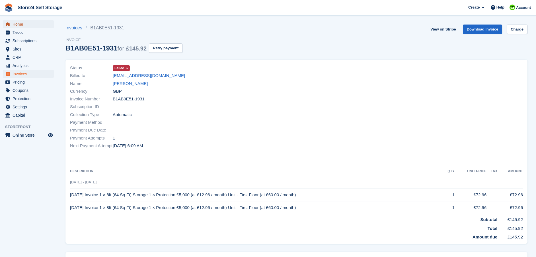
click at [14, 23] on span "Home" at bounding box center [30, 24] width 34 height 8
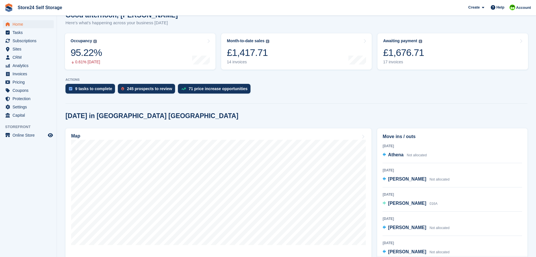
scroll to position [85, 0]
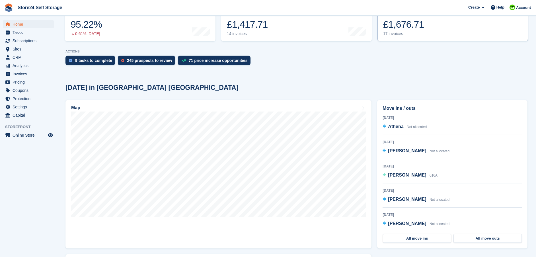
click at [393, 27] on div "£1,676.71" at bounding box center [403, 25] width 41 height 12
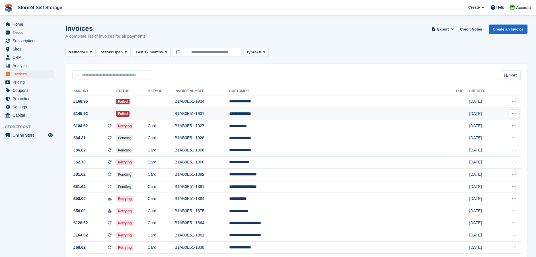
click at [229, 113] on td "B1AB0E51-1931" at bounding box center [202, 114] width 55 height 12
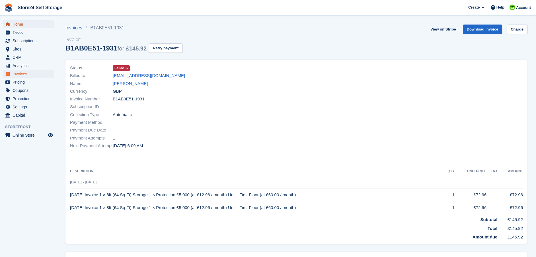
click at [21, 24] on span "Home" at bounding box center [30, 24] width 34 height 8
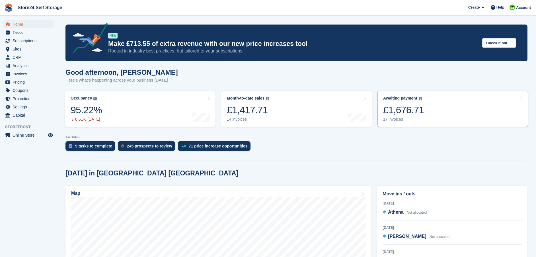
click at [397, 109] on div "£1,676.71" at bounding box center [403, 110] width 41 height 12
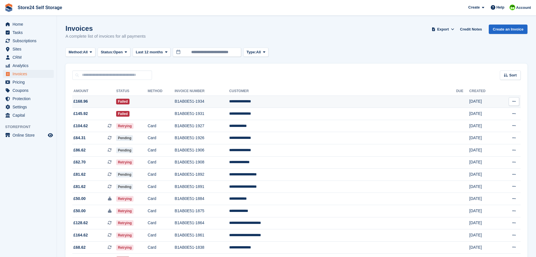
click at [314, 102] on td "**********" at bounding box center [342, 101] width 227 height 12
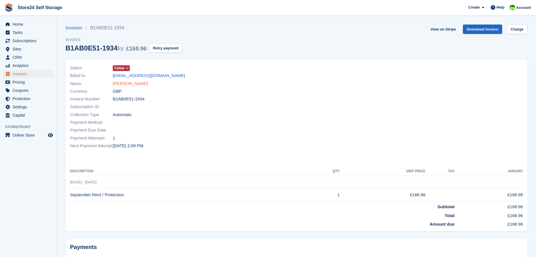
drag, startPoint x: 134, startPoint y: 82, endPoint x: 139, endPoint y: 82, distance: 5.4
click at [134, 82] on link "Sarah Llewellyn" at bounding box center [130, 83] width 35 height 7
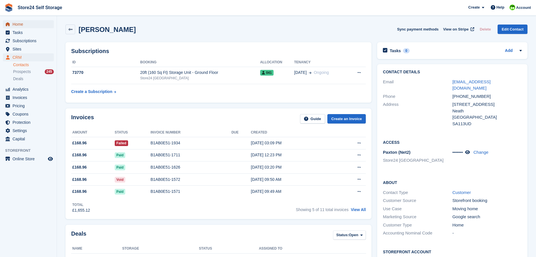
click at [25, 23] on span "Home" at bounding box center [30, 24] width 34 height 8
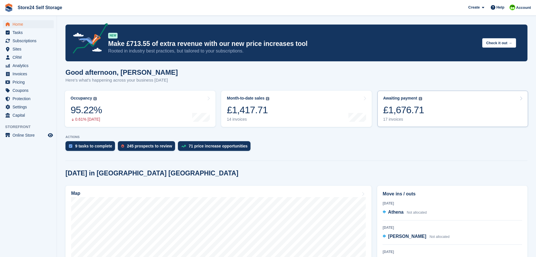
click at [403, 110] on div "£1,676.71" at bounding box center [403, 110] width 41 height 12
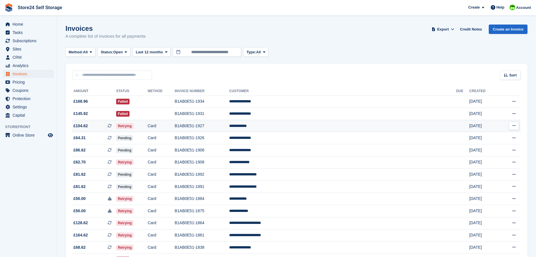
click at [229, 126] on td "B1AB0E51-1927" at bounding box center [202, 126] width 55 height 12
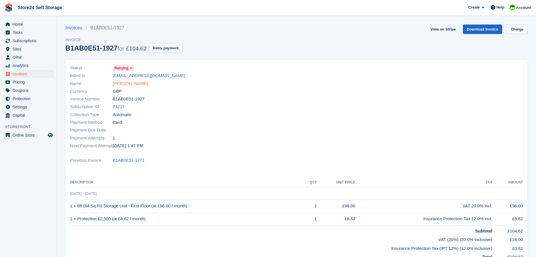
click at [121, 84] on link "[PERSON_NAME]" at bounding box center [130, 83] width 35 height 7
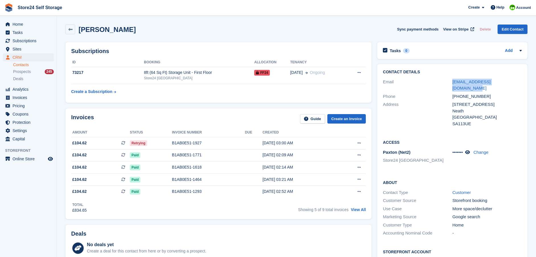
drag, startPoint x: 443, startPoint y: 80, endPoint x: 519, endPoint y: 83, distance: 76.1
click at [519, 83] on div "Email [EMAIL_ADDRESS][DOMAIN_NAME]" at bounding box center [452, 85] width 139 height 15
copy div "[EMAIL_ADDRESS][DOMAIN_NAME]"
click at [71, 32] on link at bounding box center [70, 29] width 10 height 10
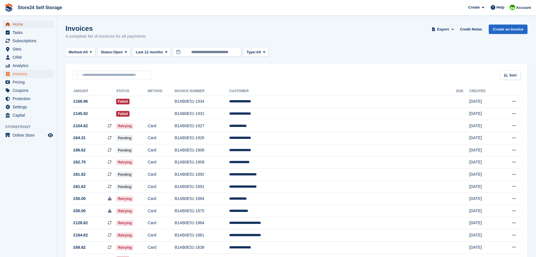
click at [20, 26] on span "Home" at bounding box center [30, 24] width 34 height 8
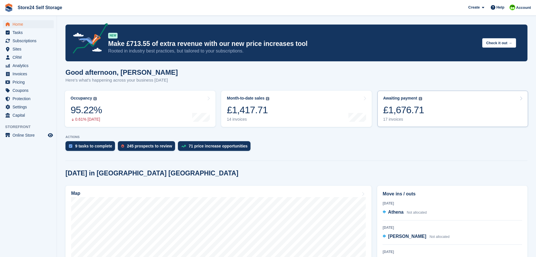
click at [404, 110] on div "£1,676.71" at bounding box center [403, 110] width 41 height 12
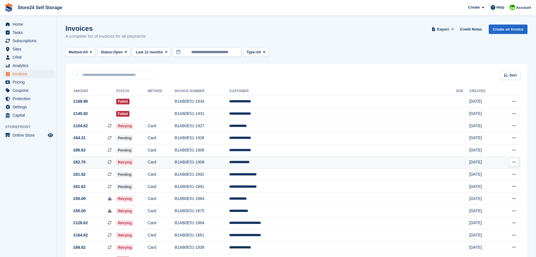
click at [319, 161] on td "**********" at bounding box center [342, 162] width 227 height 12
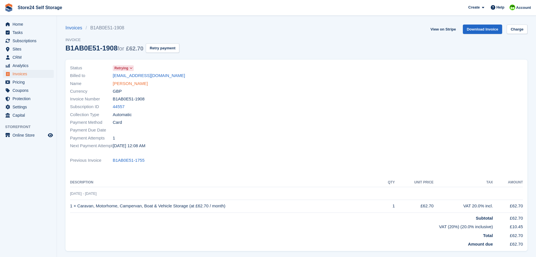
click at [126, 84] on link "Kyle Griffiths" at bounding box center [130, 83] width 35 height 7
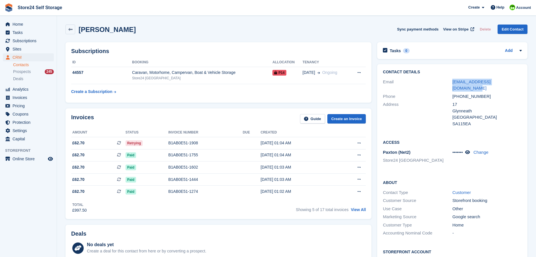
drag, startPoint x: 450, startPoint y: 81, endPoint x: 507, endPoint y: 82, distance: 57.0
click at [507, 82] on div "Email griffithsk0111@outlook.com" at bounding box center [452, 85] width 139 height 15
copy div "griffithsk0111@outlook.com"
click at [17, 25] on span "Home" at bounding box center [30, 24] width 34 height 8
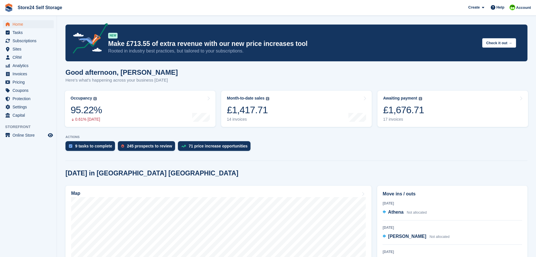
click at [407, 113] on div "£1,676.71" at bounding box center [403, 110] width 41 height 12
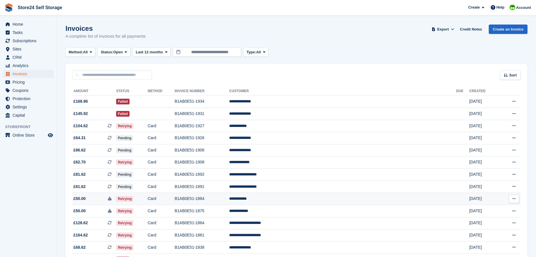
click at [313, 199] on td "**********" at bounding box center [342, 198] width 227 height 12
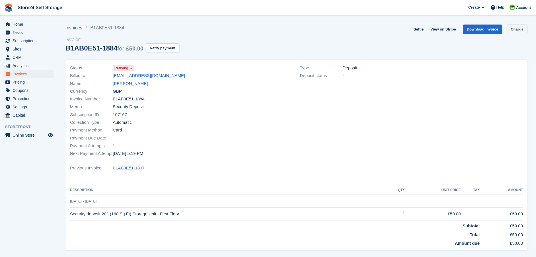
click at [513, 30] on link "Charge" at bounding box center [517, 28] width 21 height 9
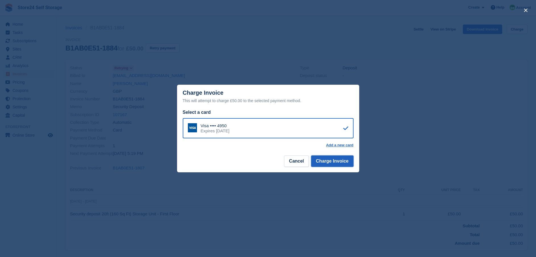
click at [331, 162] on button "Charge Invoice" at bounding box center [332, 160] width 42 height 11
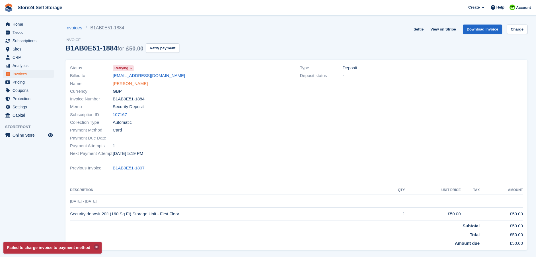
click at [119, 85] on link "[PERSON_NAME]" at bounding box center [130, 83] width 35 height 7
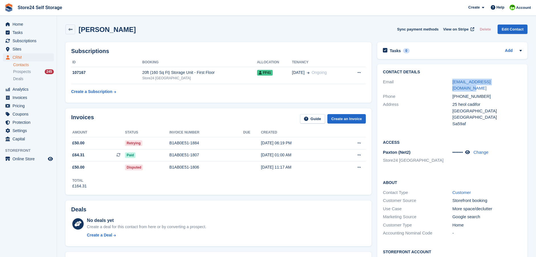
drag, startPoint x: 447, startPoint y: 82, endPoint x: 510, endPoint y: 82, distance: 62.9
click at [510, 82] on div "Email [EMAIL_ADDRESS][DOMAIN_NAME]" at bounding box center [452, 85] width 139 height 15
copy div "[EMAIL_ADDRESS][DOMAIN_NAME]"
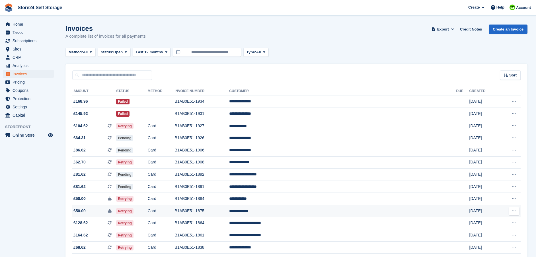
click at [312, 211] on td "**********" at bounding box center [342, 211] width 227 height 12
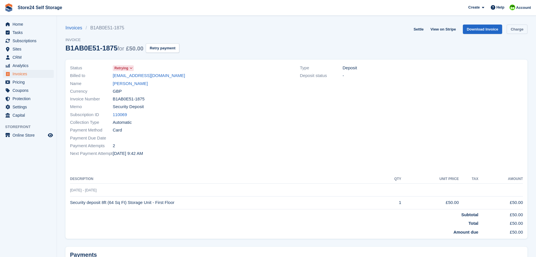
click at [518, 30] on link "Charge" at bounding box center [517, 28] width 21 height 9
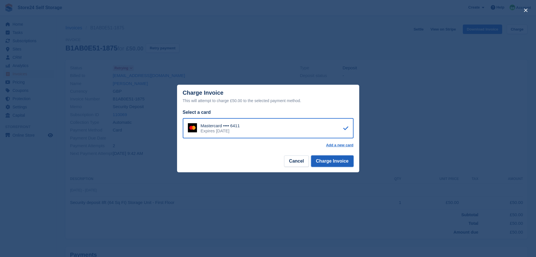
click at [339, 161] on button "Charge Invoice" at bounding box center [332, 160] width 42 height 11
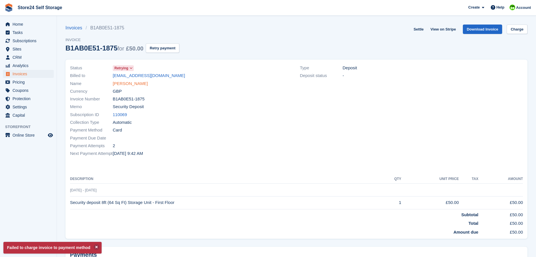
click at [129, 83] on link "Natasha Price" at bounding box center [130, 83] width 35 height 7
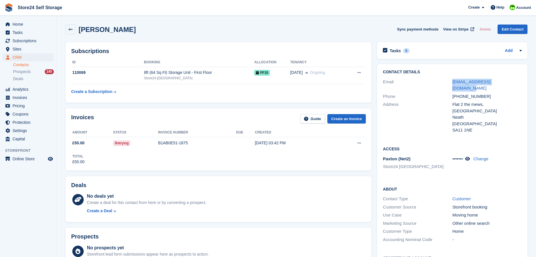
drag, startPoint x: 448, startPoint y: 82, endPoint x: 513, endPoint y: 82, distance: 64.6
click at [513, 82] on div "Email natashaprice29@gmail.com" at bounding box center [452, 85] width 139 height 15
copy div "natashaprice29@gmail.com"
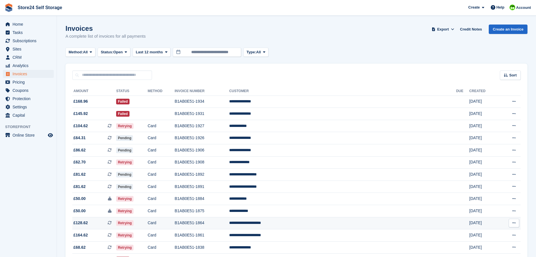
click at [324, 222] on td "**********" at bounding box center [342, 223] width 227 height 12
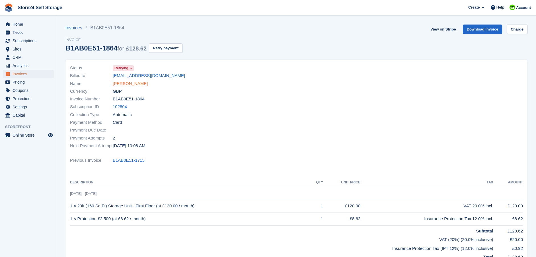
click at [128, 84] on link "Manuel Martínez campoy" at bounding box center [130, 83] width 35 height 7
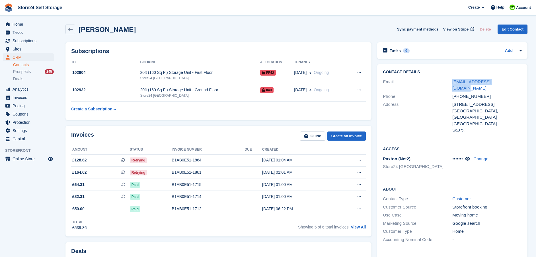
drag, startPoint x: 450, startPoint y: 82, endPoint x: 519, endPoint y: 85, distance: 69.3
click at [519, 85] on div "Email campoyyanouk@gmail.com" at bounding box center [452, 85] width 139 height 15
copy div "campoyyanouk@gmail.com"
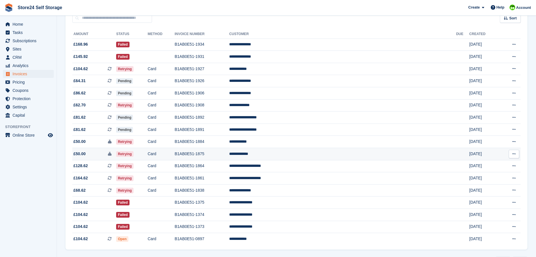
scroll to position [73, 0]
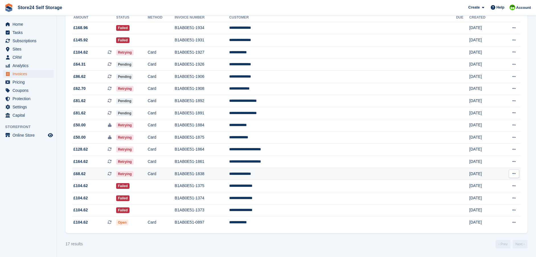
click at [324, 173] on td "**********" at bounding box center [342, 173] width 227 height 12
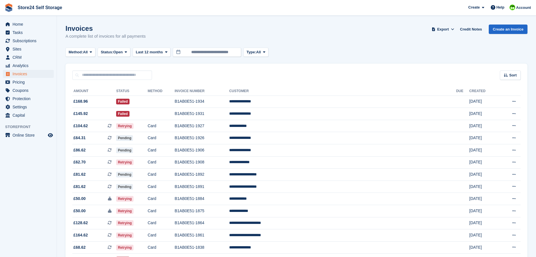
scroll to position [73, 0]
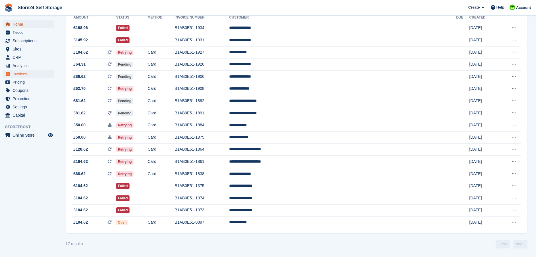
click at [25, 26] on span "Home" at bounding box center [30, 24] width 34 height 8
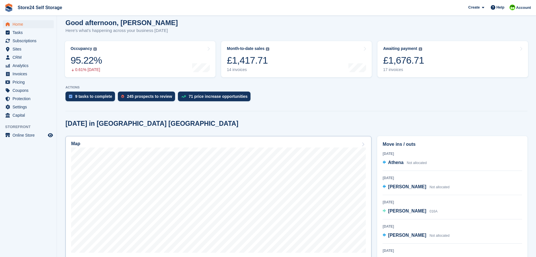
scroll to position [57, 0]
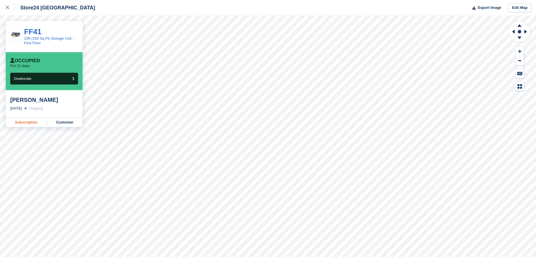
click at [30, 124] on link "Subscription" at bounding box center [26, 122] width 41 height 9
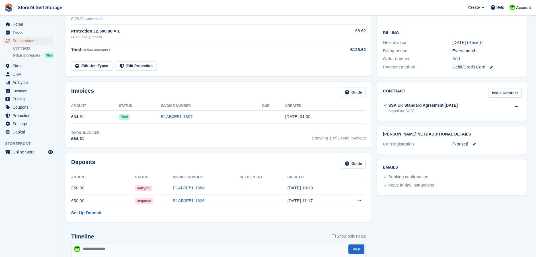
scroll to position [114, 0]
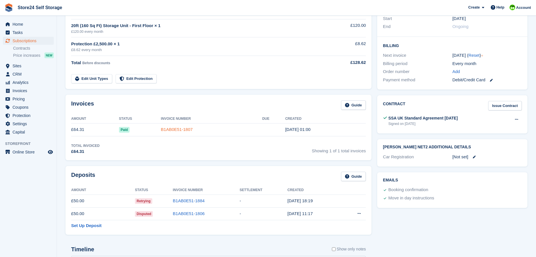
click at [179, 129] on link "B1AB0E51-1807" at bounding box center [177, 129] width 32 height 5
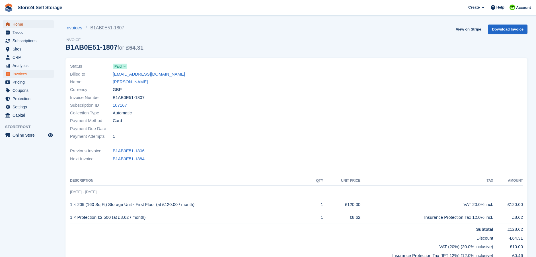
click at [21, 26] on span "Home" at bounding box center [30, 24] width 34 height 8
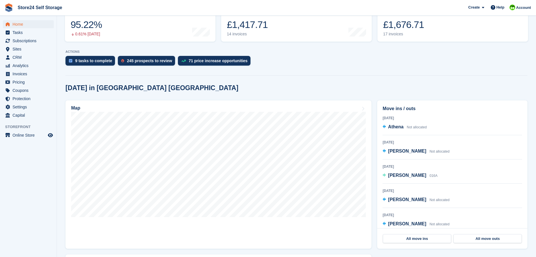
scroll to position [85, 0]
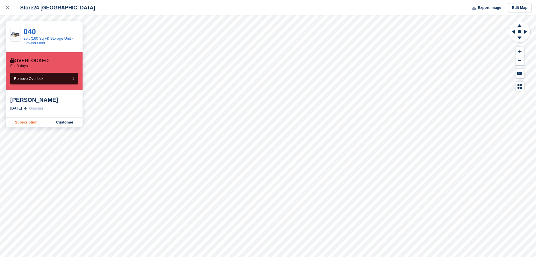
click at [25, 123] on link "Subscription" at bounding box center [26, 122] width 41 height 9
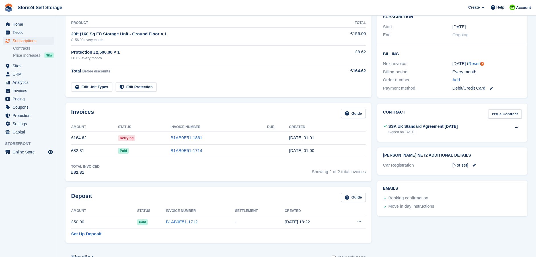
scroll to position [114, 0]
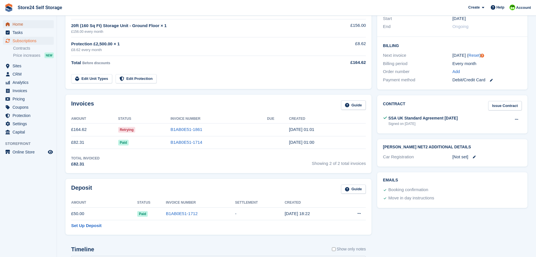
click at [18, 24] on span "Home" at bounding box center [30, 24] width 34 height 8
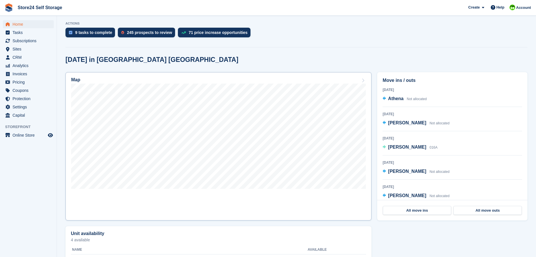
scroll to position [114, 0]
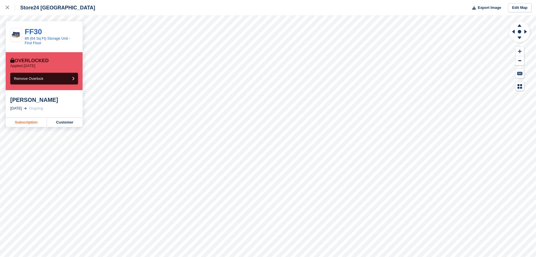
click at [20, 122] on link "Subscription" at bounding box center [26, 122] width 41 height 9
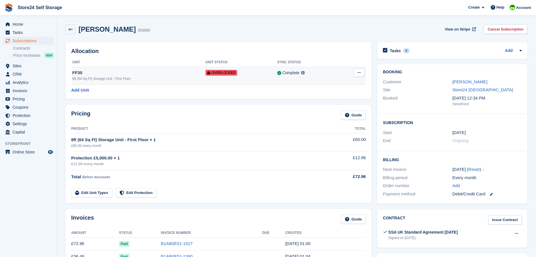
click at [354, 73] on button at bounding box center [359, 72] width 11 height 9
click at [500, 30] on link "Cancel Subscription" at bounding box center [506, 28] width 44 height 9
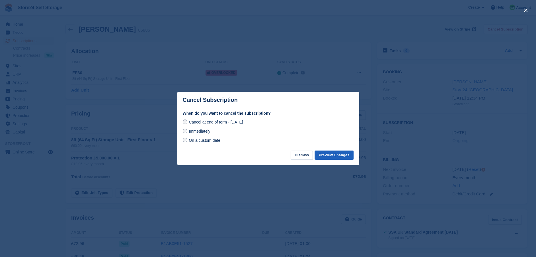
click at [323, 155] on button "Preview Changes" at bounding box center [334, 154] width 39 height 9
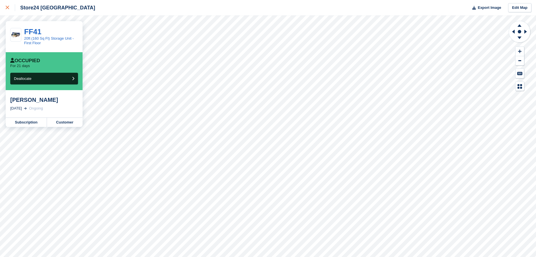
click at [6, 8] on icon at bounding box center [7, 7] width 3 height 3
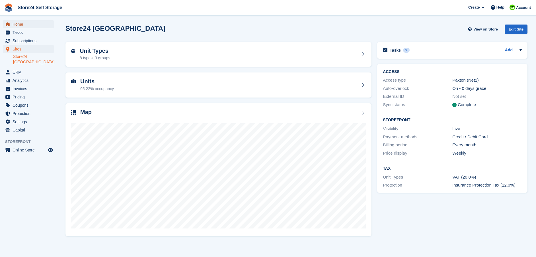
click at [19, 26] on span "Home" at bounding box center [30, 24] width 34 height 8
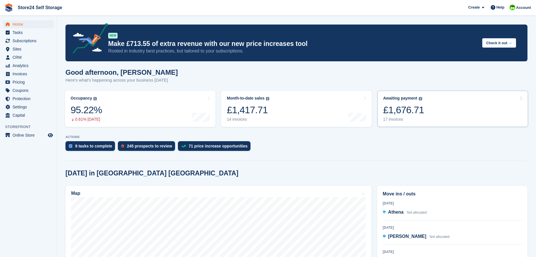
click at [404, 111] on div "£1,676.71" at bounding box center [403, 110] width 41 height 12
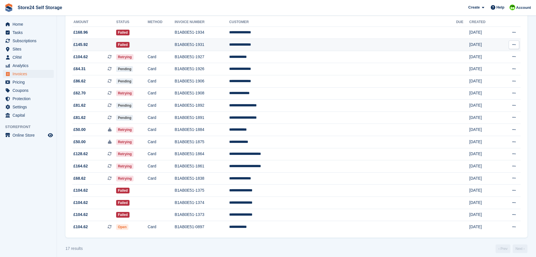
scroll to position [73, 0]
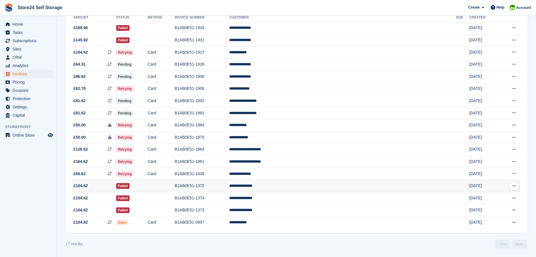
click at [513, 185] on icon at bounding box center [514, 186] width 3 height 4
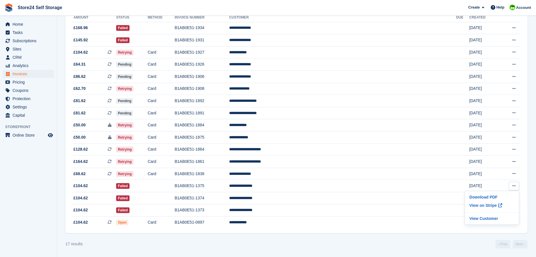
click at [278, 246] on div "17 results ‹ Prev Next ›" at bounding box center [296, 243] width 462 height 9
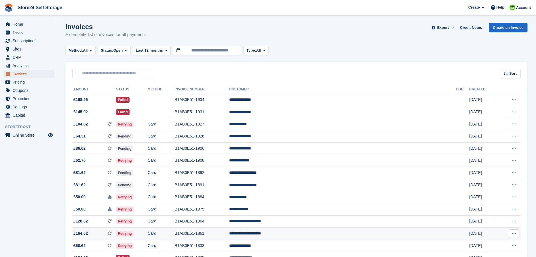
scroll to position [0, 0]
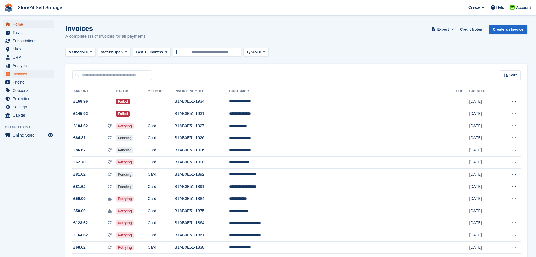
click at [16, 24] on span "Home" at bounding box center [30, 24] width 34 height 8
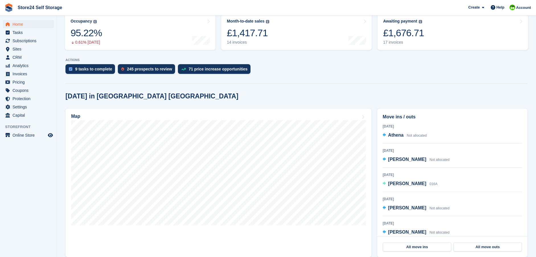
scroll to position [114, 0]
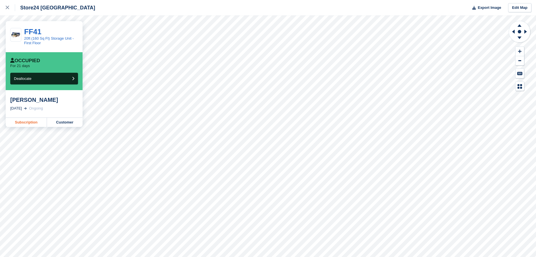
click at [30, 123] on link "Subscription" at bounding box center [26, 122] width 41 height 9
click at [8, 6] on icon at bounding box center [7, 7] width 3 height 3
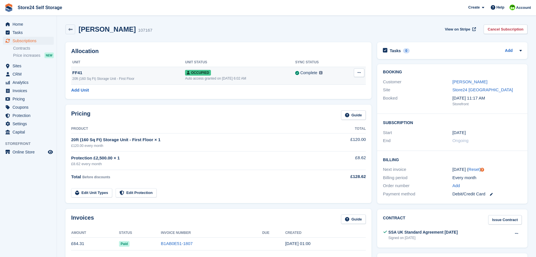
click at [357, 73] on button at bounding box center [359, 72] width 11 height 9
click at [394, 30] on div "Thomas Evans 107167 View on Stripe Cancel Subscription" at bounding box center [296, 29] width 462 height 10
click at [498, 29] on link "Cancel Subscription" at bounding box center [506, 28] width 44 height 9
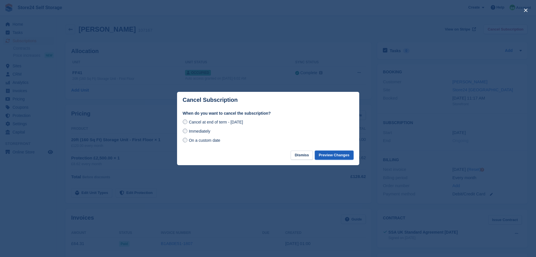
click at [331, 155] on button "Preview Changes" at bounding box center [334, 154] width 39 height 9
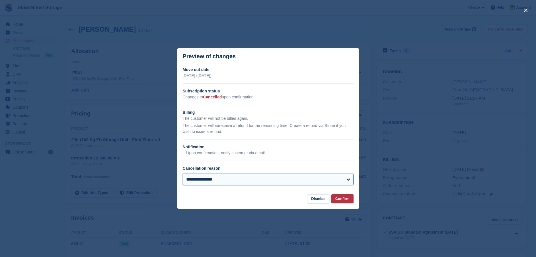
click at [212, 179] on select "**********" at bounding box center [268, 178] width 171 height 11
select select
click at [183, 174] on select "**********" at bounding box center [268, 178] width 171 height 11
click at [524, 9] on button "close" at bounding box center [525, 10] width 9 height 9
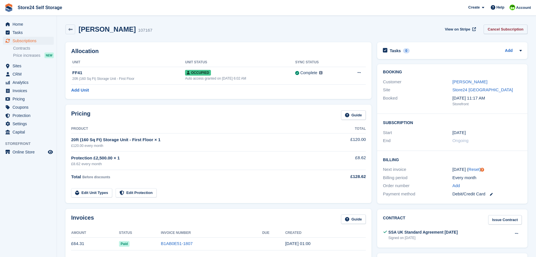
click at [495, 30] on link "Cancel Subscription" at bounding box center [506, 28] width 44 height 9
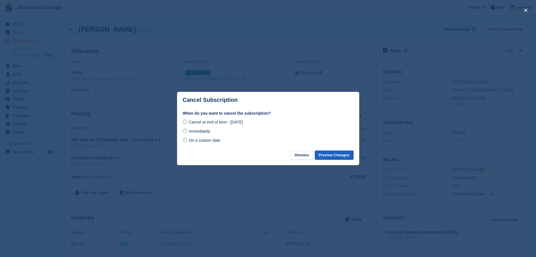
click at [330, 155] on button "Preview Changes" at bounding box center [334, 154] width 39 height 9
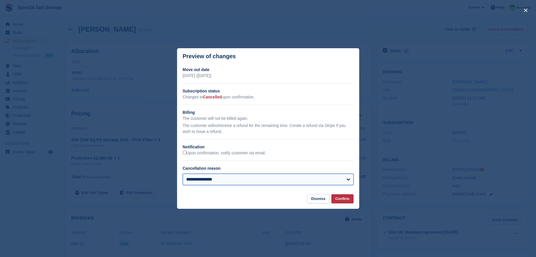
click at [301, 182] on select "**********" at bounding box center [268, 178] width 171 height 11
select select
click at [183, 174] on select "**********" at bounding box center [268, 178] width 171 height 11
click at [341, 199] on button "Confirm" at bounding box center [342, 198] width 22 height 9
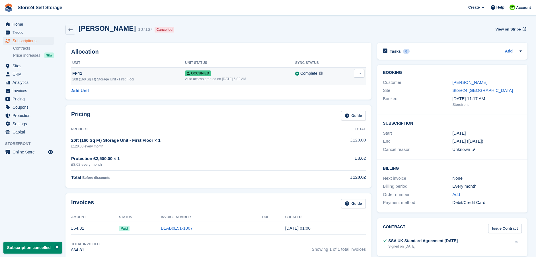
click at [360, 72] on icon at bounding box center [359, 73] width 3 height 4
click at [324, 104] on p "Deallocate" at bounding box center [337, 103] width 50 height 7
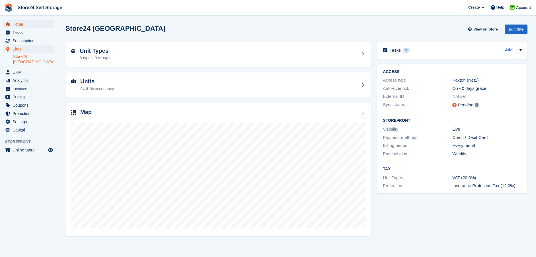
click at [16, 23] on span "Home" at bounding box center [30, 24] width 34 height 8
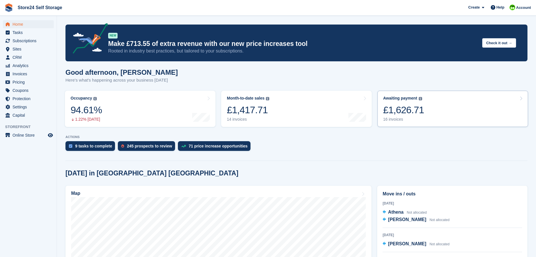
click at [403, 108] on div "£1,626.71" at bounding box center [403, 110] width 41 height 12
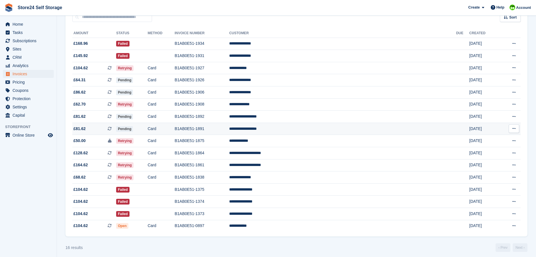
scroll to position [61, 0]
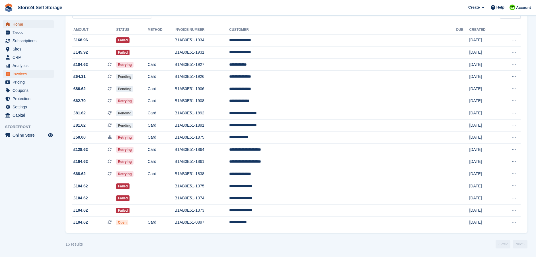
click at [14, 26] on span "Home" at bounding box center [30, 24] width 34 height 8
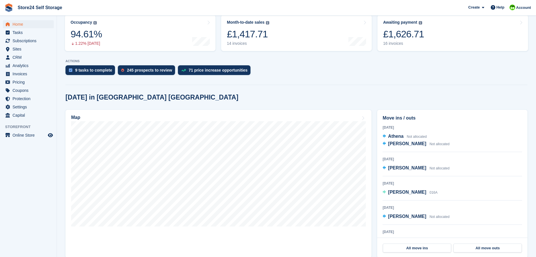
scroll to position [85, 0]
